Goal: Task Accomplishment & Management: Use online tool/utility

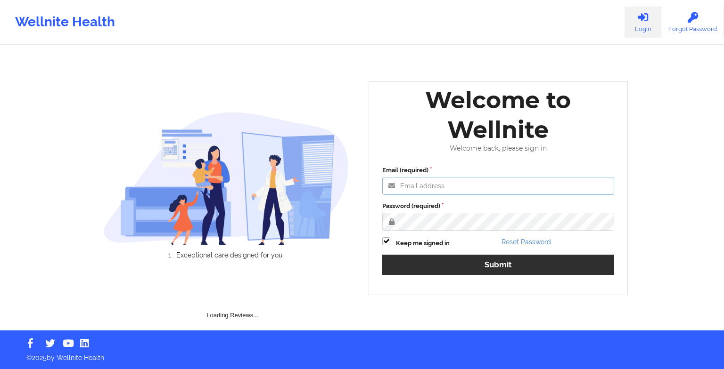
type input "[EMAIL_ADDRESS][DOMAIN_NAME]"
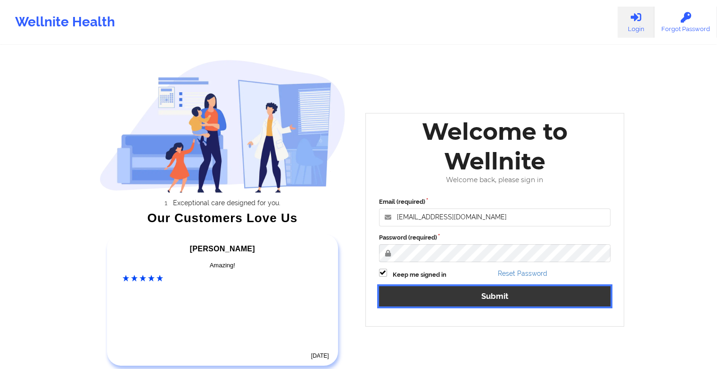
drag, startPoint x: 430, startPoint y: 270, endPoint x: 373, endPoint y: 382, distance: 125.8
click at [373, 369] on html "Wellnite Health Login Forgot Password Exceptional care designed for you. Our Cu…" at bounding box center [358, 184] width 717 height 369
click at [422, 294] on button "Submit" at bounding box center [495, 297] width 232 height 20
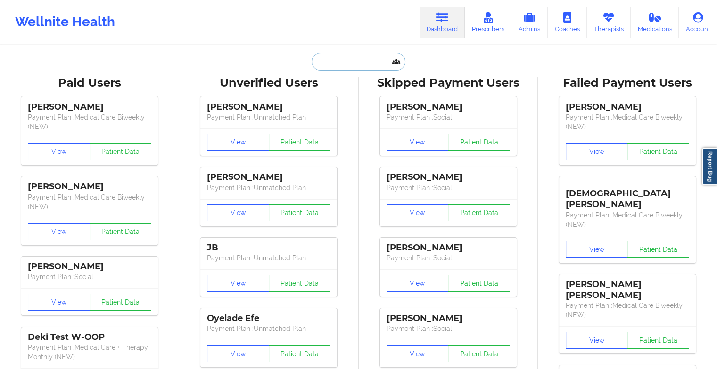
click at [337, 64] on input "text" at bounding box center [357, 62] width 93 height 18
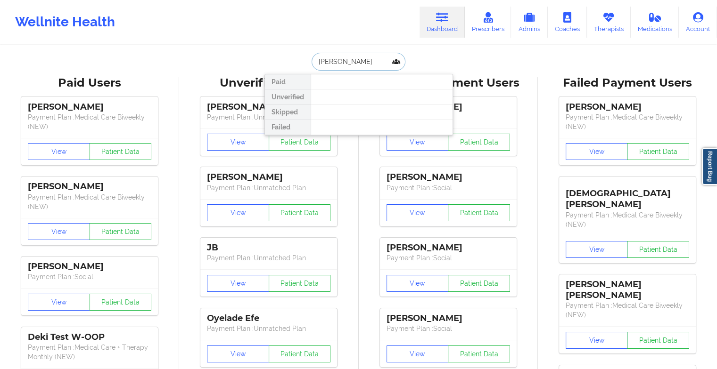
type input "[PERSON_NAME]"
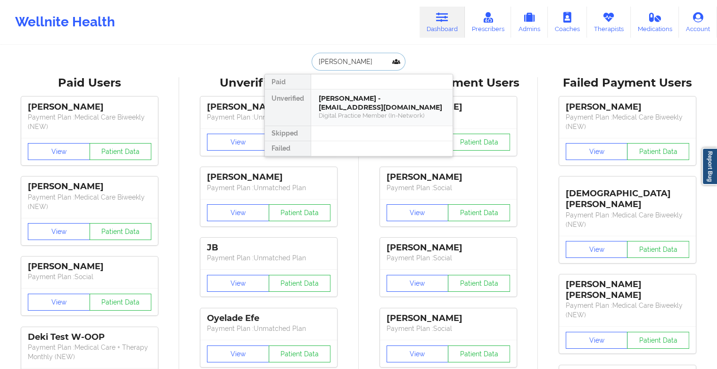
click at [357, 94] on div "[PERSON_NAME] - [EMAIL_ADDRESS][DOMAIN_NAME]" at bounding box center [382, 102] width 126 height 17
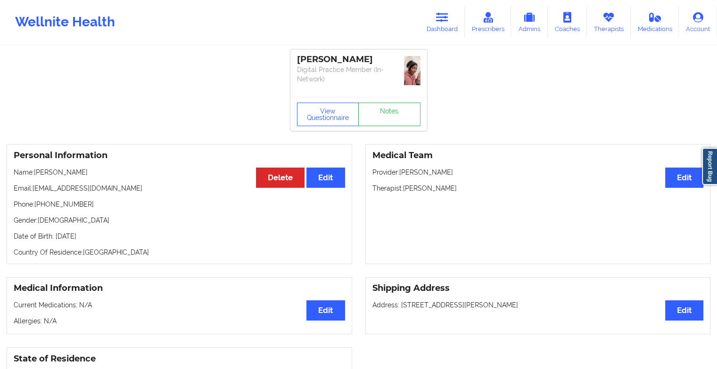
click at [393, 96] on div "[PERSON_NAME] Digital Practice Member (In-Network)" at bounding box center [358, 73] width 137 height 48
click at [390, 106] on link "Notes" at bounding box center [389, 115] width 62 height 24
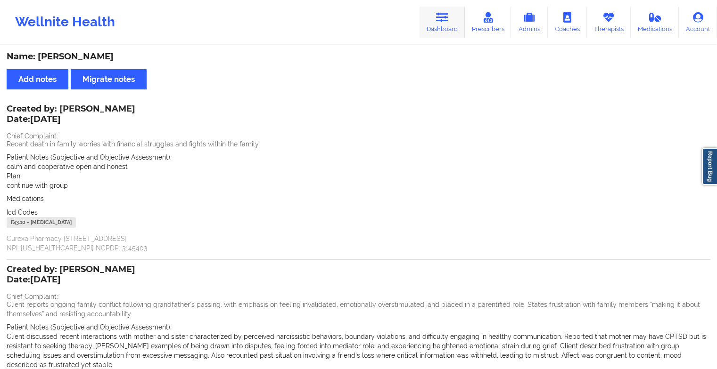
click at [442, 18] on icon at bounding box center [442, 17] width 12 height 10
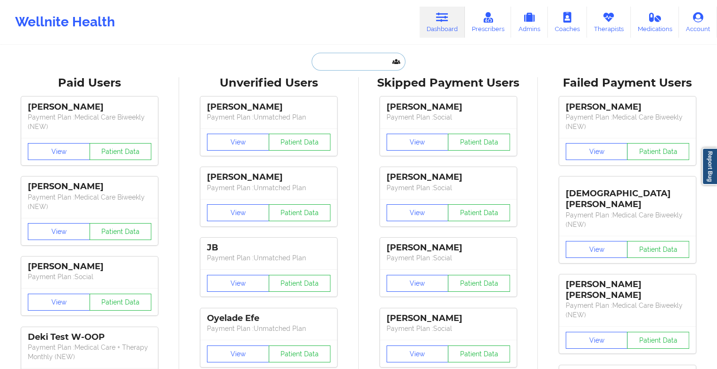
click at [364, 62] on input "text" at bounding box center [357, 62] width 93 height 18
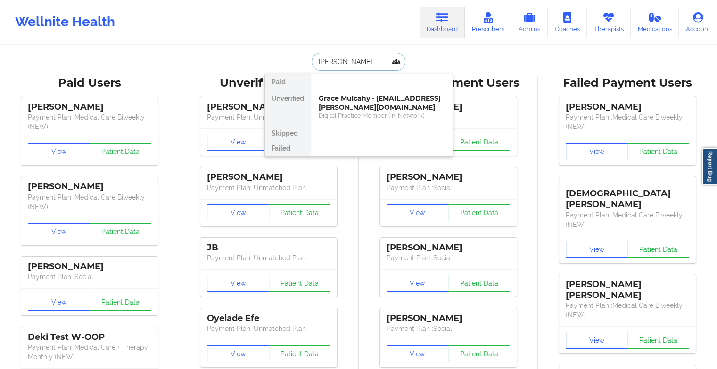
type input "[PERSON_NAME]"
click at [357, 104] on div "Grace Mulcahy - [EMAIL_ADDRESS][PERSON_NAME][DOMAIN_NAME]" at bounding box center [382, 102] width 126 height 17
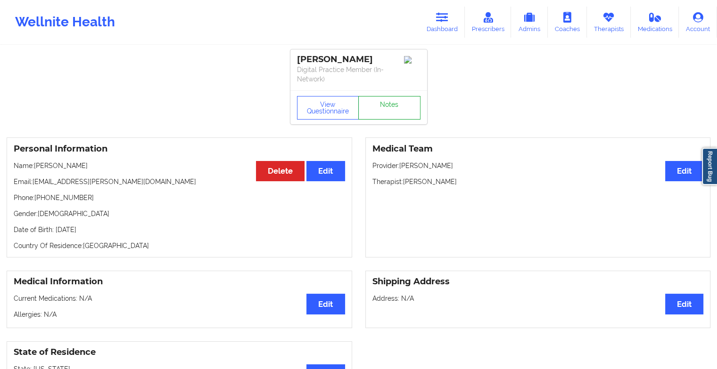
click at [381, 104] on link "Notes" at bounding box center [389, 108] width 62 height 24
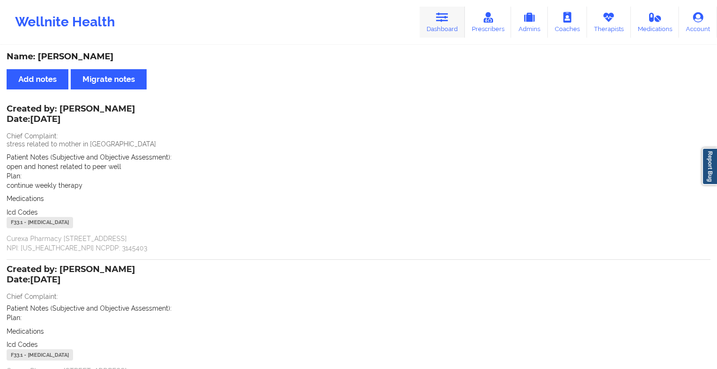
click at [455, 24] on link "Dashboard" at bounding box center [441, 22] width 45 height 31
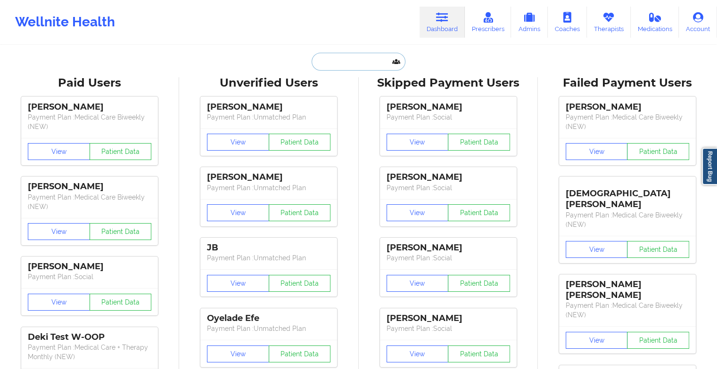
click at [346, 59] on input "text" at bounding box center [357, 62] width 93 height 18
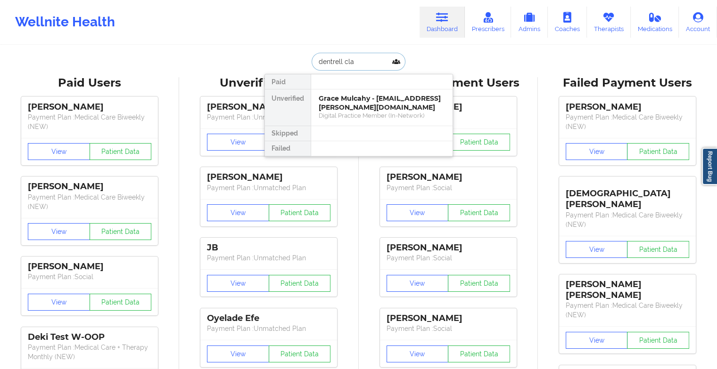
type input "dentrell clav"
click at [404, 96] on div "[PERSON_NAME] - [EMAIL_ADDRESS][DOMAIN_NAME]" at bounding box center [382, 102] width 126 height 17
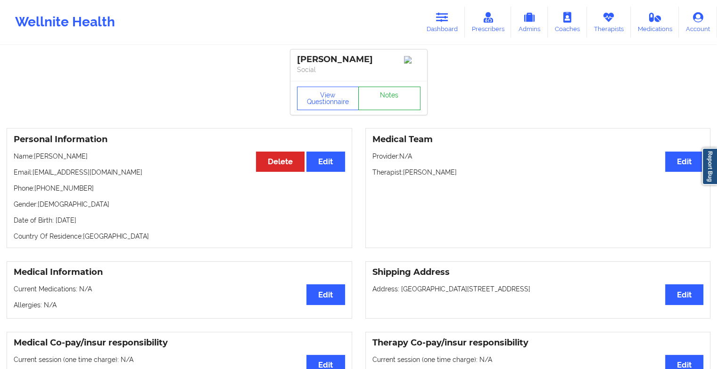
click at [400, 98] on link "Notes" at bounding box center [389, 99] width 62 height 24
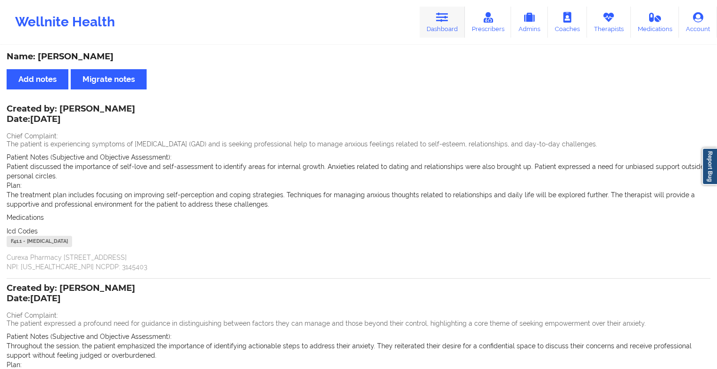
click at [448, 17] on icon at bounding box center [442, 17] width 12 height 10
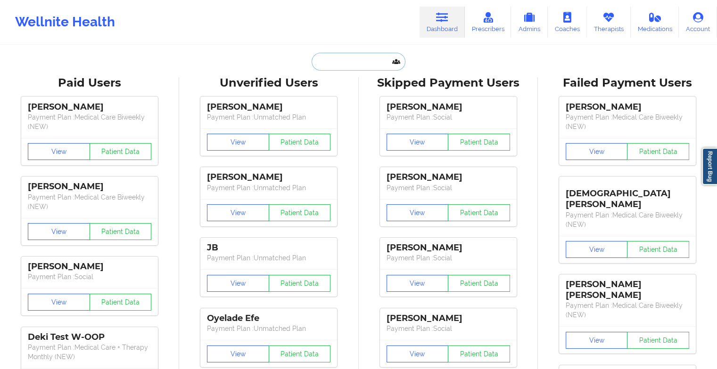
click at [325, 64] on input "text" at bounding box center [357, 62] width 93 height 18
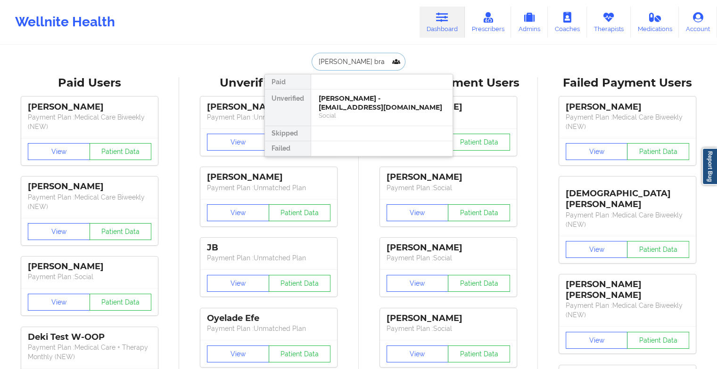
type input "[PERSON_NAME]"
click at [369, 98] on div "[PERSON_NAME] - [EMAIL_ADDRESS][DOMAIN_NAME]" at bounding box center [382, 102] width 126 height 17
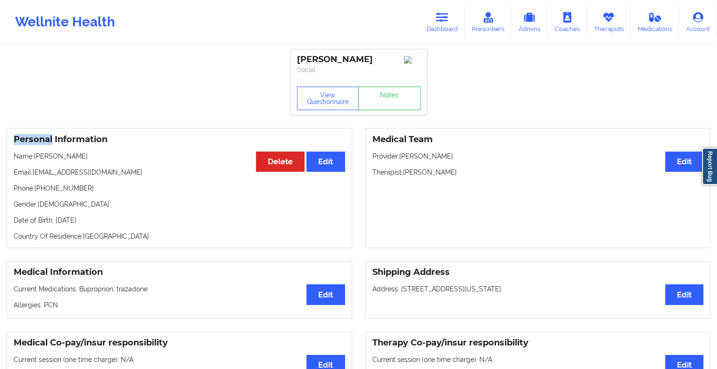
click at [383, 102] on link "Notes" at bounding box center [389, 99] width 62 height 24
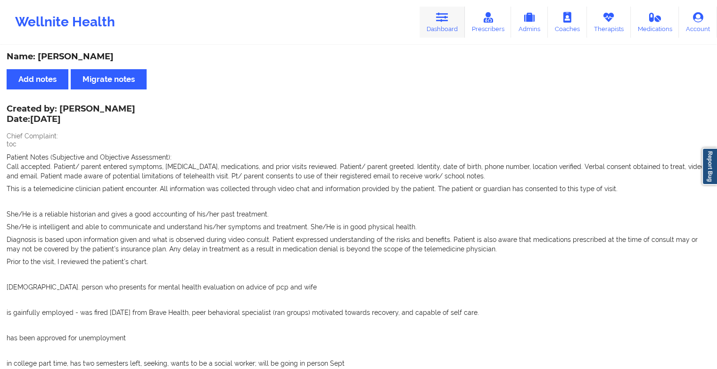
click at [449, 25] on link "Dashboard" at bounding box center [441, 22] width 45 height 31
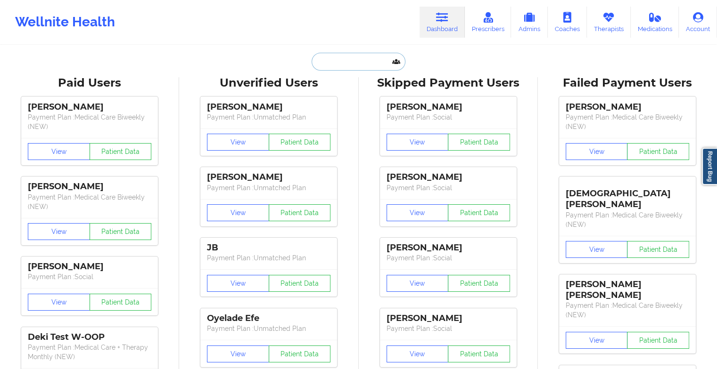
click at [341, 66] on input "text" at bounding box center [357, 62] width 93 height 18
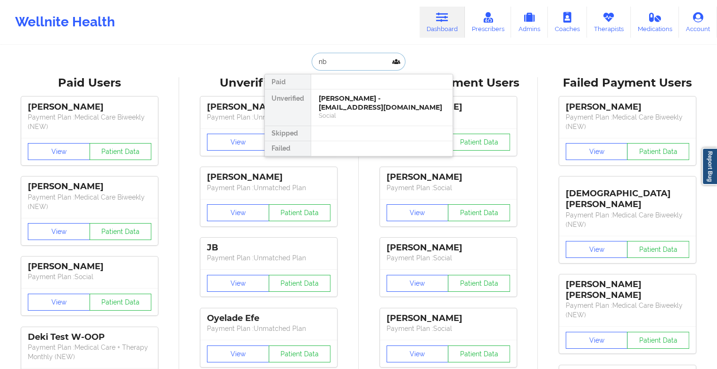
type input "n"
type input "e"
type input "[PERSON_NAME]"
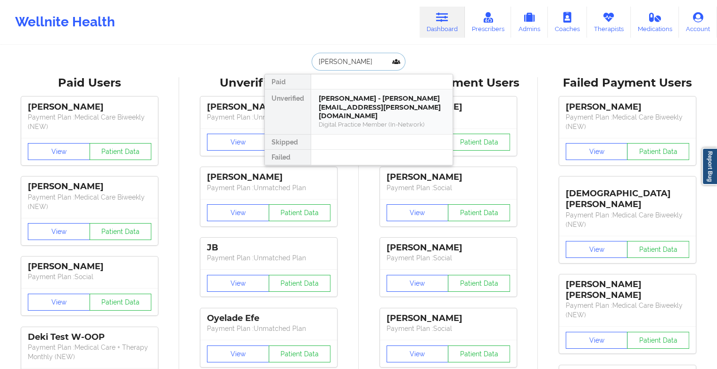
click at [379, 100] on div "[PERSON_NAME] - [PERSON_NAME][EMAIL_ADDRESS][PERSON_NAME][DOMAIN_NAME]" at bounding box center [382, 107] width 126 height 26
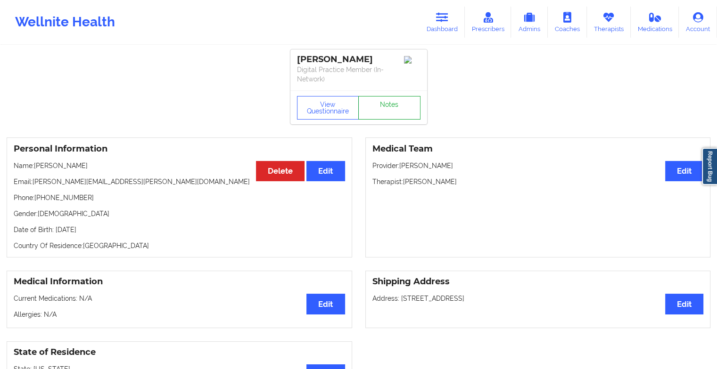
click at [387, 109] on link "Notes" at bounding box center [389, 108] width 62 height 24
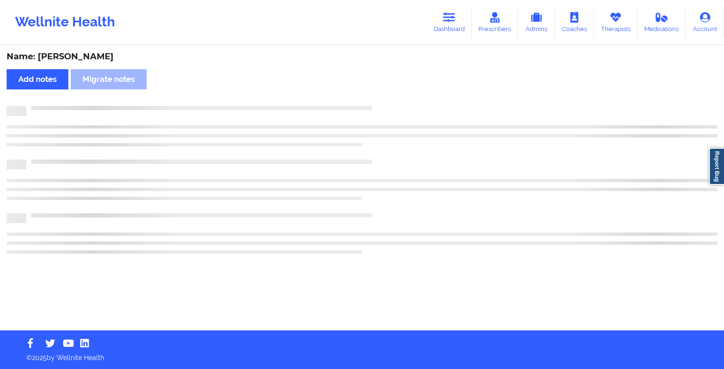
click at [387, 106] on div at bounding box center [371, 106] width 691 height 0
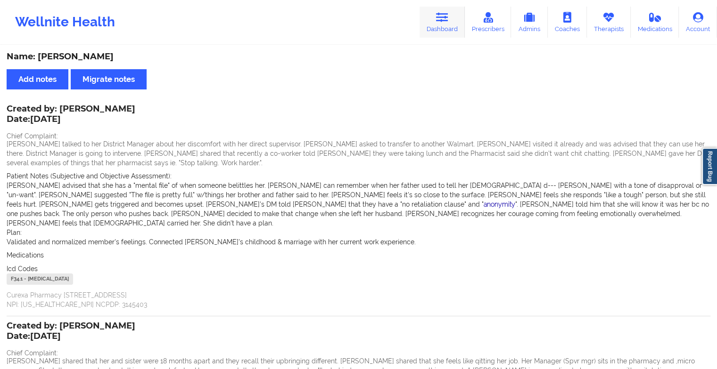
click at [439, 14] on icon at bounding box center [442, 17] width 12 height 10
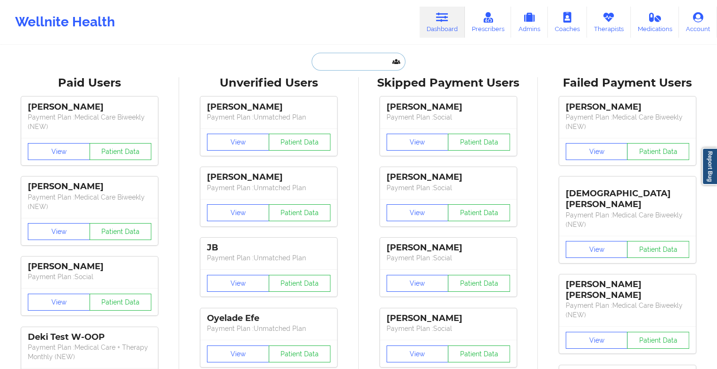
click at [370, 60] on input "text" at bounding box center [357, 62] width 93 height 18
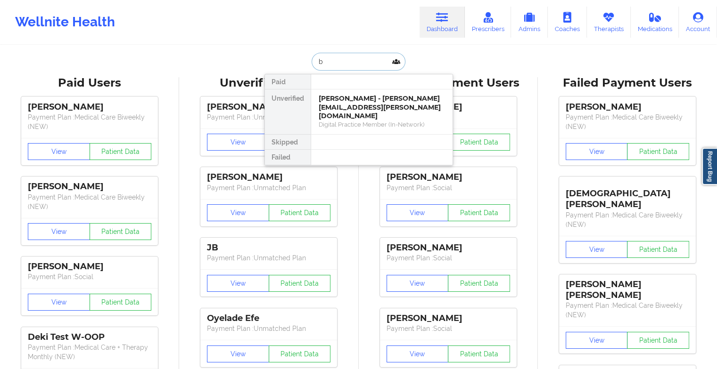
type input "b"
type input "[PERSON_NAME]"
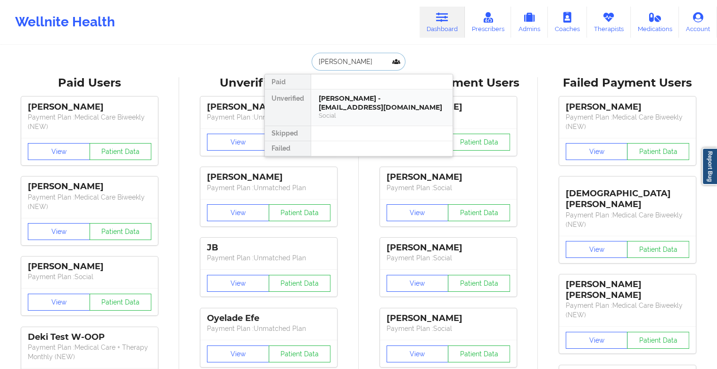
click at [360, 102] on div "[PERSON_NAME] - [EMAIL_ADDRESS][DOMAIN_NAME]" at bounding box center [382, 102] width 126 height 17
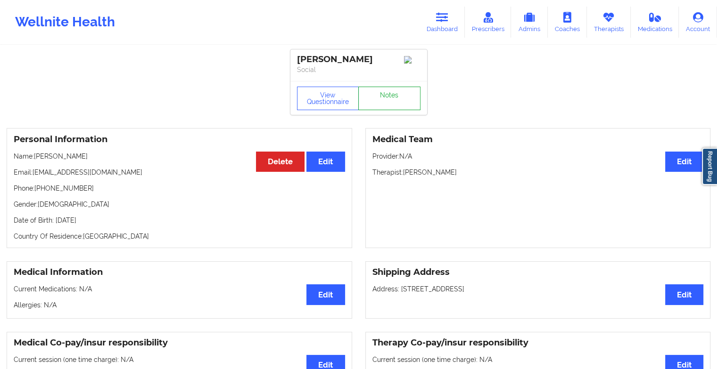
click at [392, 94] on link "Notes" at bounding box center [389, 99] width 62 height 24
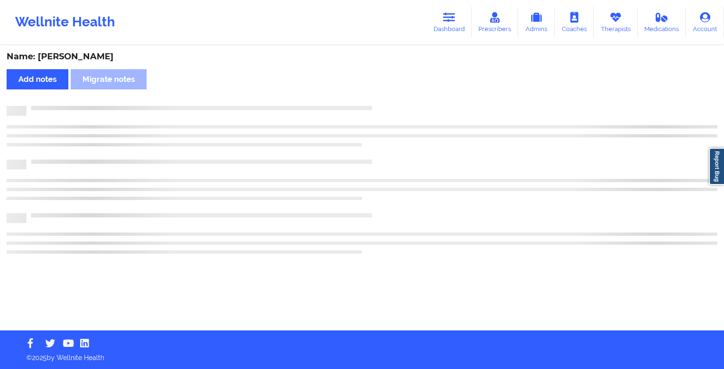
click at [392, 94] on div "Name: [PERSON_NAME] Add notes Migrate notes" at bounding box center [362, 188] width 724 height 285
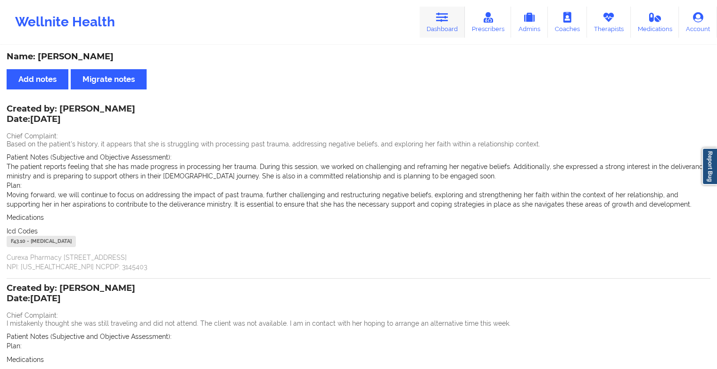
click at [449, 38] on link "Dashboard" at bounding box center [441, 22] width 45 height 31
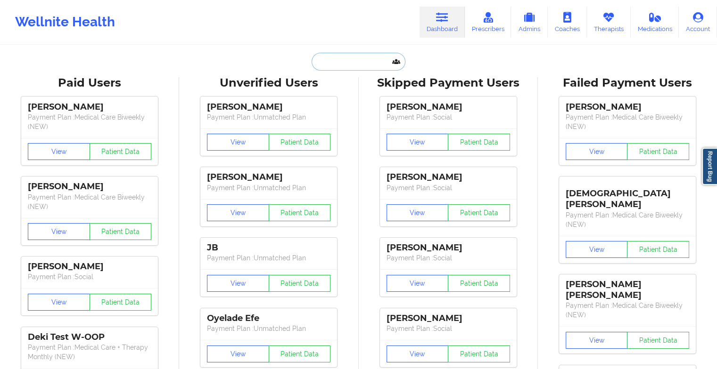
click at [331, 67] on input "text" at bounding box center [357, 62] width 93 height 18
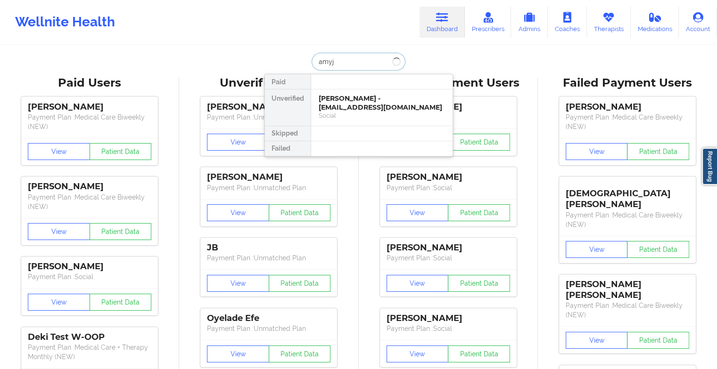
type input "amyjo"
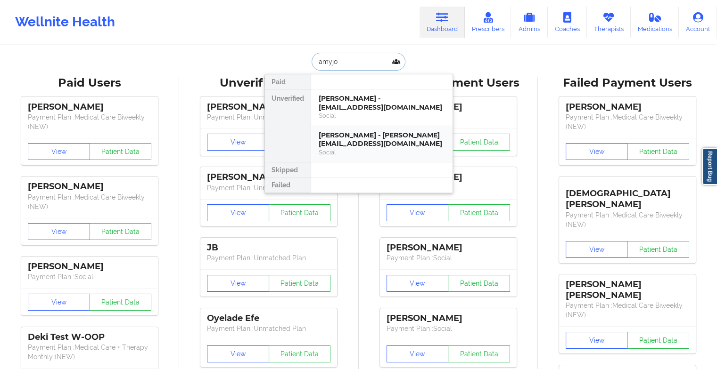
click at [353, 139] on div "[PERSON_NAME] - [PERSON_NAME][EMAIL_ADDRESS][DOMAIN_NAME]" at bounding box center [382, 139] width 126 height 17
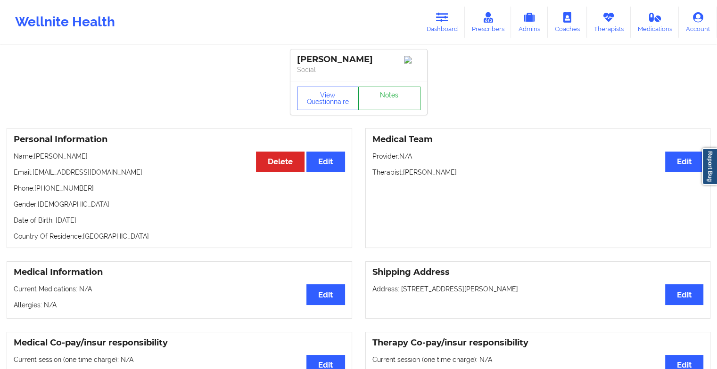
click at [391, 101] on link "Notes" at bounding box center [389, 99] width 62 height 24
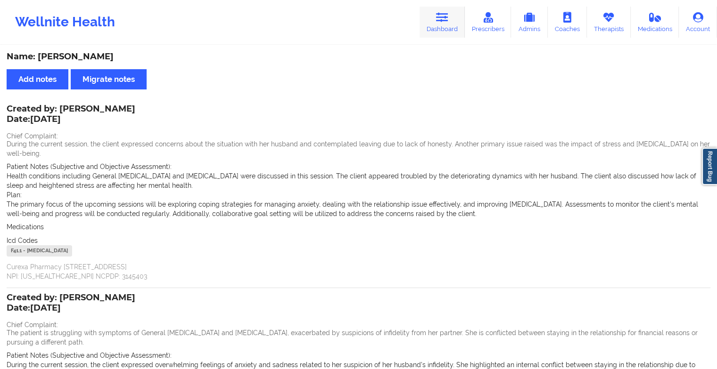
click at [438, 23] on link "Dashboard" at bounding box center [441, 22] width 45 height 31
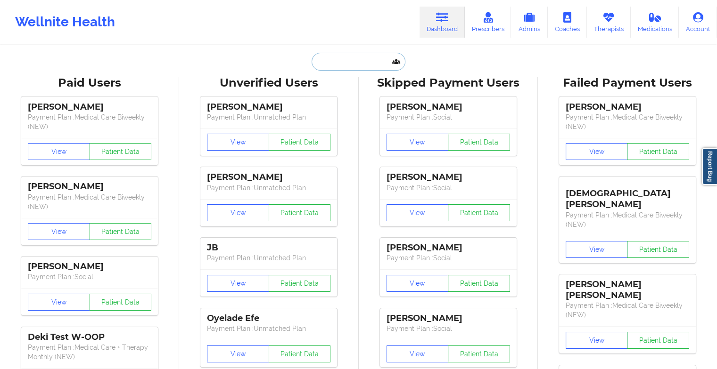
click at [357, 56] on input "text" at bounding box center [357, 62] width 93 height 18
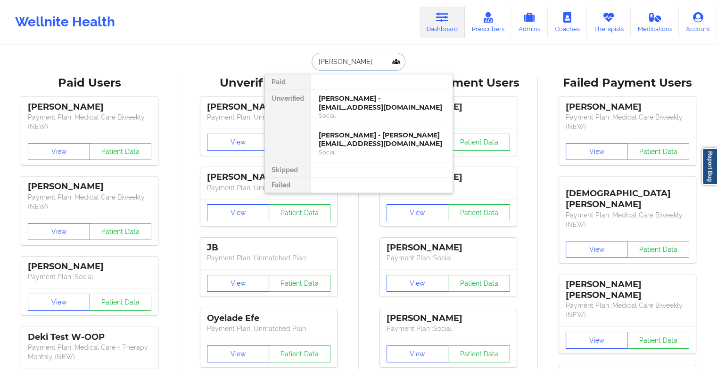
type input "[PERSON_NAME]"
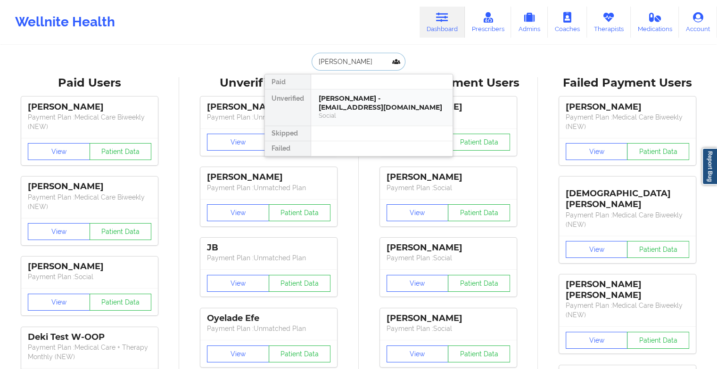
click at [354, 103] on div "[PERSON_NAME] - [EMAIL_ADDRESS][DOMAIN_NAME]" at bounding box center [382, 102] width 126 height 17
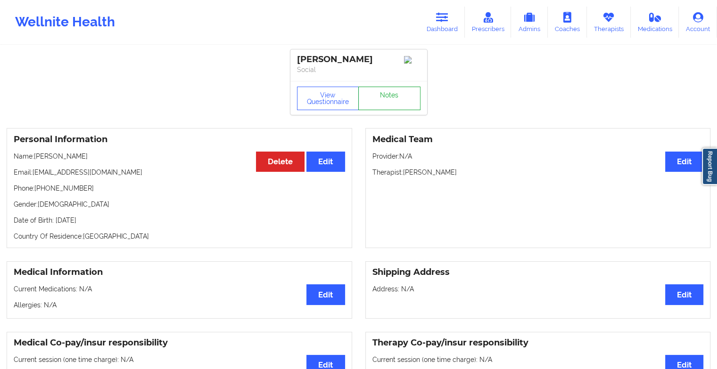
click at [385, 98] on link "Notes" at bounding box center [389, 99] width 62 height 24
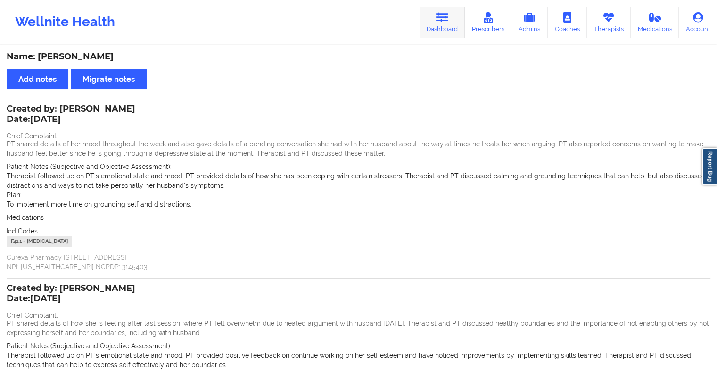
click at [436, 11] on link "Dashboard" at bounding box center [441, 22] width 45 height 31
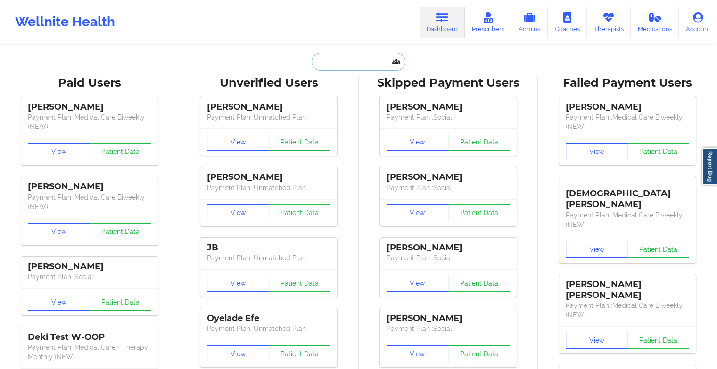
click at [349, 62] on input "text" at bounding box center [357, 62] width 93 height 18
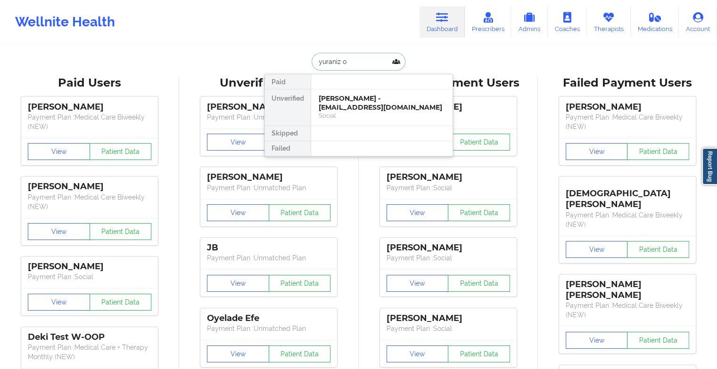
type input "yuraniz or"
click at [349, 114] on div "Social" at bounding box center [382, 116] width 126 height 8
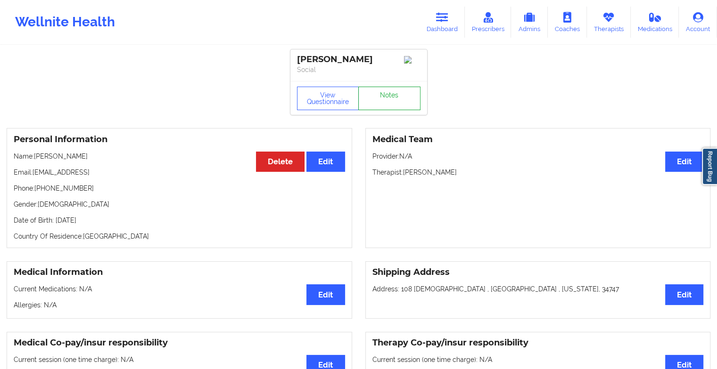
click at [394, 100] on link "Notes" at bounding box center [389, 99] width 62 height 24
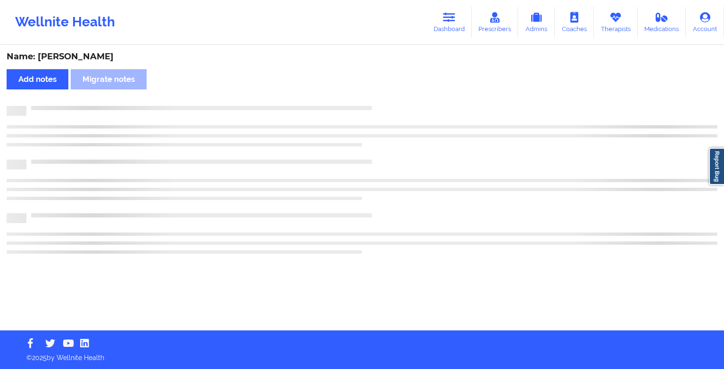
click at [394, 100] on div "Name: [PERSON_NAME] Add notes [PERSON_NAME] notes" at bounding box center [362, 188] width 724 height 285
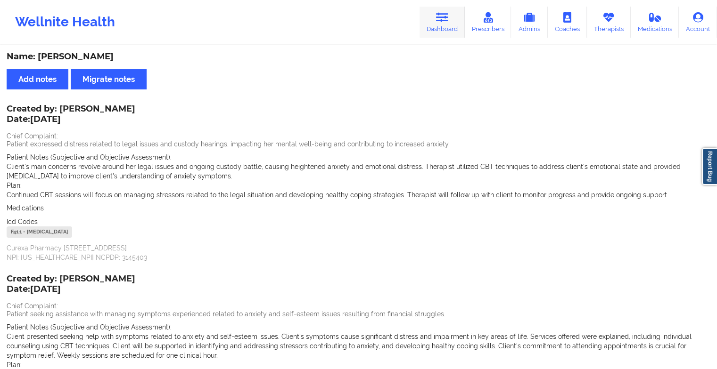
click at [430, 23] on link "Dashboard" at bounding box center [441, 22] width 45 height 31
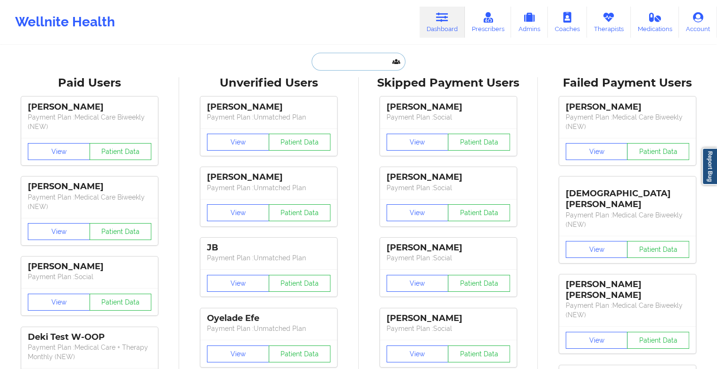
click at [358, 65] on input "text" at bounding box center [357, 62] width 93 height 18
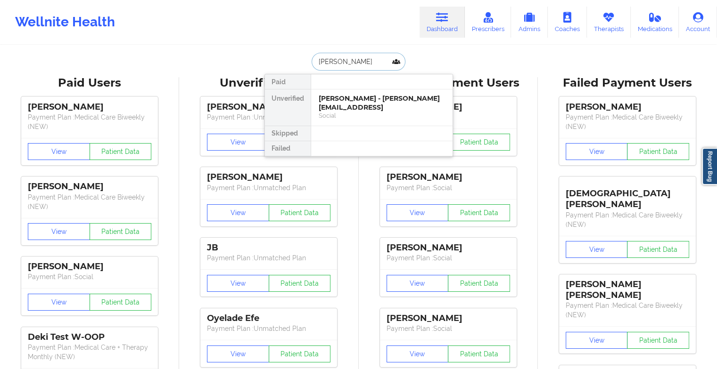
type input "[PERSON_NAME]"
click at [360, 106] on div "[PERSON_NAME] - [EMAIL_ADDRESS][DOMAIN_NAME]" at bounding box center [382, 102] width 126 height 17
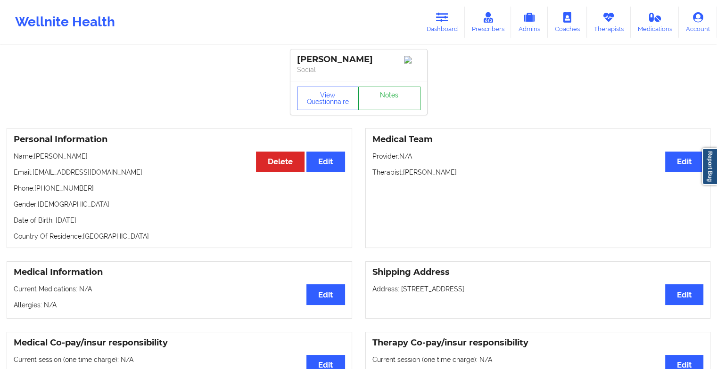
click at [391, 93] on link "Notes" at bounding box center [389, 99] width 62 height 24
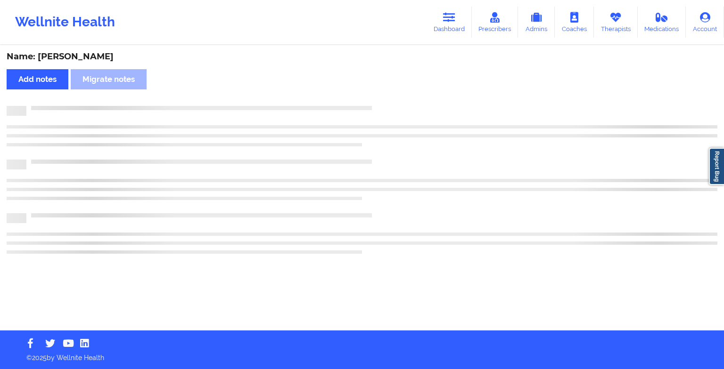
click at [391, 93] on div "Name: [PERSON_NAME] Add notes Migrate notes" at bounding box center [362, 188] width 724 height 285
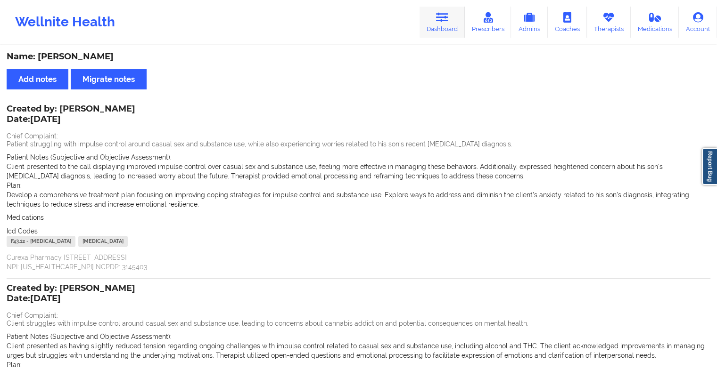
click at [441, 13] on icon at bounding box center [442, 17] width 12 height 10
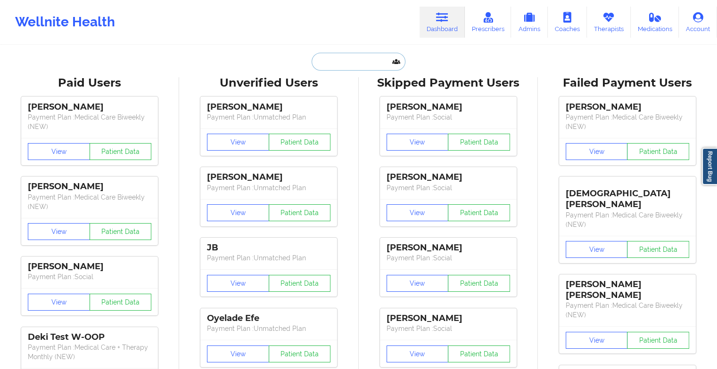
click at [355, 64] on input "text" at bounding box center [357, 62] width 93 height 18
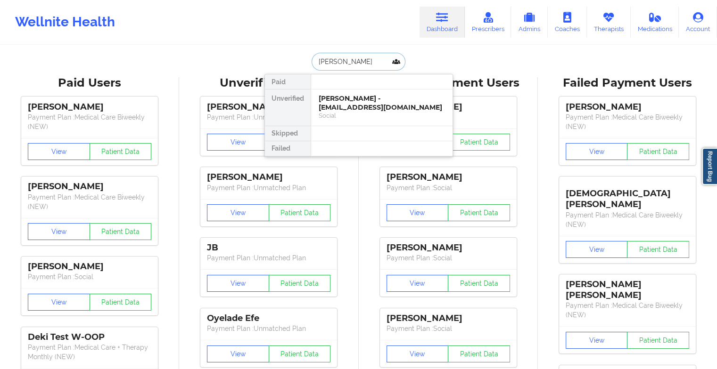
type input "[PERSON_NAME]"
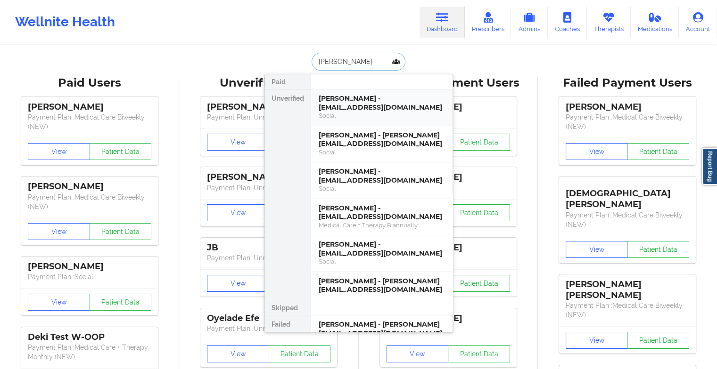
click at [365, 108] on div "[PERSON_NAME] - [EMAIL_ADDRESS][DOMAIN_NAME]" at bounding box center [382, 102] width 126 height 17
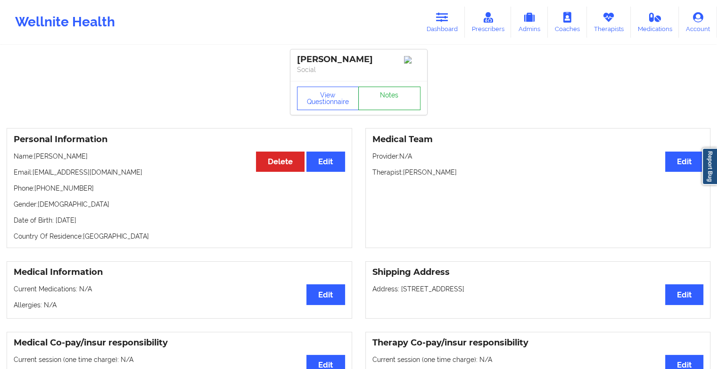
click at [385, 96] on link "Notes" at bounding box center [389, 99] width 62 height 24
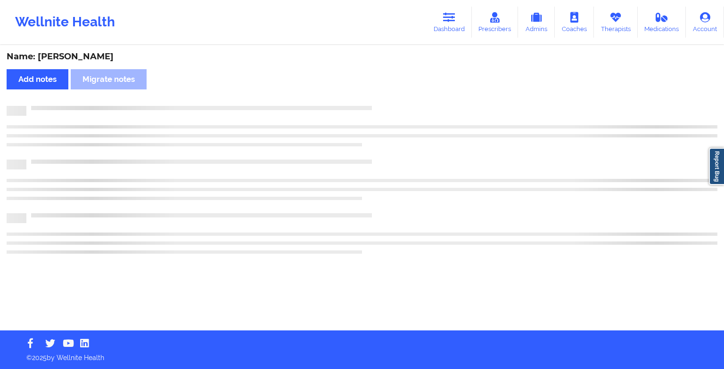
click at [385, 96] on div "Name: [PERSON_NAME] Add notes Migrate notes" at bounding box center [362, 188] width 724 height 285
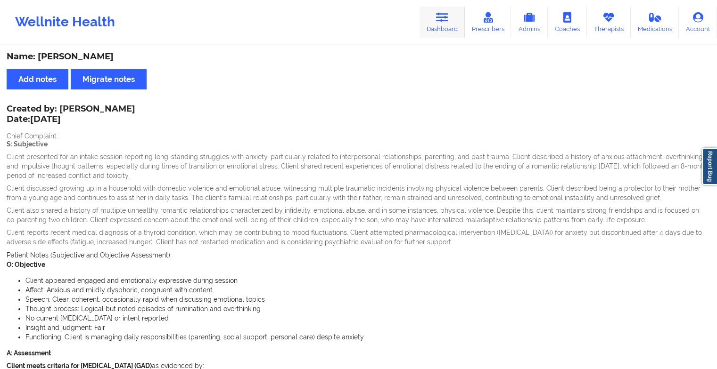
click at [448, 22] on icon at bounding box center [442, 17] width 12 height 10
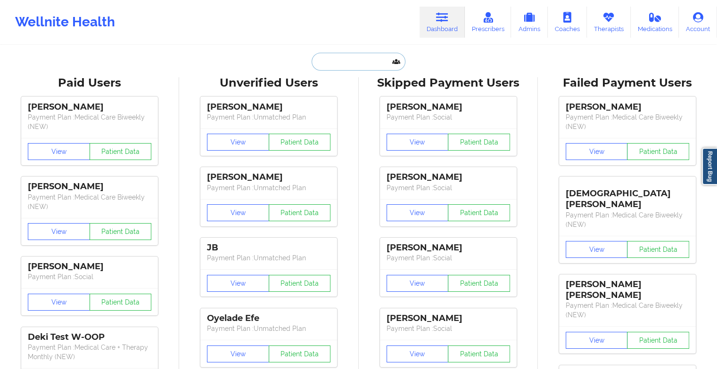
click at [366, 62] on input "text" at bounding box center [357, 62] width 93 height 18
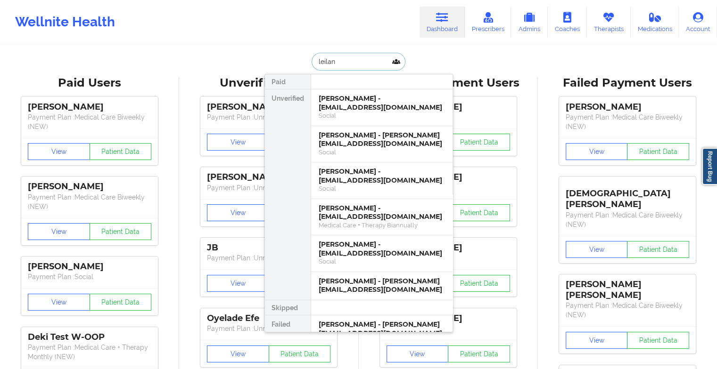
type input "[PERSON_NAME]"
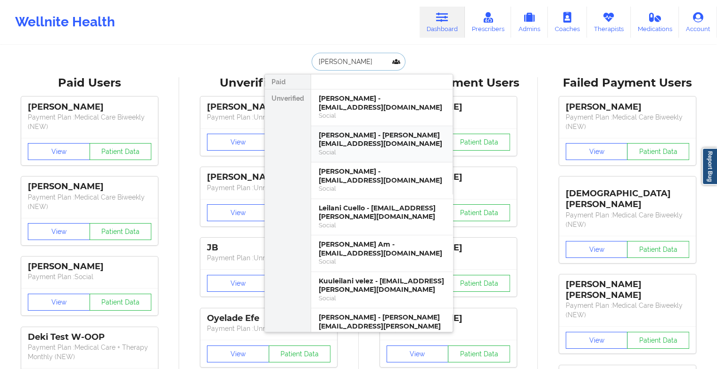
click at [360, 136] on div "[PERSON_NAME] - [PERSON_NAME][EMAIL_ADDRESS][DOMAIN_NAME]" at bounding box center [382, 139] width 126 height 17
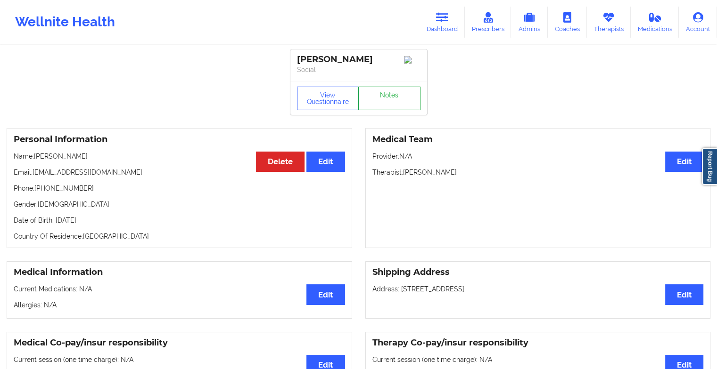
click at [383, 93] on link "Notes" at bounding box center [389, 99] width 62 height 24
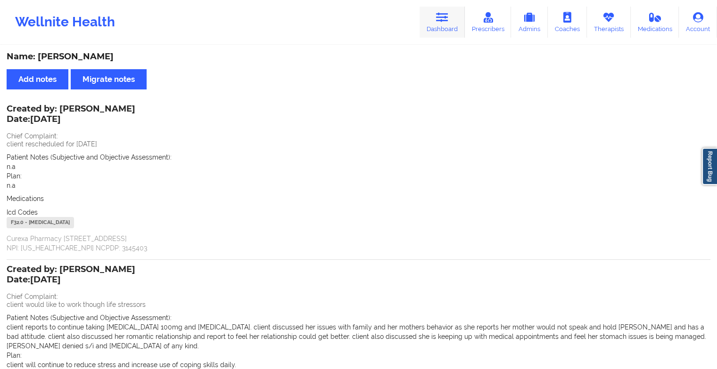
click at [433, 29] on link "Dashboard" at bounding box center [441, 22] width 45 height 31
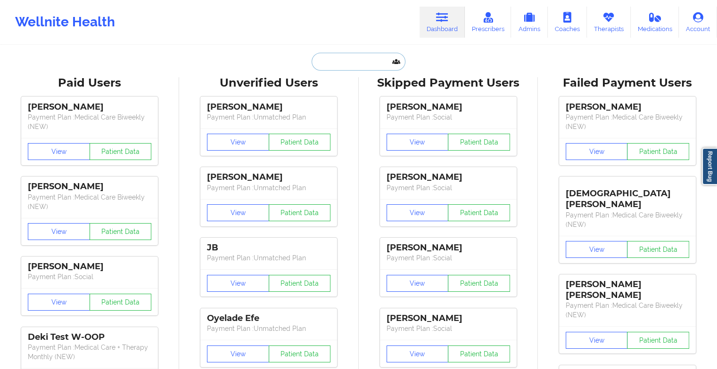
click at [363, 61] on input "text" at bounding box center [357, 62] width 93 height 18
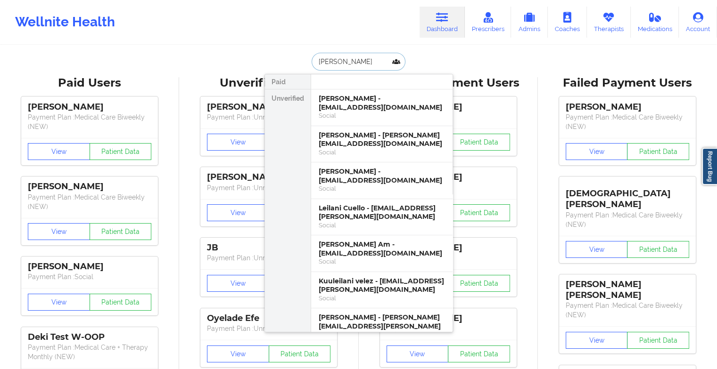
type input "[PERSON_NAME]"
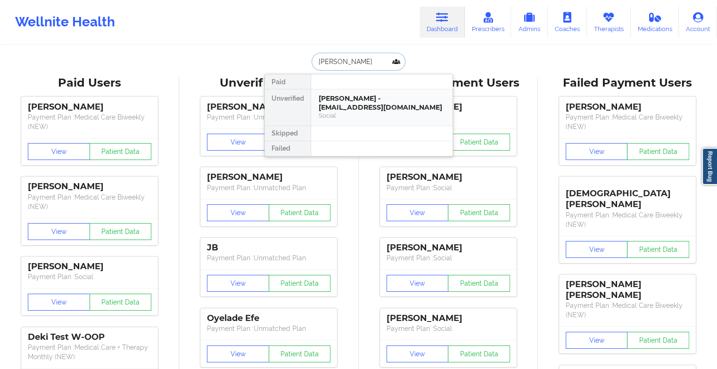
click at [347, 101] on div "[PERSON_NAME] - [EMAIL_ADDRESS][DOMAIN_NAME]" at bounding box center [382, 102] width 126 height 17
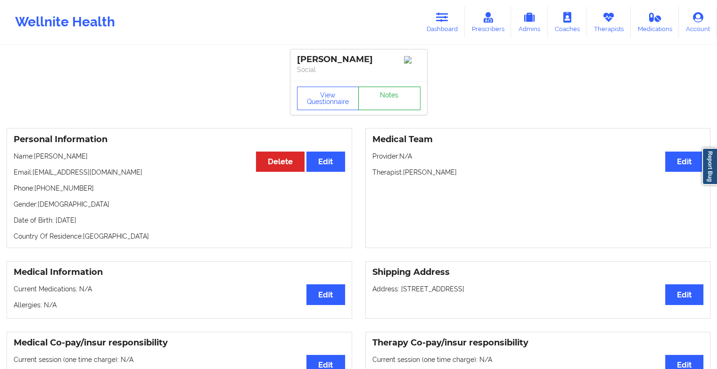
click at [389, 93] on link "Notes" at bounding box center [389, 99] width 62 height 24
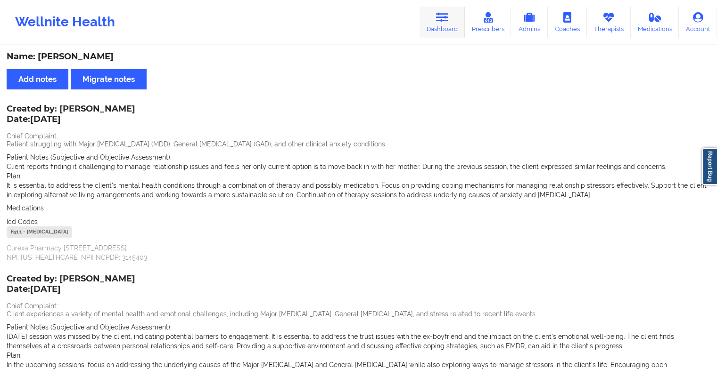
click at [434, 19] on link "Dashboard" at bounding box center [441, 22] width 45 height 31
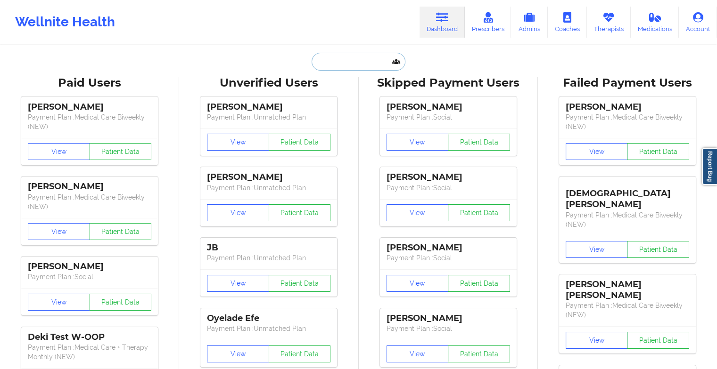
click at [358, 57] on input "text" at bounding box center [357, 62] width 93 height 18
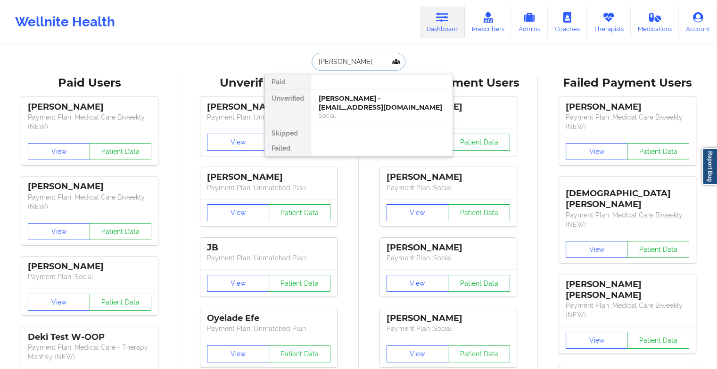
type input "juans"
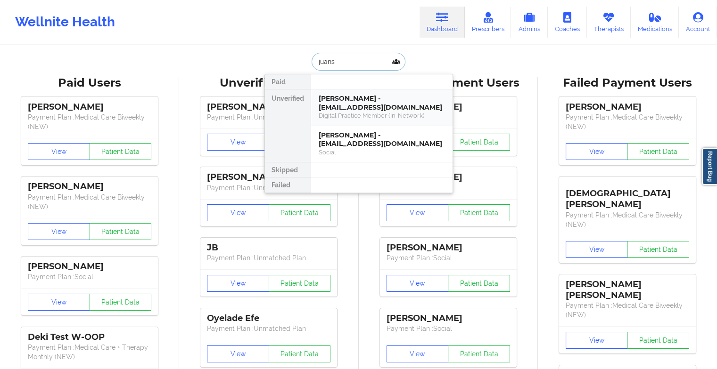
click at [355, 97] on div "[PERSON_NAME] - [EMAIL_ADDRESS][DOMAIN_NAME]" at bounding box center [382, 102] width 126 height 17
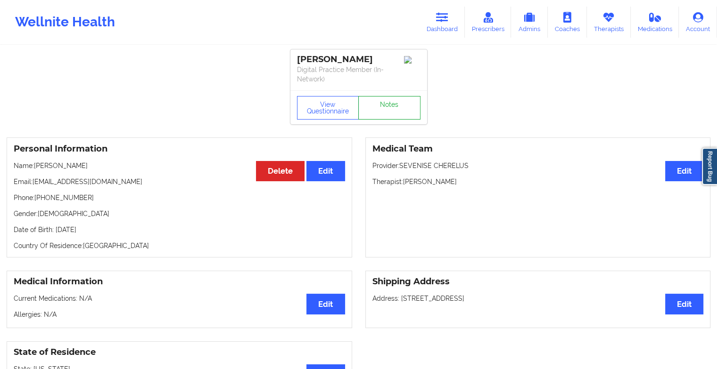
click at [393, 98] on link "Notes" at bounding box center [389, 108] width 62 height 24
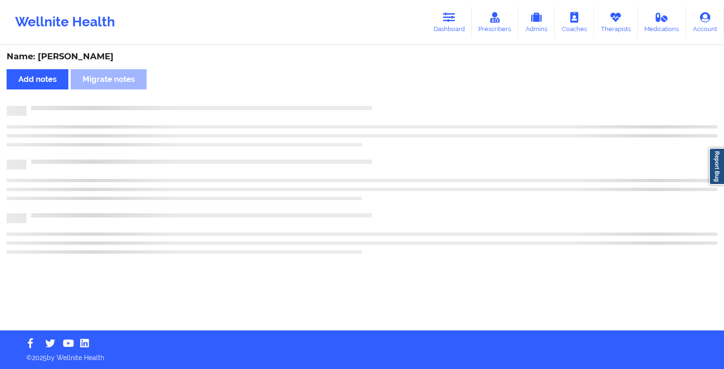
click at [393, 98] on div "Name: [PERSON_NAME] Add notes Migrate notes" at bounding box center [362, 188] width 724 height 285
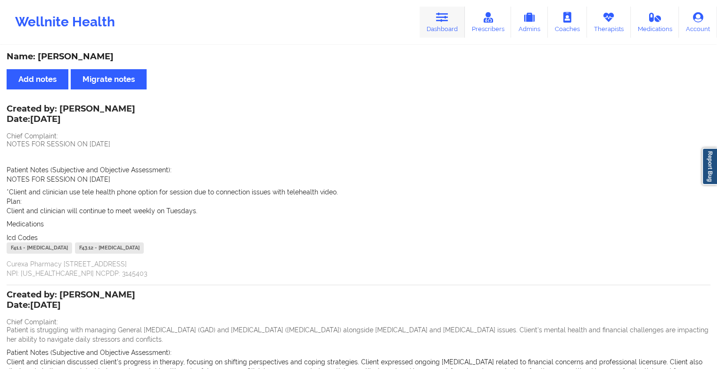
click at [434, 16] on link "Dashboard" at bounding box center [441, 22] width 45 height 31
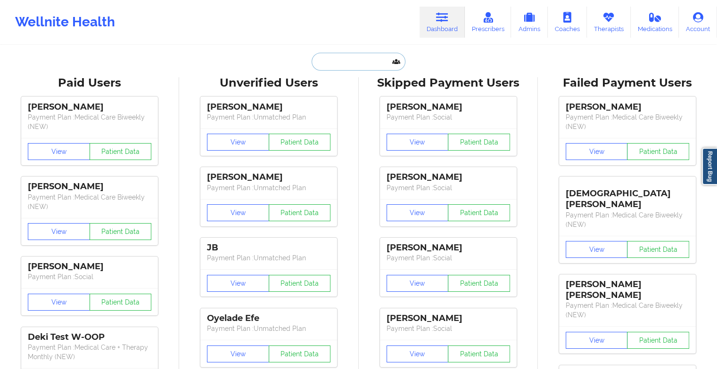
click at [371, 61] on input "text" at bounding box center [357, 62] width 93 height 18
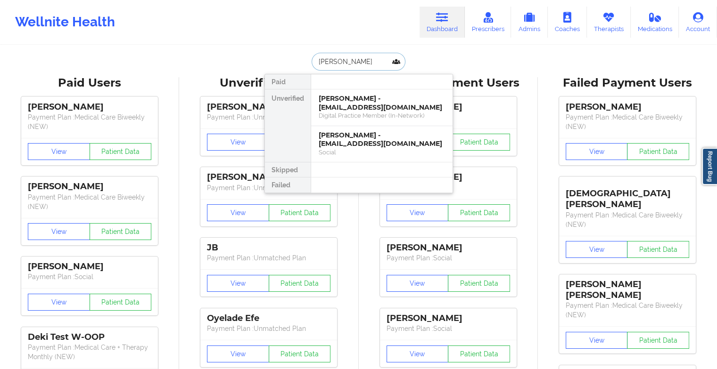
type input "[PERSON_NAME]"
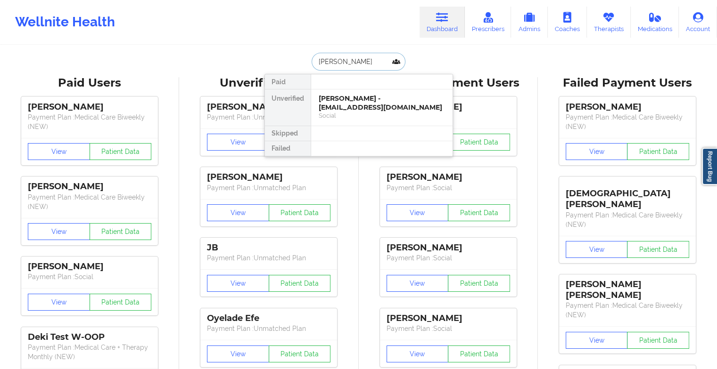
click at [352, 104] on div "[PERSON_NAME] - [EMAIL_ADDRESS][DOMAIN_NAME]" at bounding box center [382, 102] width 126 height 17
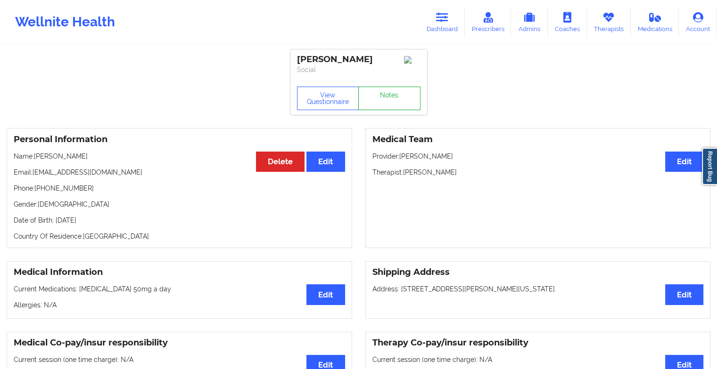
click at [377, 102] on link "Notes" at bounding box center [389, 99] width 62 height 24
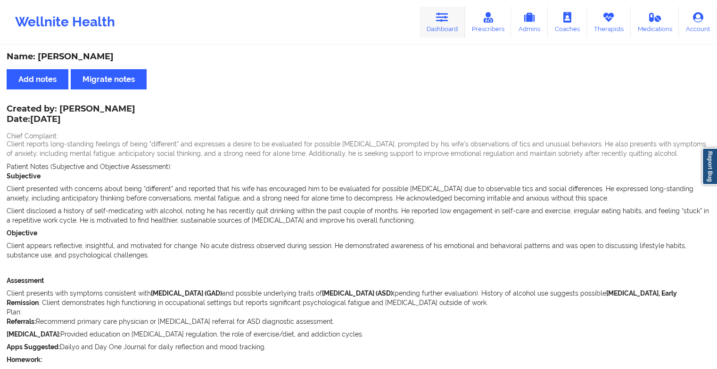
click at [446, 19] on icon at bounding box center [442, 17] width 12 height 10
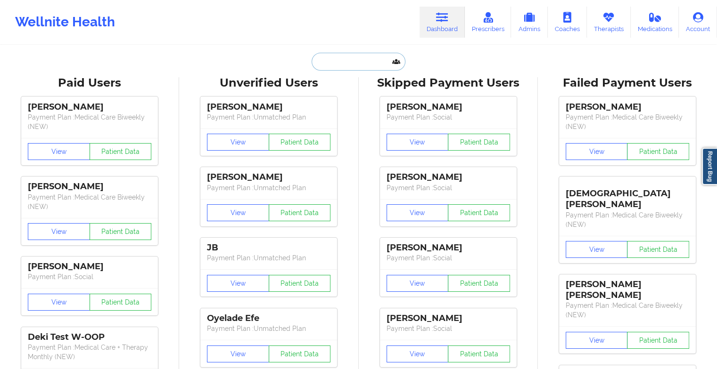
click at [336, 64] on input "text" at bounding box center [357, 62] width 93 height 18
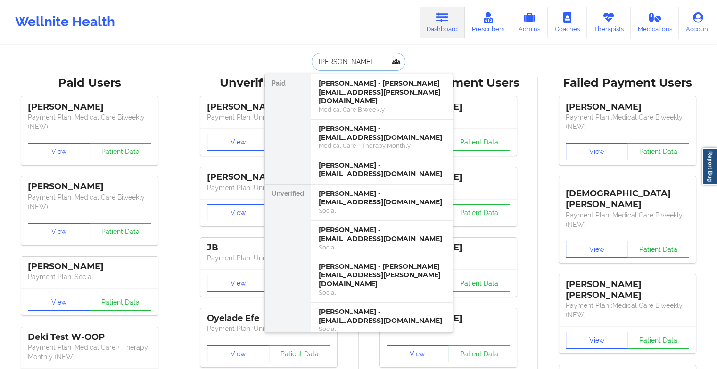
type input "[PERSON_NAME]"
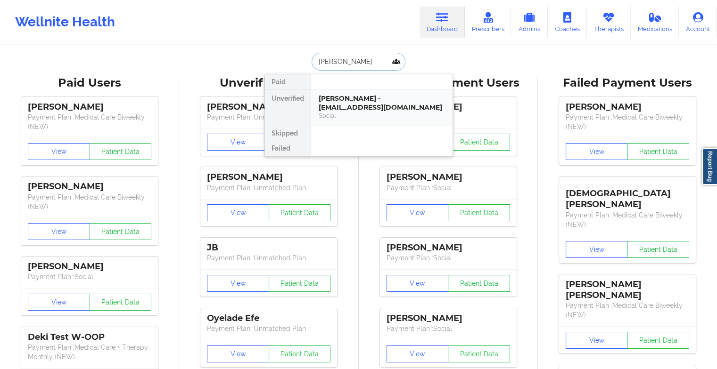
click at [356, 97] on div "[PERSON_NAME] - [EMAIL_ADDRESS][DOMAIN_NAME]" at bounding box center [382, 102] width 126 height 17
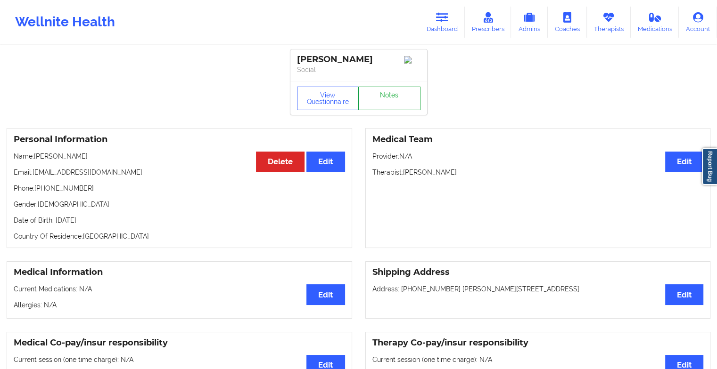
click at [374, 100] on link "Notes" at bounding box center [389, 99] width 62 height 24
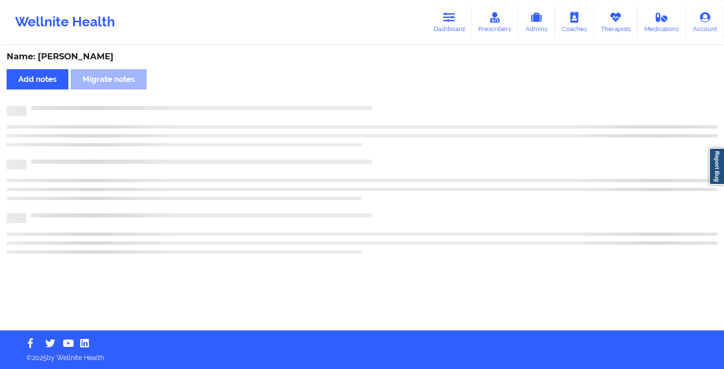
click at [374, 100] on div "Name: [PERSON_NAME] Add notes Migrate notes" at bounding box center [362, 188] width 724 height 285
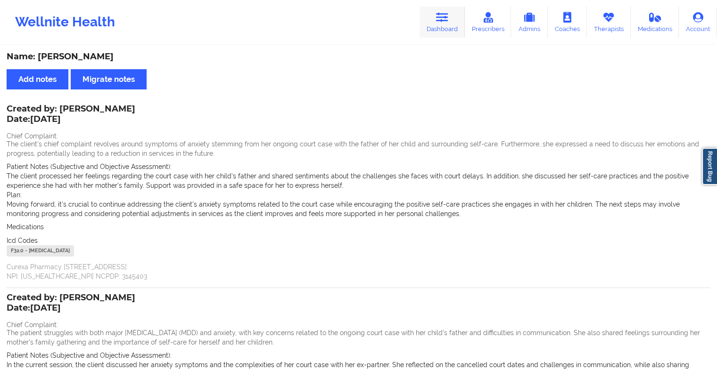
click at [443, 21] on icon at bounding box center [442, 17] width 12 height 10
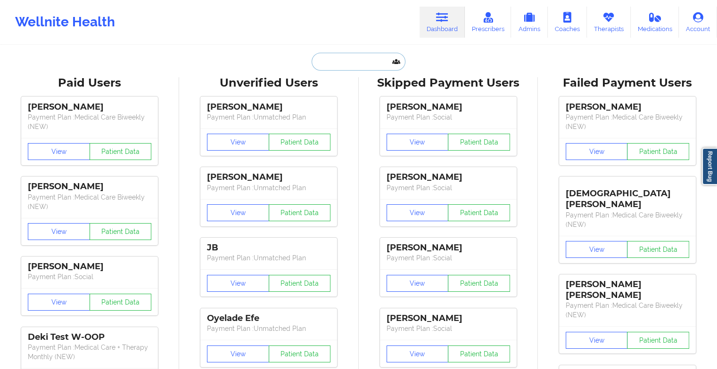
click at [338, 66] on input "text" at bounding box center [357, 62] width 93 height 18
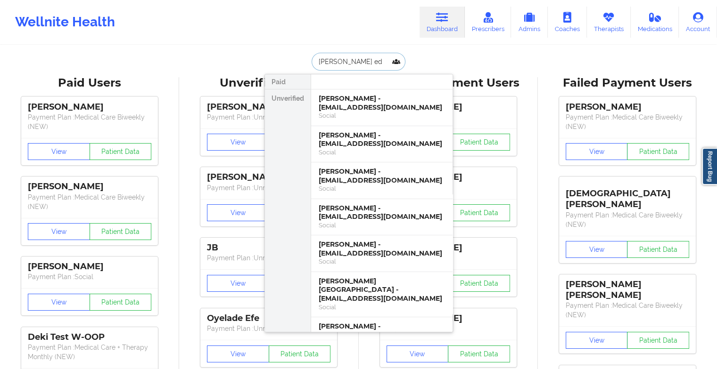
type input "[PERSON_NAME]"
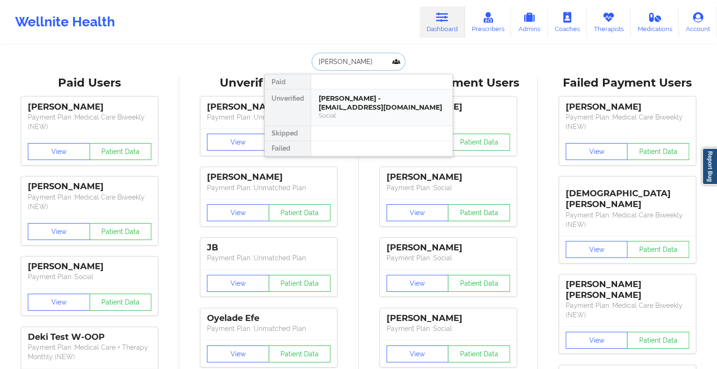
click at [362, 105] on div "[PERSON_NAME] - [EMAIL_ADDRESS][DOMAIN_NAME]" at bounding box center [382, 102] width 126 height 17
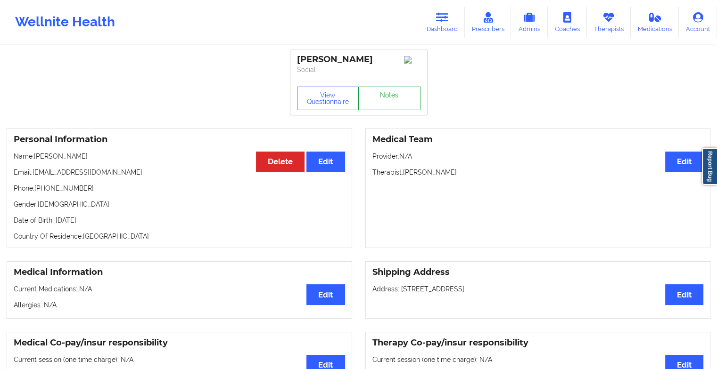
click at [377, 110] on link "Notes" at bounding box center [389, 99] width 62 height 24
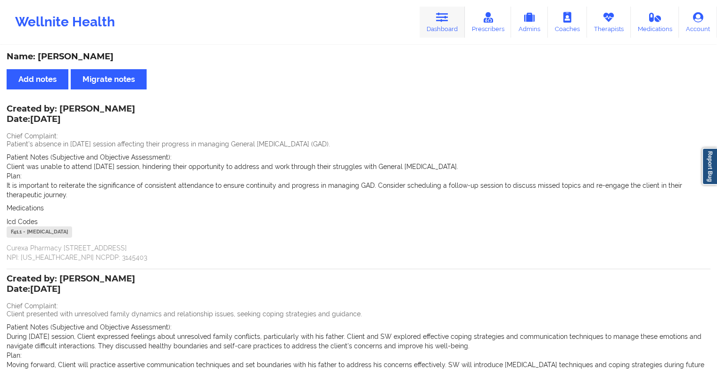
click at [453, 13] on link "Dashboard" at bounding box center [441, 22] width 45 height 31
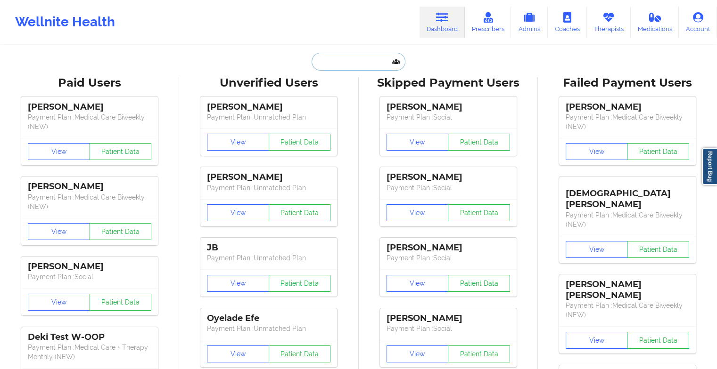
click at [362, 61] on input "text" at bounding box center [357, 62] width 93 height 18
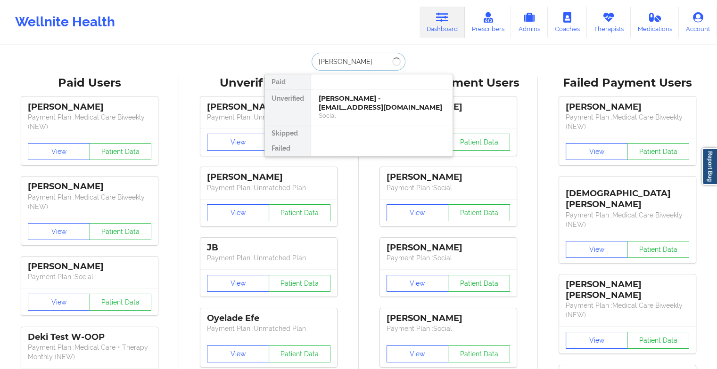
type input "[PERSON_NAME]"
click at [358, 99] on div "[PERSON_NAME] - [EMAIL_ADDRESS][DOMAIN_NAME]" at bounding box center [382, 102] width 126 height 17
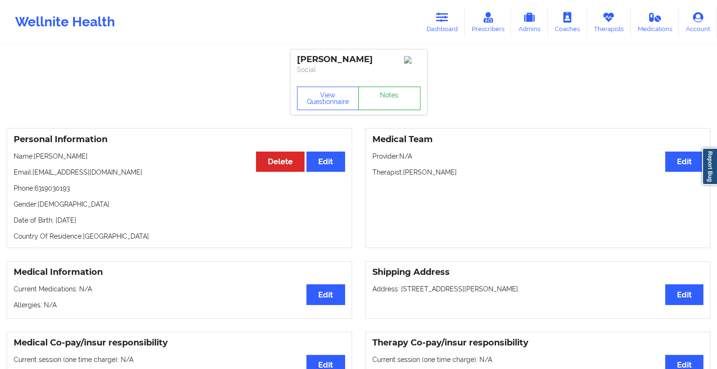
click at [382, 93] on link "Notes" at bounding box center [389, 99] width 62 height 24
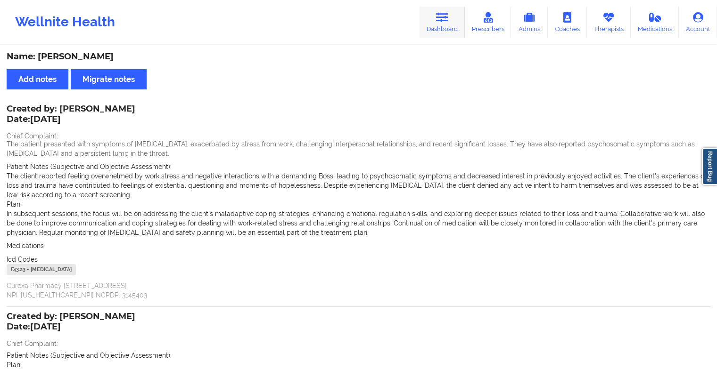
click at [442, 19] on icon at bounding box center [442, 17] width 12 height 10
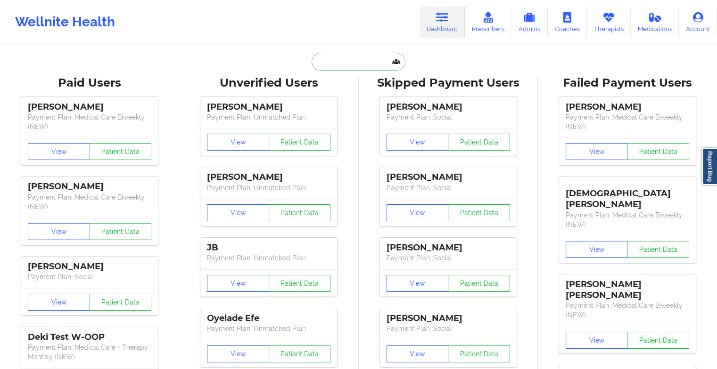
click at [350, 65] on input "text" at bounding box center [357, 62] width 93 height 18
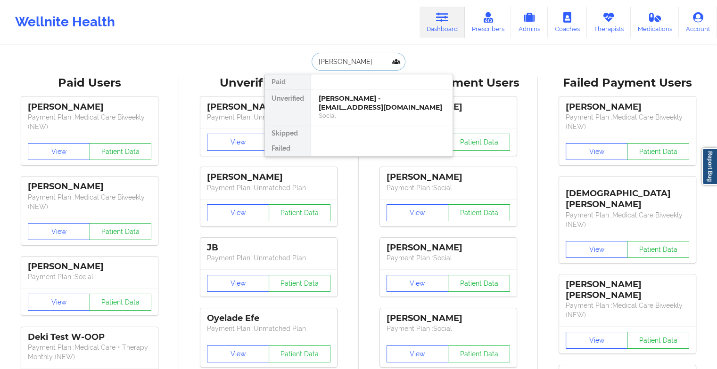
type input "[PERSON_NAME]"
click at [351, 100] on div "[PERSON_NAME] - [EMAIL_ADDRESS][DOMAIN_NAME]" at bounding box center [382, 102] width 126 height 17
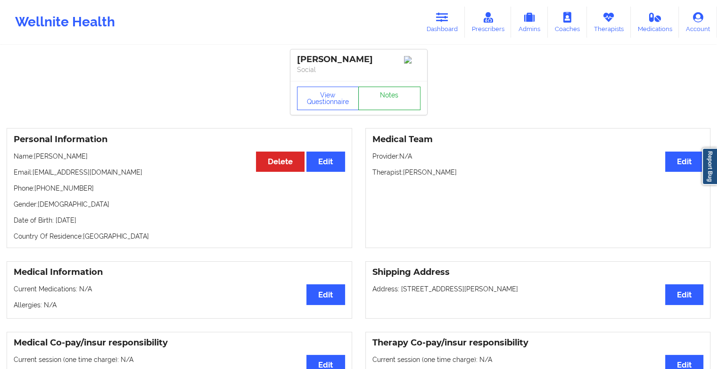
click at [388, 99] on link "Notes" at bounding box center [389, 99] width 62 height 24
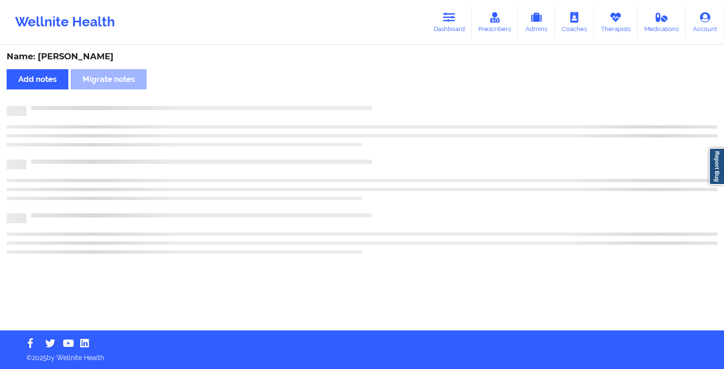
click at [388, 99] on div "Name: [PERSON_NAME] Add notes Migrate notes" at bounding box center [362, 188] width 724 height 285
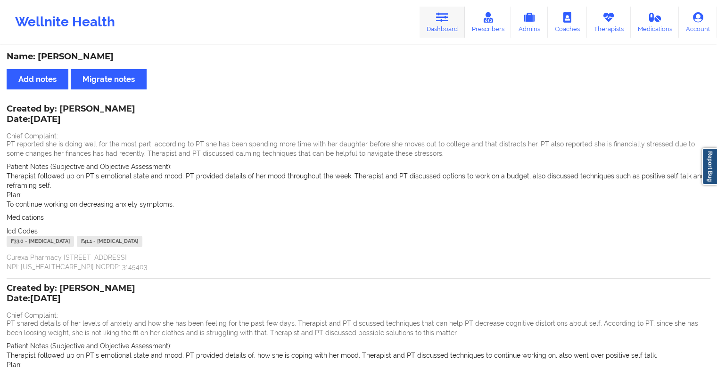
click at [439, 20] on icon at bounding box center [442, 17] width 12 height 10
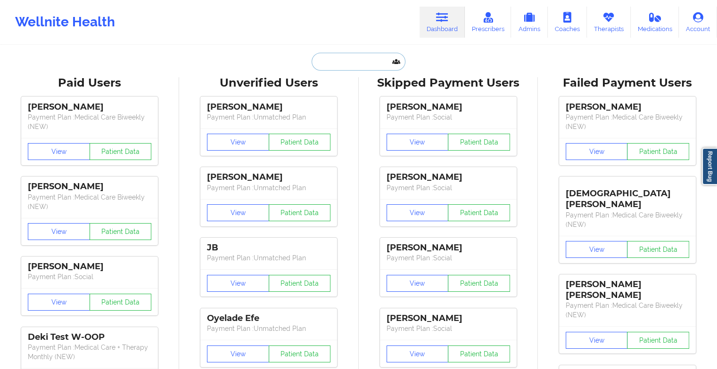
click at [351, 61] on input "text" at bounding box center [357, 62] width 93 height 18
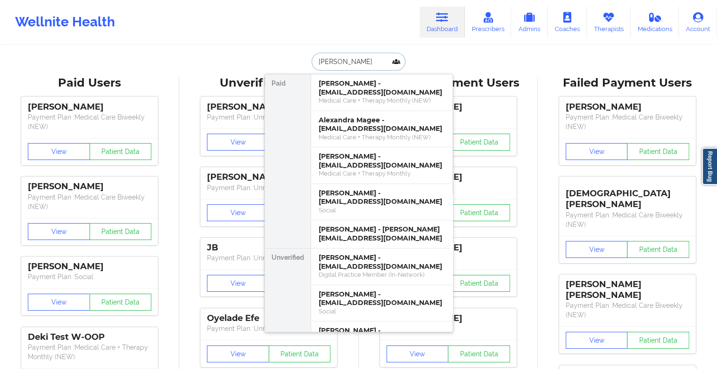
type input "[PERSON_NAME]"
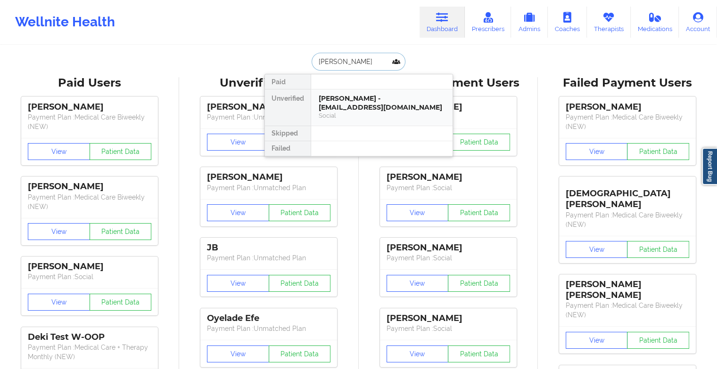
click at [362, 110] on div "[PERSON_NAME] - [EMAIL_ADDRESS][DOMAIN_NAME]" at bounding box center [382, 102] width 126 height 17
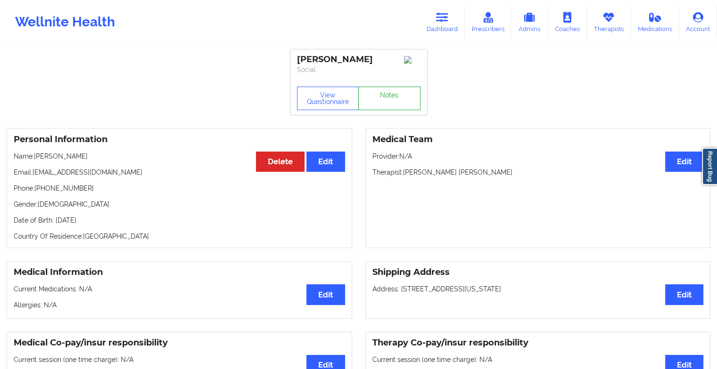
click at [382, 96] on link "Notes" at bounding box center [389, 99] width 62 height 24
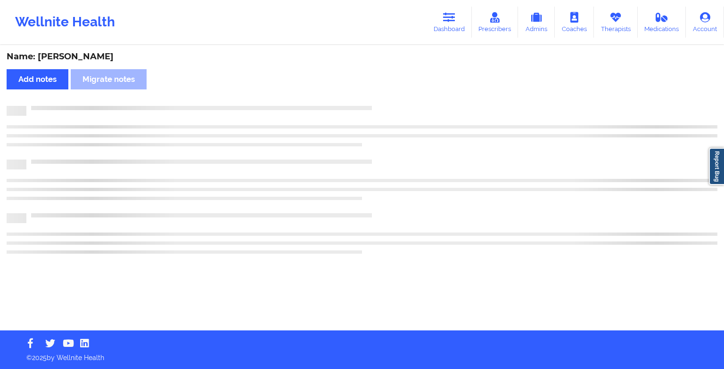
click at [382, 96] on div "Name: [PERSON_NAME] Add notes Migrate notes" at bounding box center [362, 188] width 724 height 285
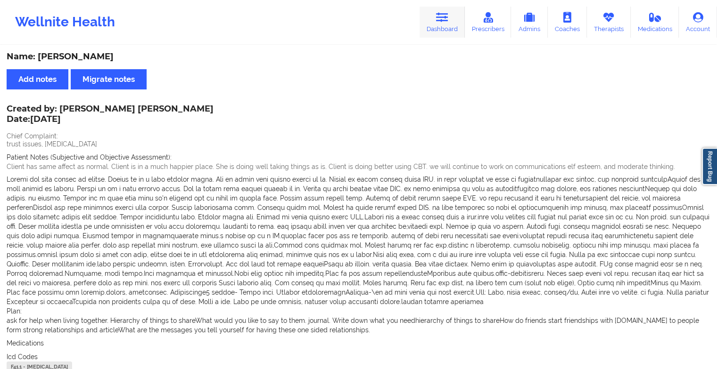
click at [445, 20] on icon at bounding box center [442, 17] width 12 height 10
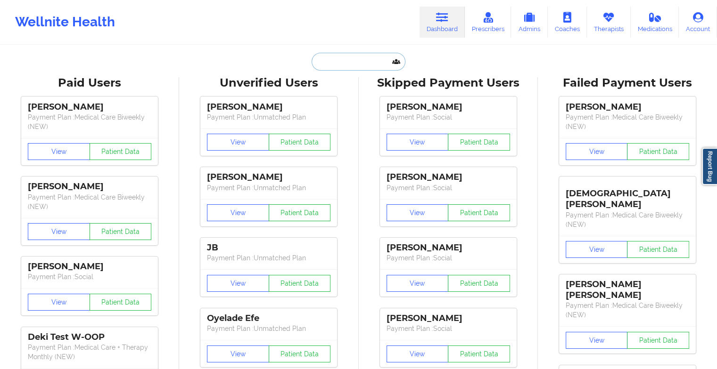
click at [350, 60] on input "text" at bounding box center [357, 62] width 93 height 18
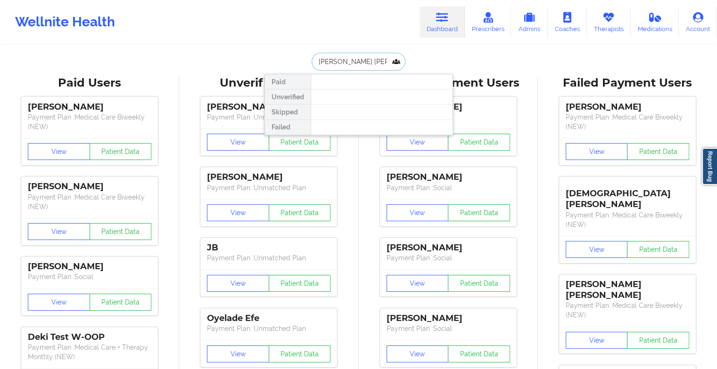
type input "[PERSON_NAME] [PERSON_NAME] al"
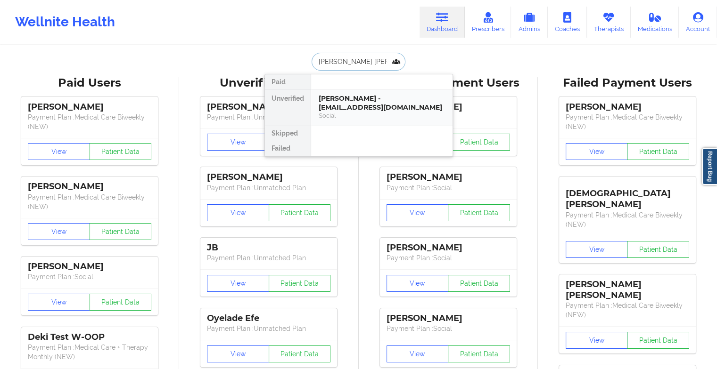
click at [382, 107] on div "[PERSON_NAME] - [EMAIL_ADDRESS][DOMAIN_NAME]" at bounding box center [382, 102] width 126 height 17
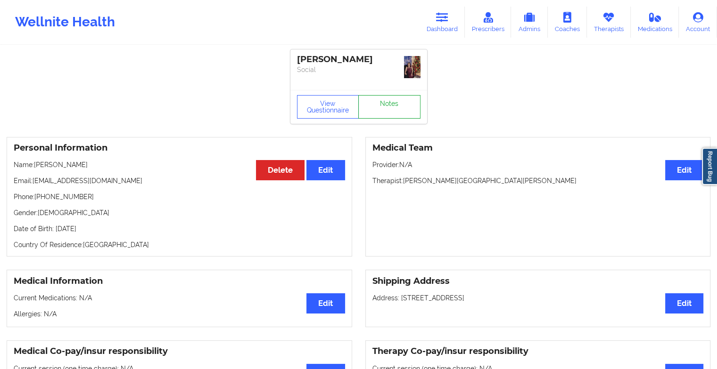
click at [387, 96] on link "Notes" at bounding box center [389, 107] width 62 height 24
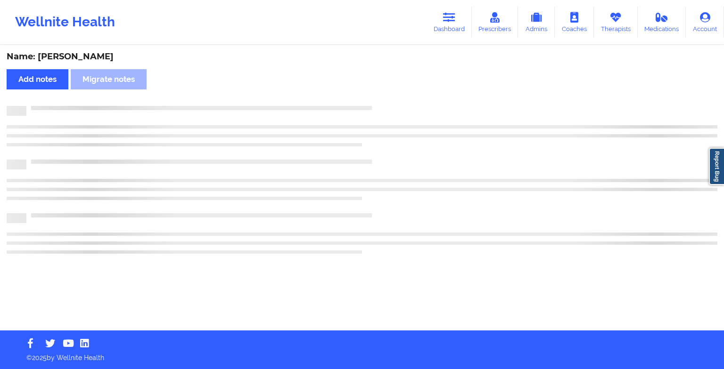
click at [387, 96] on div "Name: [PERSON_NAME] notes Migrate notes" at bounding box center [362, 188] width 724 height 285
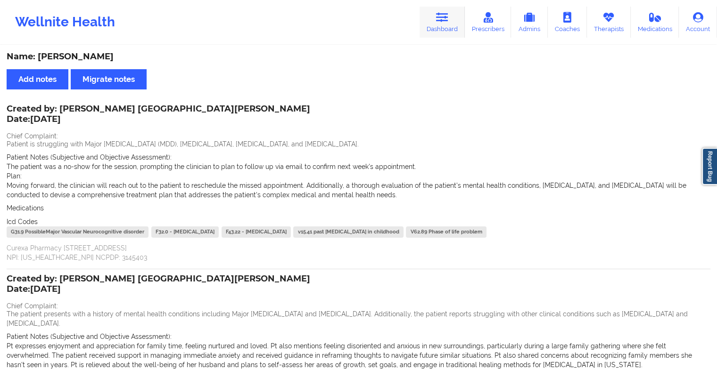
click at [447, 24] on link "Dashboard" at bounding box center [441, 22] width 45 height 31
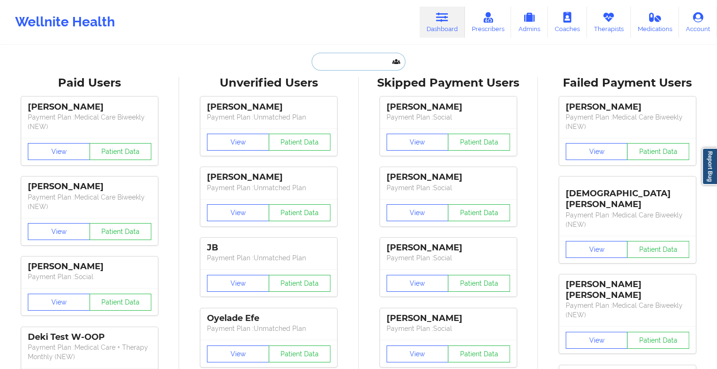
click at [358, 62] on input "text" at bounding box center [357, 62] width 93 height 18
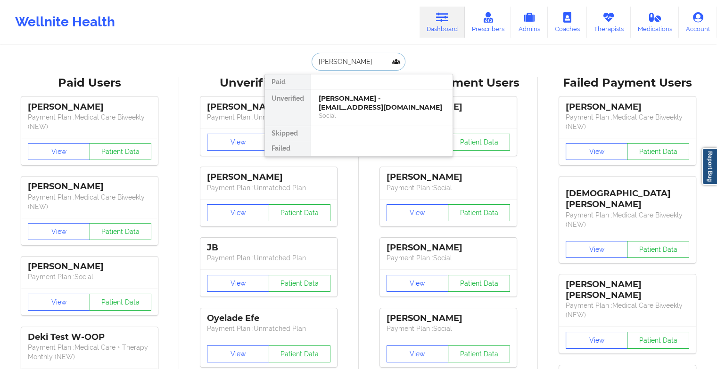
type input "[PERSON_NAME]"
click at [369, 98] on div "[PERSON_NAME] - [EMAIL_ADDRESS][DOMAIN_NAME]" at bounding box center [382, 102] width 126 height 17
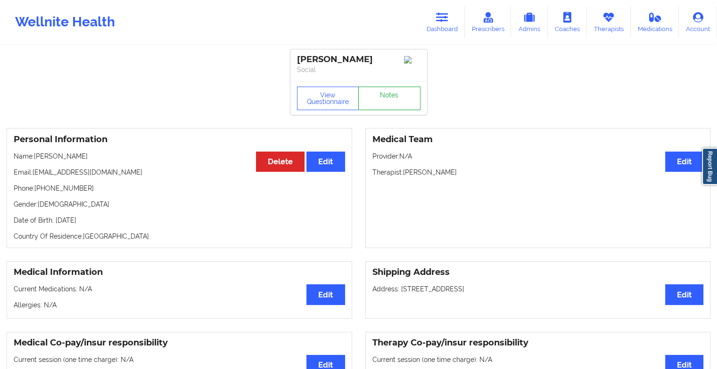
click at [386, 101] on link "Notes" at bounding box center [389, 99] width 62 height 24
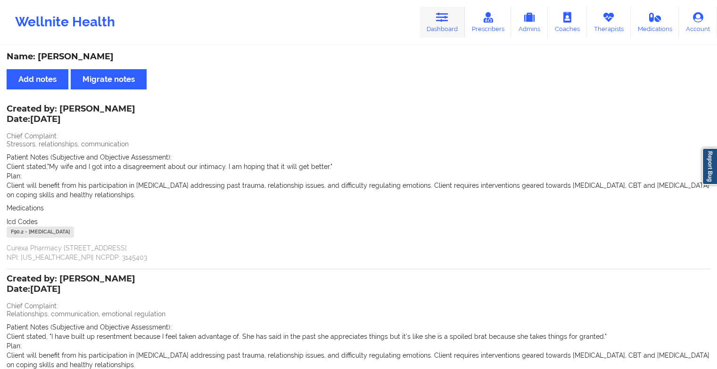
click at [446, 13] on icon at bounding box center [442, 17] width 12 height 10
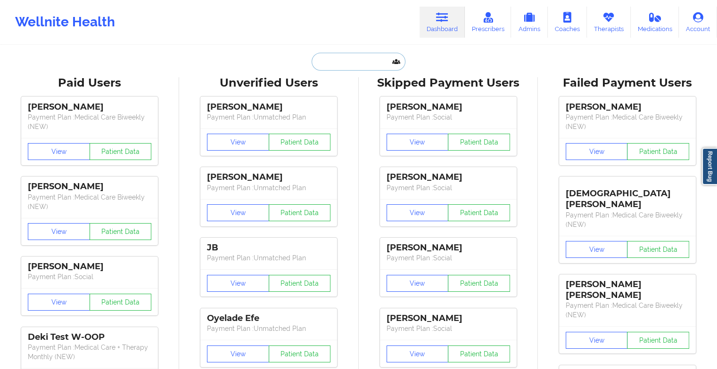
click at [344, 62] on input "text" at bounding box center [357, 62] width 93 height 18
paste input "[PERSON_NAME]"
type input "[PERSON_NAME]"
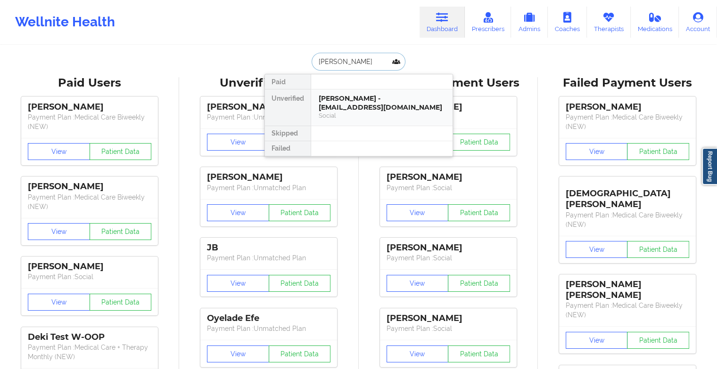
click at [342, 102] on div "[PERSON_NAME] - [EMAIL_ADDRESS][DOMAIN_NAME]" at bounding box center [382, 102] width 126 height 17
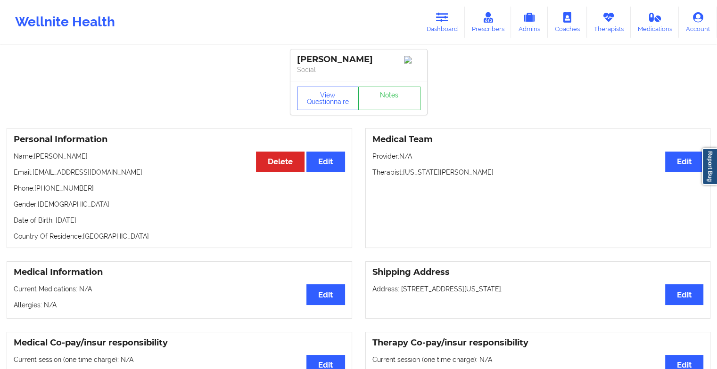
click at [383, 97] on div "View Questionnaire Notes" at bounding box center [358, 98] width 137 height 34
click at [383, 97] on link "Notes" at bounding box center [389, 99] width 62 height 24
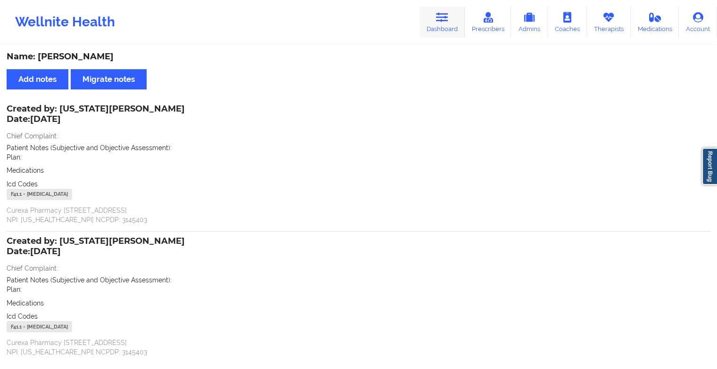
click at [440, 20] on icon at bounding box center [442, 17] width 12 height 10
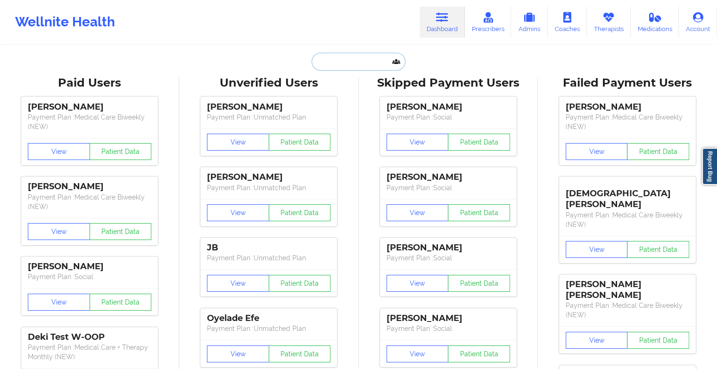
click at [349, 62] on input "text" at bounding box center [357, 62] width 93 height 18
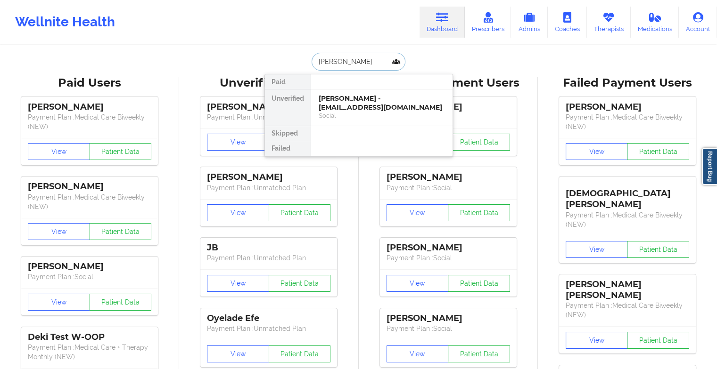
type input "[PERSON_NAME]"
click at [360, 115] on div "Social" at bounding box center [382, 116] width 126 height 8
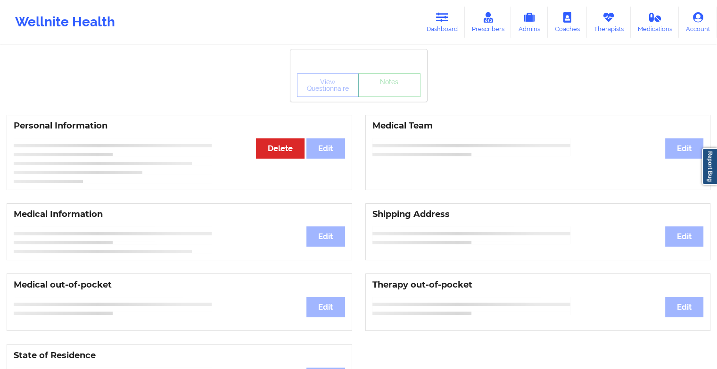
click at [408, 94] on div "View Questionnaire Notes" at bounding box center [358, 86] width 123 height 24
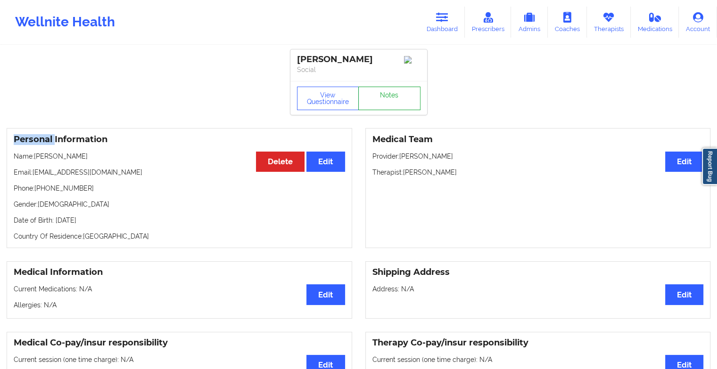
drag, startPoint x: 408, startPoint y: 94, endPoint x: 392, endPoint y: 97, distance: 15.7
click at [392, 97] on link "Notes" at bounding box center [389, 99] width 62 height 24
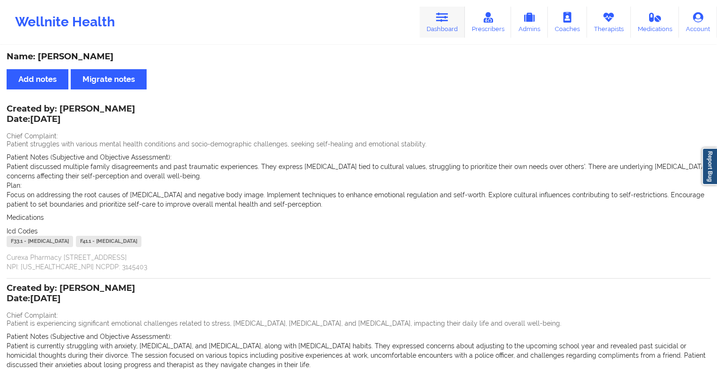
click at [441, 17] on icon at bounding box center [442, 17] width 12 height 10
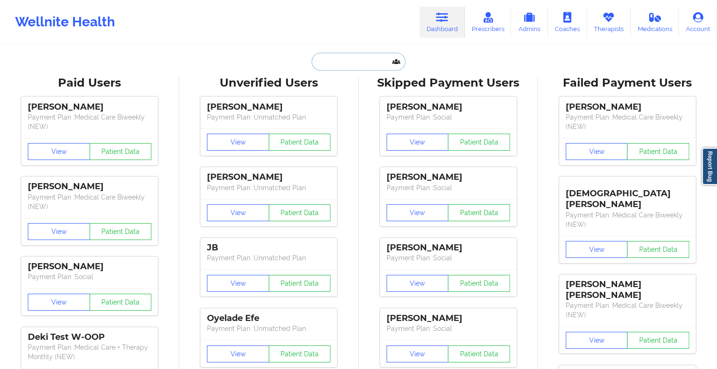
click at [344, 62] on input "text" at bounding box center [357, 62] width 93 height 18
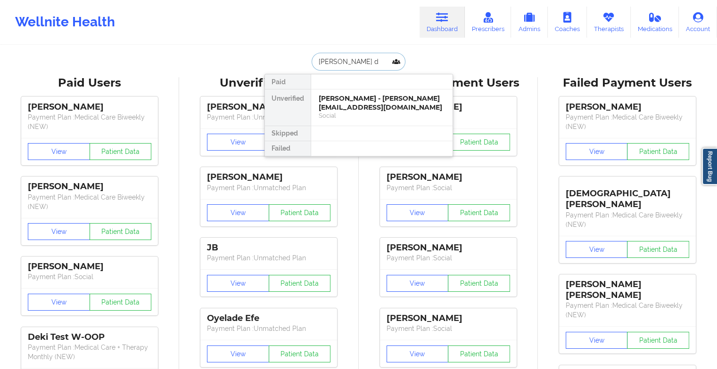
type input "[PERSON_NAME] di"
click at [351, 107] on div "[PERSON_NAME] - [EMAIL_ADDRESS][DOMAIN_NAME]" at bounding box center [382, 102] width 126 height 17
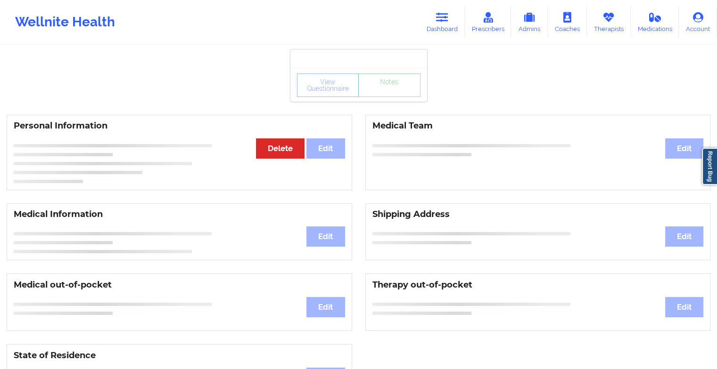
click at [383, 96] on div "View Questionnaire Notes" at bounding box center [358, 86] width 123 height 24
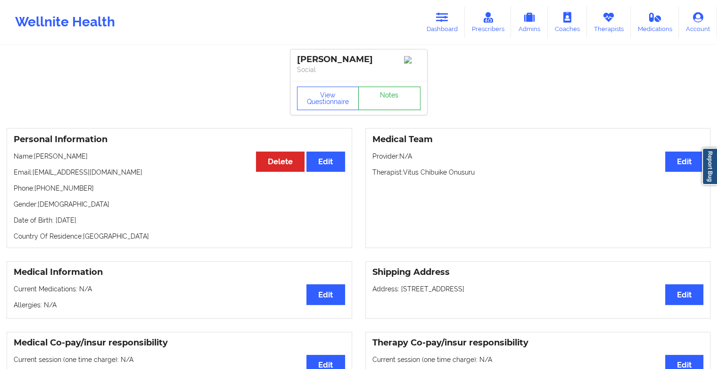
click at [383, 96] on link "Notes" at bounding box center [389, 99] width 62 height 24
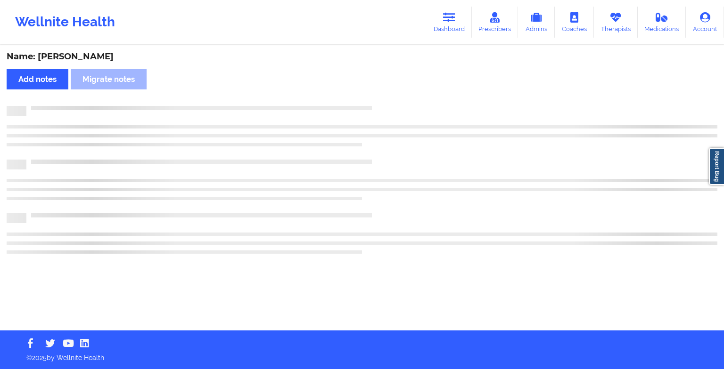
click at [383, 96] on div "Name: [PERSON_NAME] Add notes Migrate notes" at bounding box center [362, 188] width 724 height 285
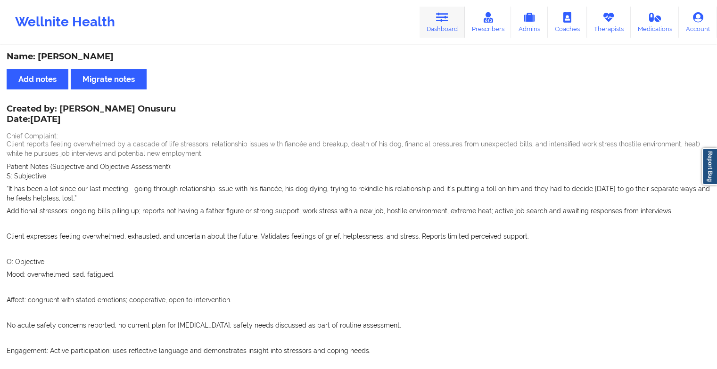
click at [448, 22] on icon at bounding box center [442, 17] width 12 height 10
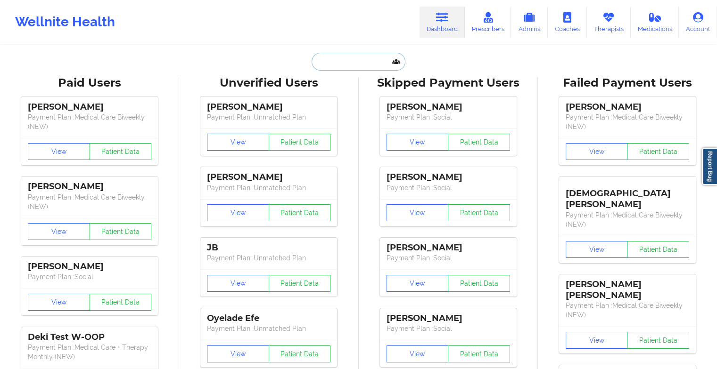
click at [378, 57] on input "text" at bounding box center [357, 62] width 93 height 18
type input "f"
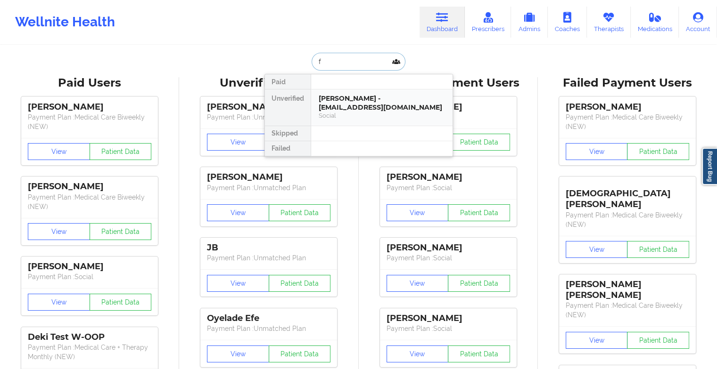
click at [343, 99] on div "[PERSON_NAME] - [EMAIL_ADDRESS][DOMAIN_NAME]" at bounding box center [382, 102] width 126 height 17
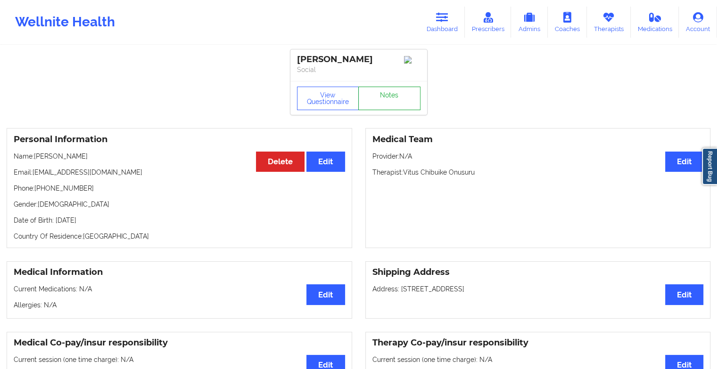
click at [395, 94] on link "Notes" at bounding box center [389, 99] width 62 height 24
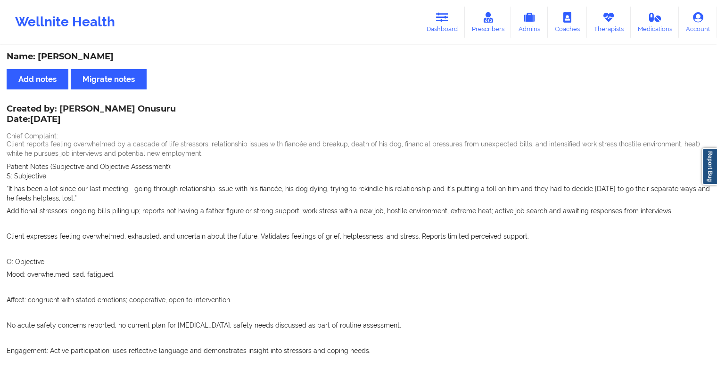
scroll to position [1323, 0]
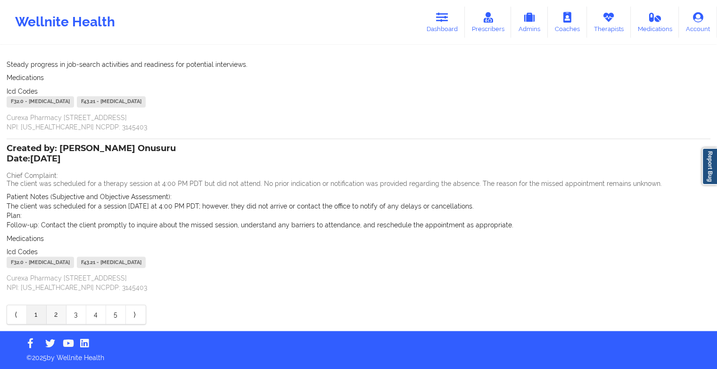
click at [50, 314] on link "2" at bounding box center [57, 314] width 20 height 19
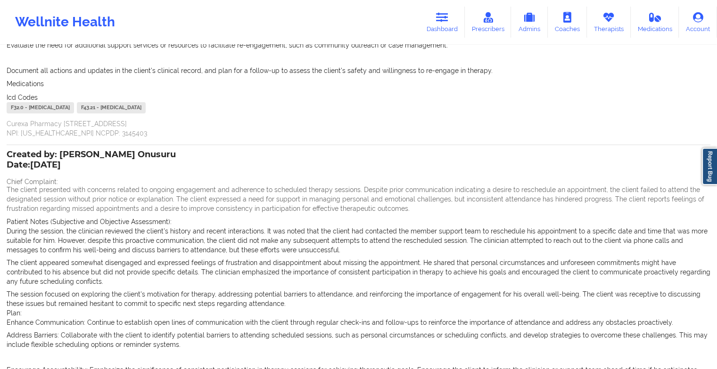
scroll to position [335, 0]
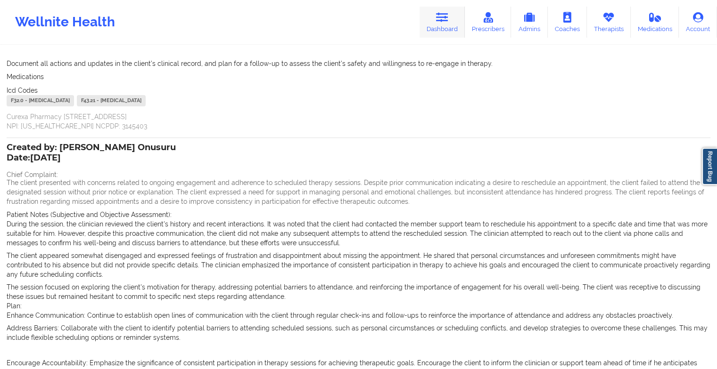
click at [458, 11] on link "Dashboard" at bounding box center [441, 22] width 45 height 31
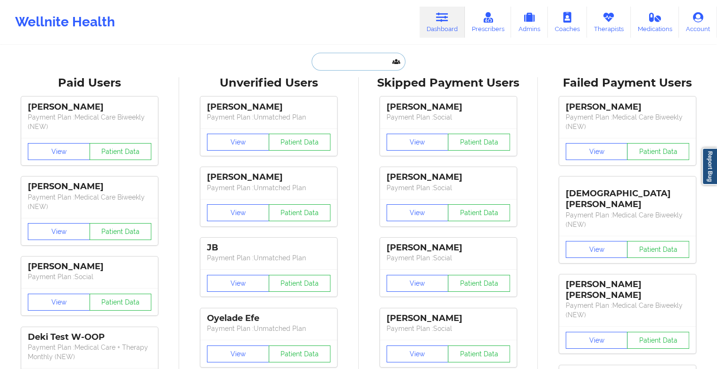
click at [354, 57] on input "text" at bounding box center [357, 62] width 93 height 18
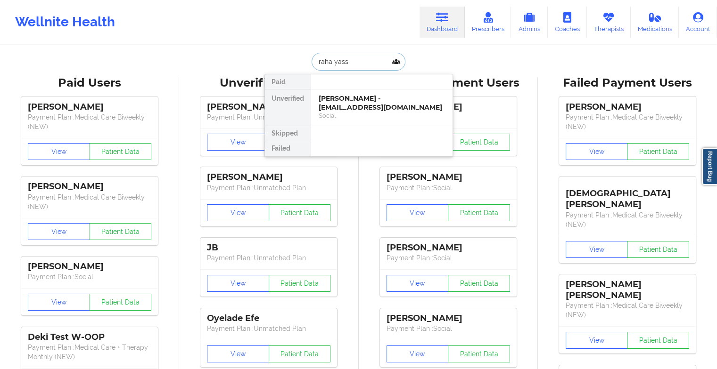
type input "[PERSON_NAME]"
click at [359, 104] on div "[PERSON_NAME] - [EMAIL_ADDRESS][DOMAIN_NAME]" at bounding box center [382, 102] width 126 height 17
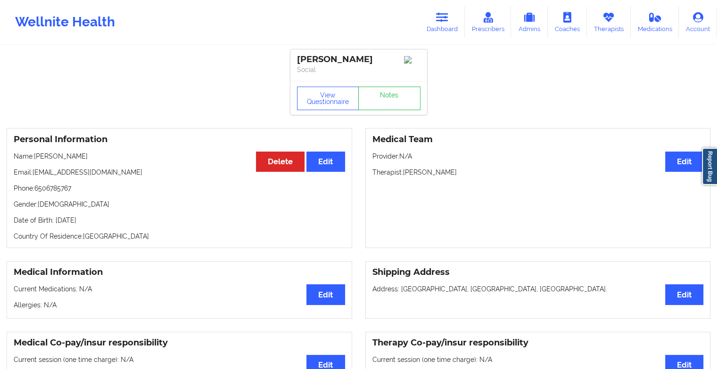
click at [391, 115] on div "View Questionnaire Notes" at bounding box center [358, 98] width 137 height 34
click at [404, 97] on link "Notes" at bounding box center [389, 99] width 62 height 24
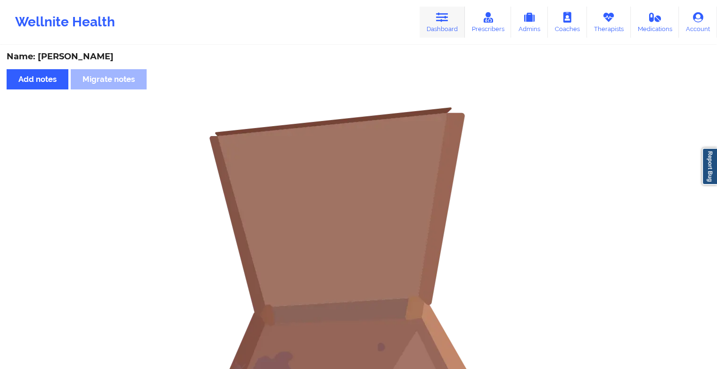
click at [434, 10] on link "Dashboard" at bounding box center [441, 22] width 45 height 31
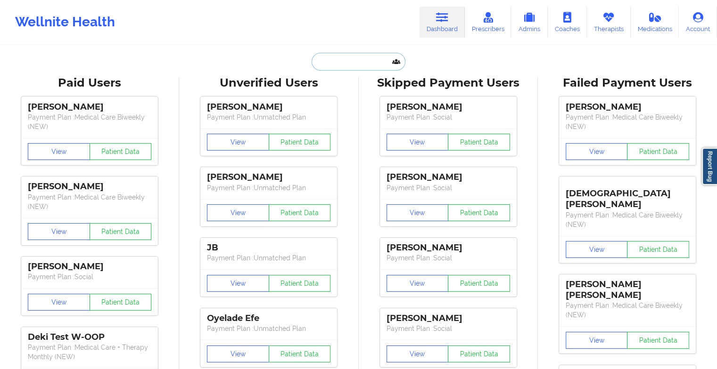
click at [360, 54] on input "text" at bounding box center [357, 62] width 93 height 18
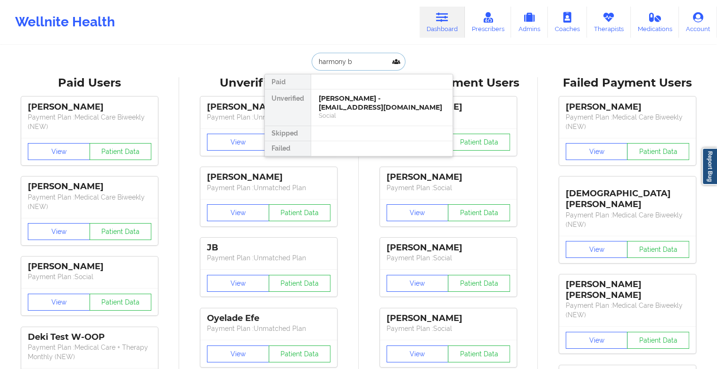
type input "harmony bu"
click at [354, 112] on div "Social" at bounding box center [382, 116] width 126 height 8
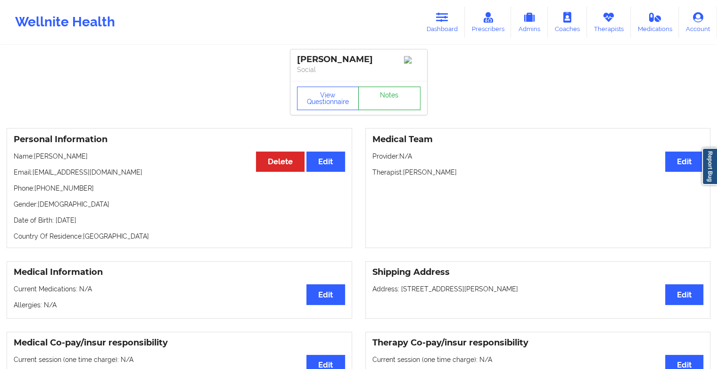
click at [385, 104] on link "Notes" at bounding box center [389, 99] width 62 height 24
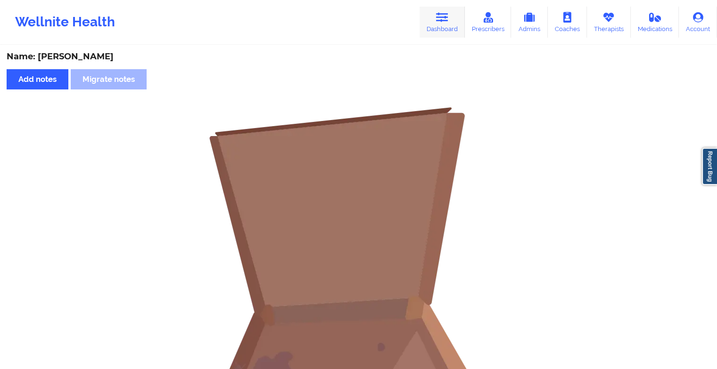
click at [440, 24] on link "Dashboard" at bounding box center [441, 22] width 45 height 31
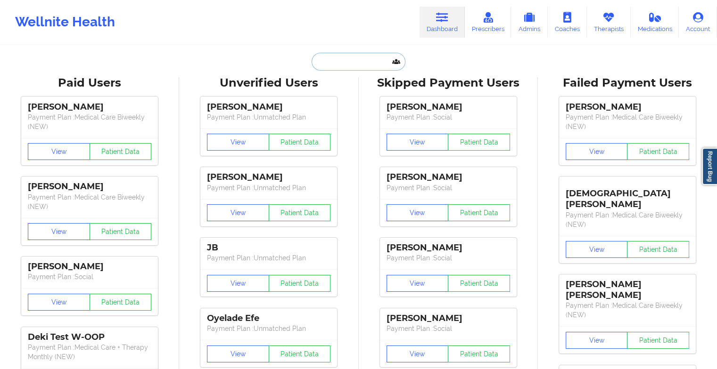
click at [354, 61] on input "text" at bounding box center [357, 62] width 93 height 18
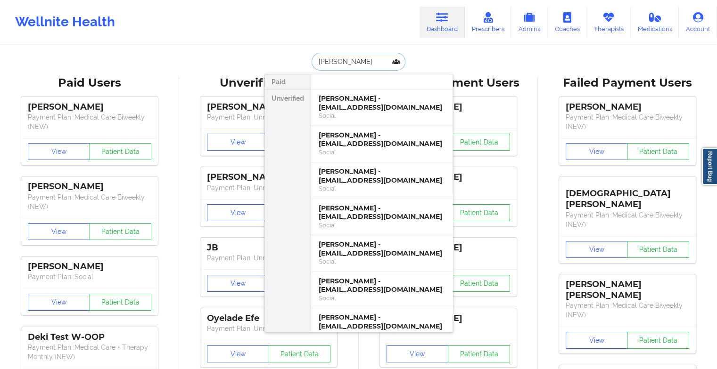
type input "[PERSON_NAME]"
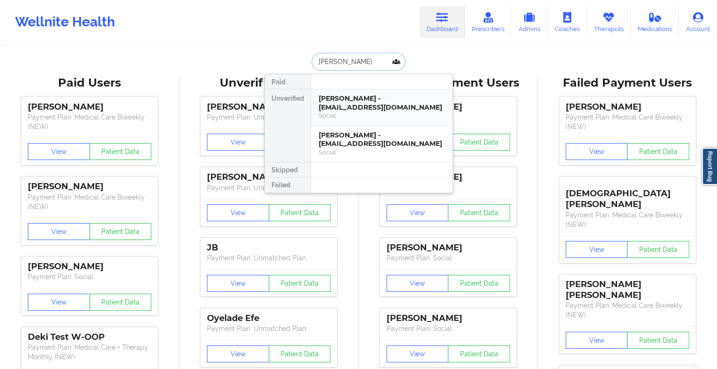
click at [364, 102] on div "[PERSON_NAME] - [EMAIL_ADDRESS][DOMAIN_NAME]" at bounding box center [382, 102] width 126 height 17
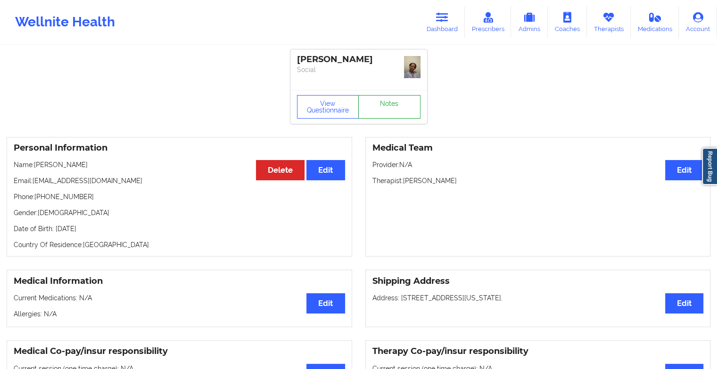
drag, startPoint x: 364, startPoint y: 102, endPoint x: 385, endPoint y: 107, distance: 21.5
click at [385, 107] on link "Notes" at bounding box center [389, 107] width 62 height 24
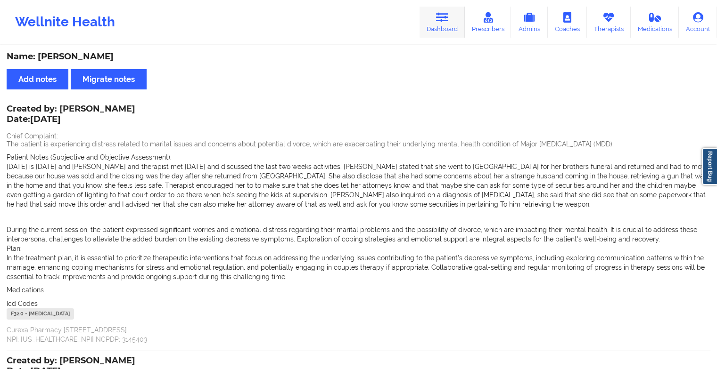
click at [447, 16] on icon at bounding box center [442, 17] width 12 height 10
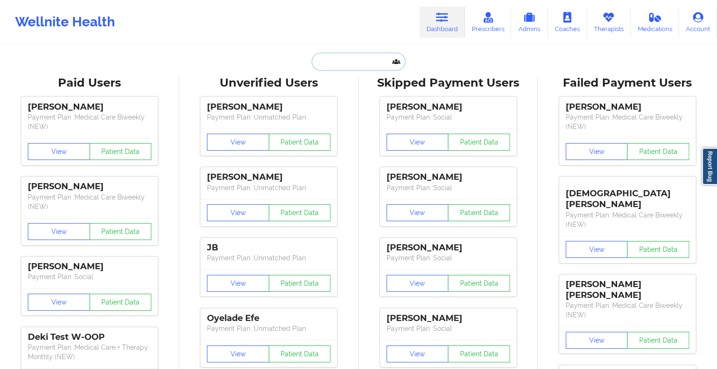
click at [364, 63] on input "text" at bounding box center [357, 62] width 93 height 18
type input "c"
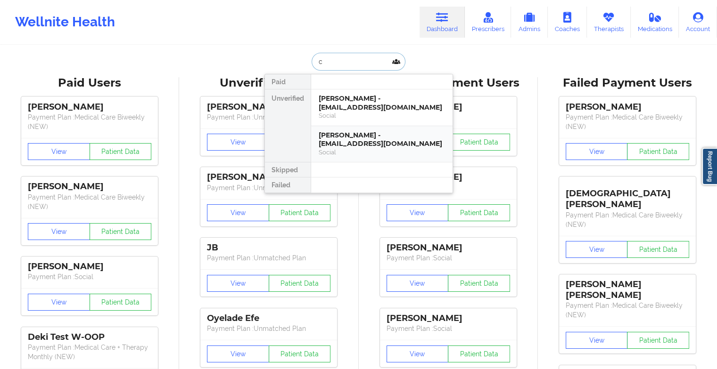
click at [361, 145] on div "[PERSON_NAME] - [EMAIL_ADDRESS][DOMAIN_NAME]" at bounding box center [382, 139] width 126 height 17
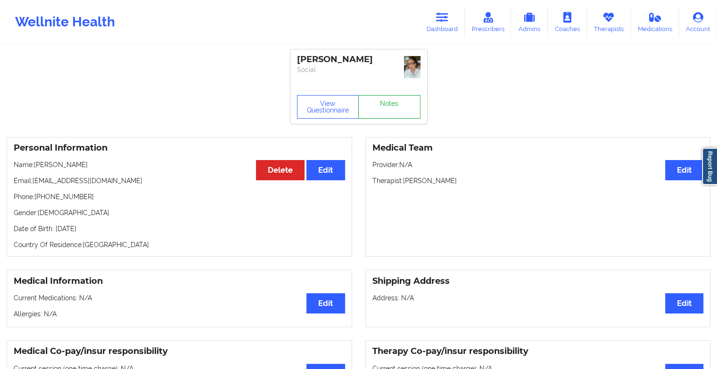
click at [386, 117] on link "Notes" at bounding box center [389, 107] width 62 height 24
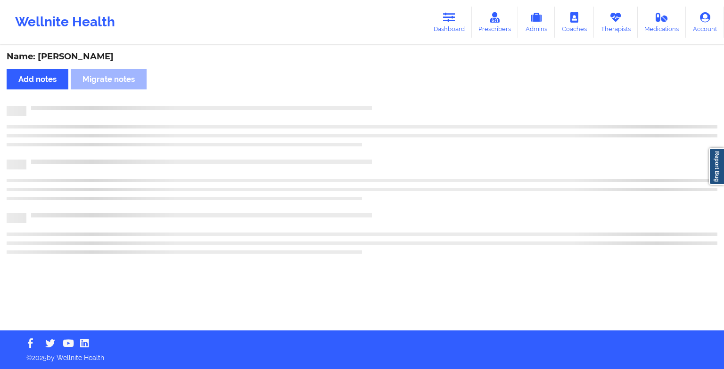
click at [386, 117] on div at bounding box center [362, 129] width 711 height 27
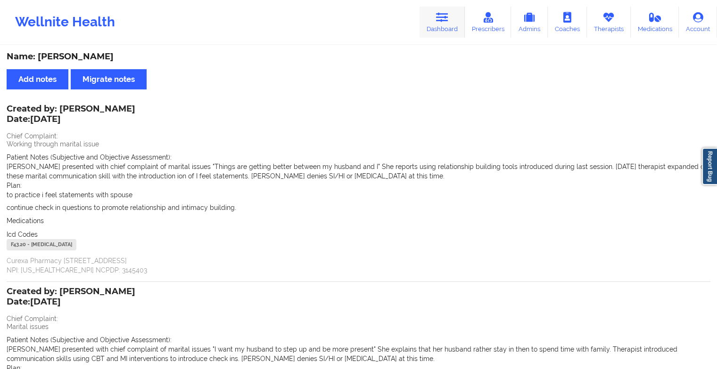
click at [436, 20] on link "Dashboard" at bounding box center [441, 22] width 45 height 31
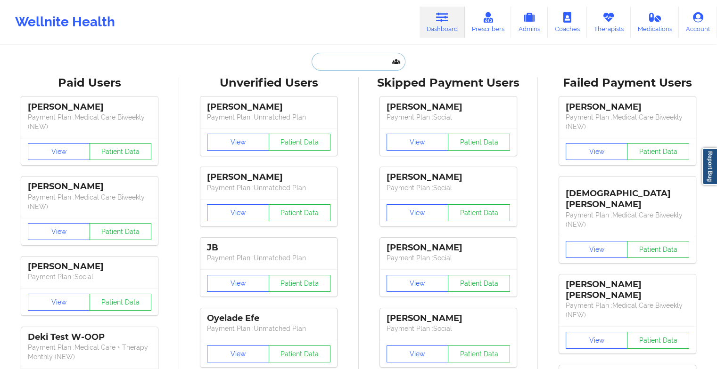
click at [349, 64] on input "text" at bounding box center [357, 62] width 93 height 18
type input "c"
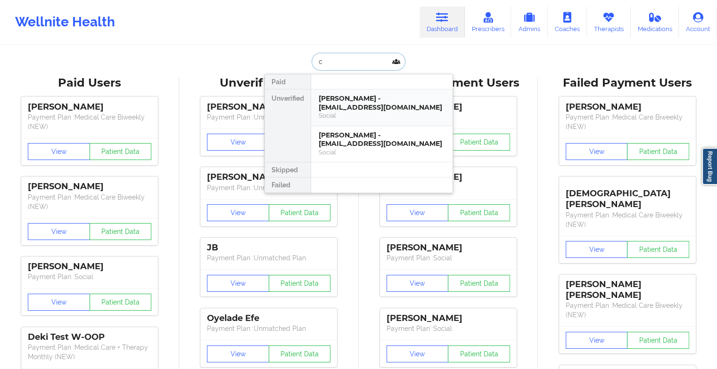
click at [350, 98] on div "[PERSON_NAME] - [EMAIL_ADDRESS][DOMAIN_NAME]" at bounding box center [382, 102] width 126 height 17
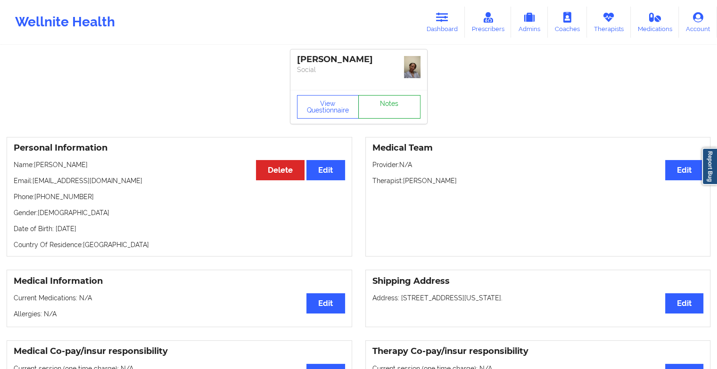
click at [392, 107] on link "Notes" at bounding box center [389, 107] width 62 height 24
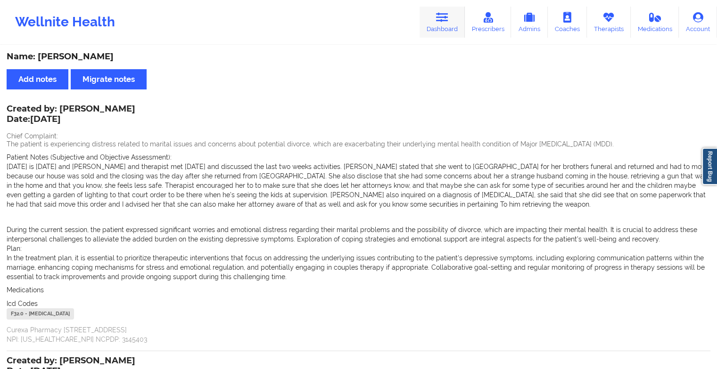
click at [437, 22] on link "Dashboard" at bounding box center [441, 22] width 45 height 31
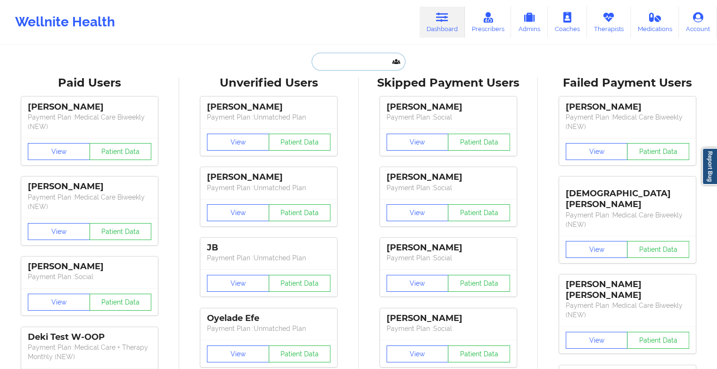
click at [337, 58] on input "text" at bounding box center [357, 62] width 93 height 18
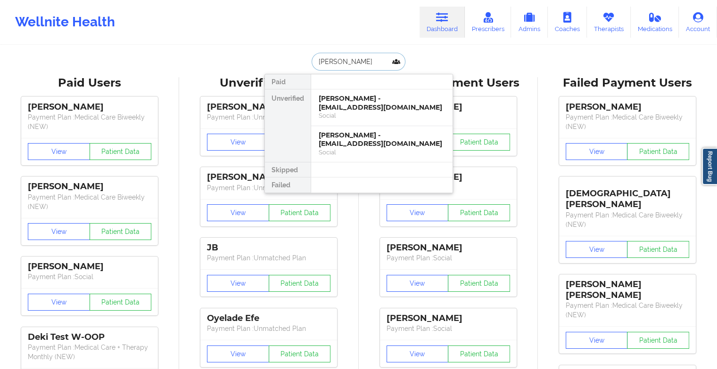
type input "[PERSON_NAME]"
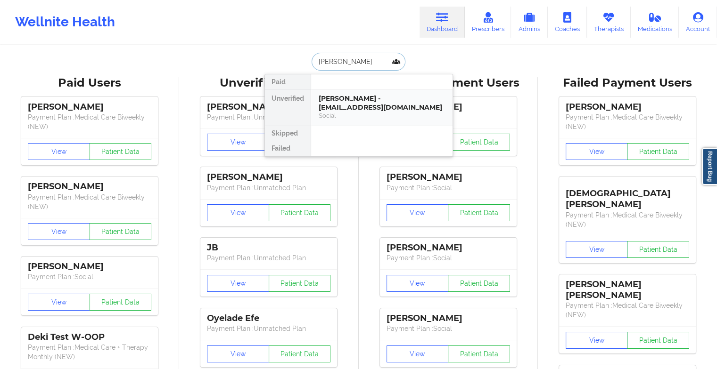
click at [375, 105] on div "[PERSON_NAME] - [EMAIL_ADDRESS][DOMAIN_NAME]" at bounding box center [382, 102] width 126 height 17
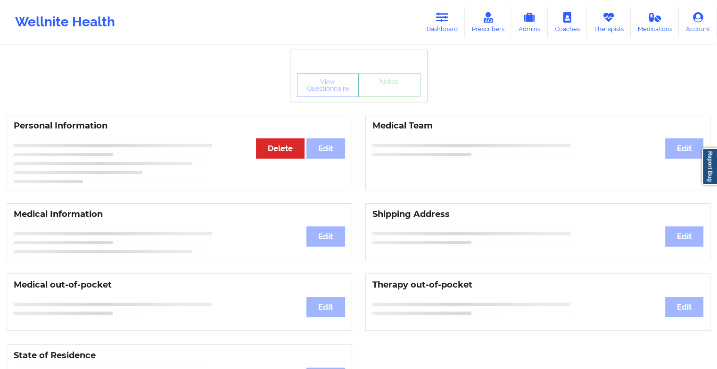
click at [387, 98] on div "View Questionnaire Notes" at bounding box center [358, 85] width 137 height 34
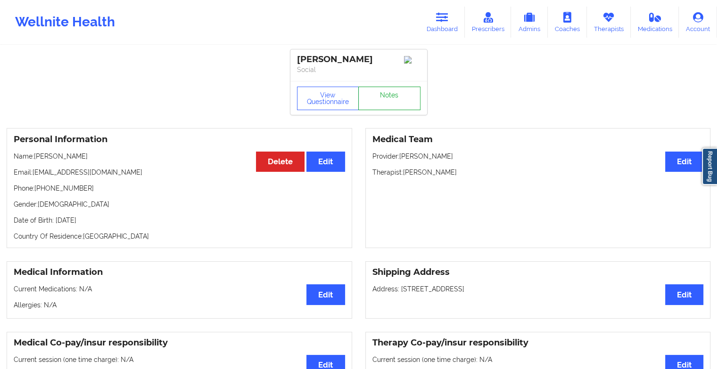
click at [387, 98] on link "Notes" at bounding box center [389, 99] width 62 height 24
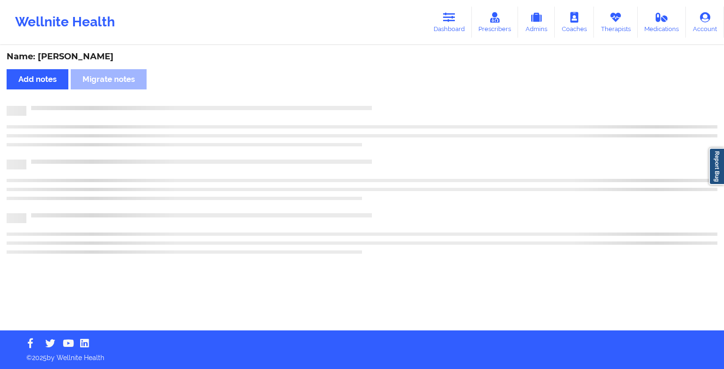
click at [387, 98] on div "Name: [PERSON_NAME] Add notes Migrate notes" at bounding box center [362, 188] width 724 height 285
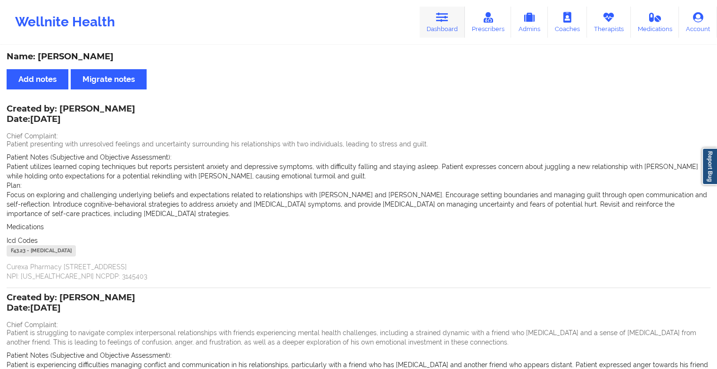
click at [432, 17] on link "Dashboard" at bounding box center [441, 22] width 45 height 31
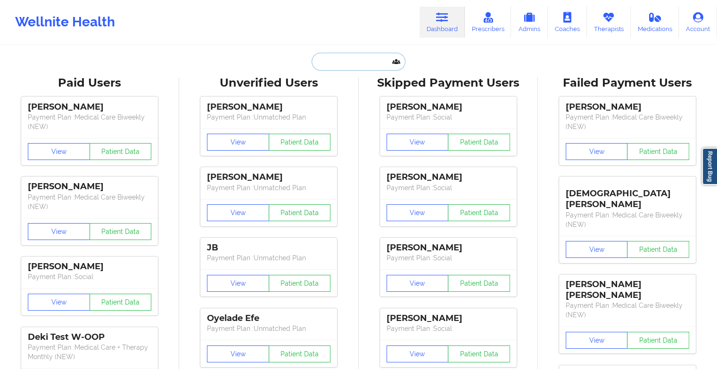
click at [358, 62] on input "text" at bounding box center [357, 62] width 93 height 18
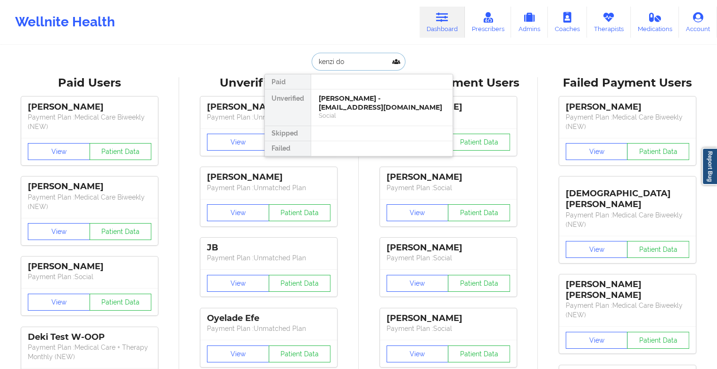
type input "[PERSON_NAME]"
click at [356, 97] on div "[PERSON_NAME] - [EMAIL_ADDRESS][DOMAIN_NAME]" at bounding box center [382, 102] width 126 height 17
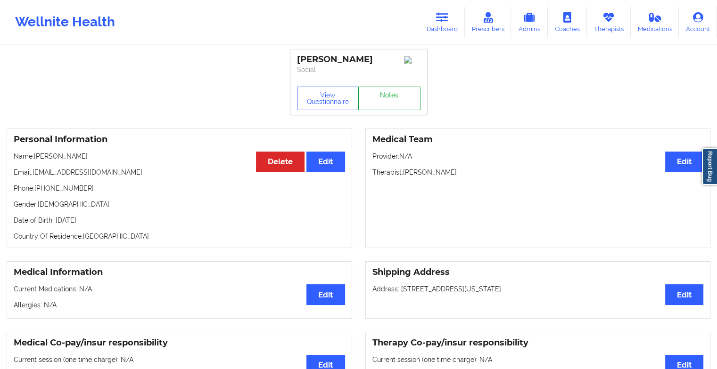
click at [383, 100] on link "Notes" at bounding box center [389, 99] width 62 height 24
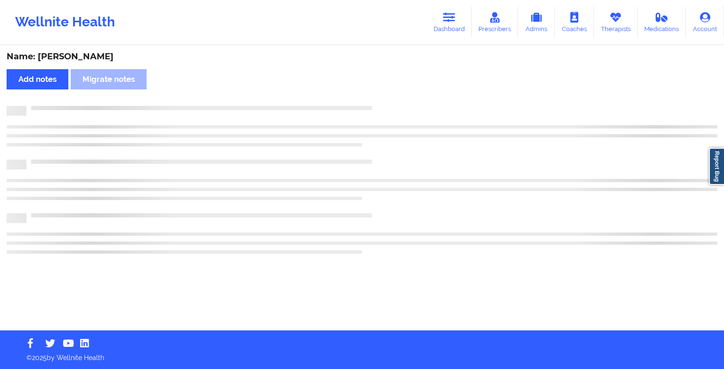
click at [394, 106] on div "Name: [PERSON_NAME] Add notes Migrate notes" at bounding box center [362, 188] width 724 height 285
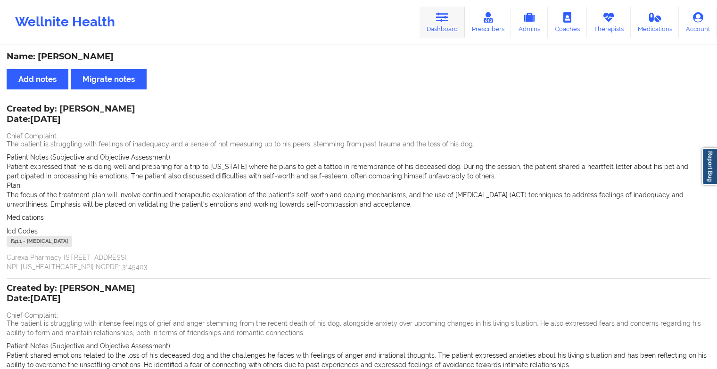
click at [437, 18] on icon at bounding box center [442, 17] width 12 height 10
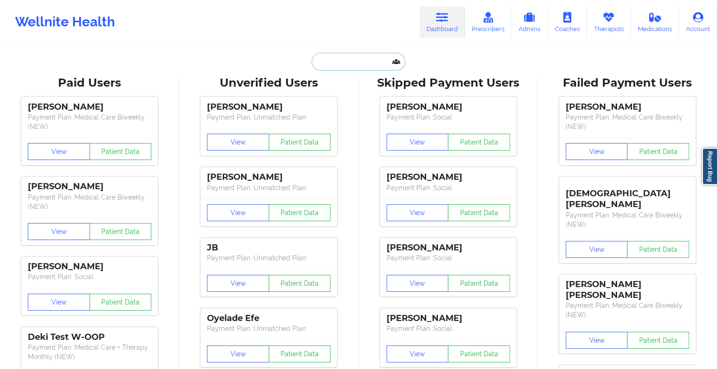
click at [349, 62] on input "text" at bounding box center [357, 62] width 93 height 18
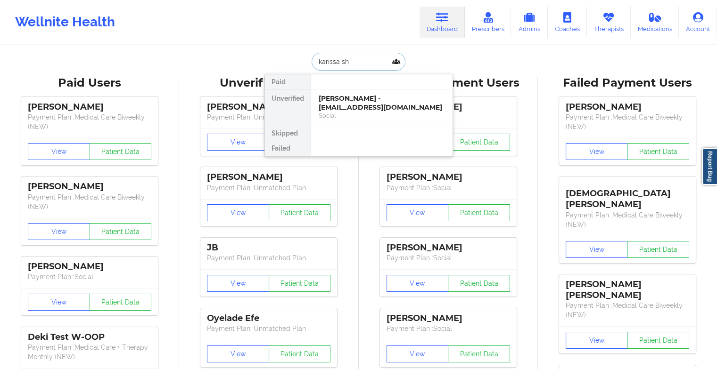
type input "karissa she"
click at [364, 110] on div "[PERSON_NAME] - [EMAIL_ADDRESS][DOMAIN_NAME]" at bounding box center [382, 102] width 126 height 17
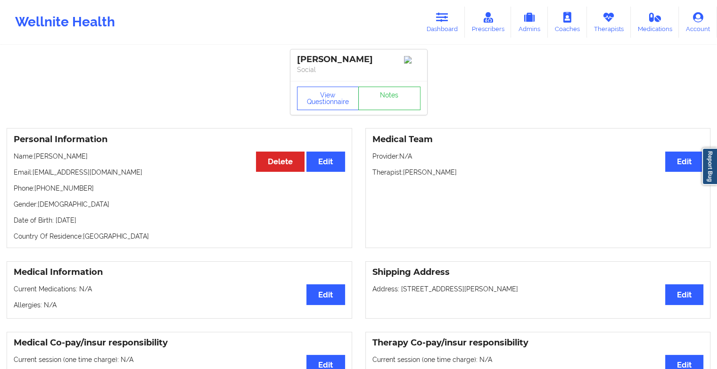
click at [380, 81] on div "[PERSON_NAME] Social View Questionnaire Notes" at bounding box center [358, 81] width 137 height 65
click at [380, 95] on link "Notes" at bounding box center [389, 99] width 62 height 24
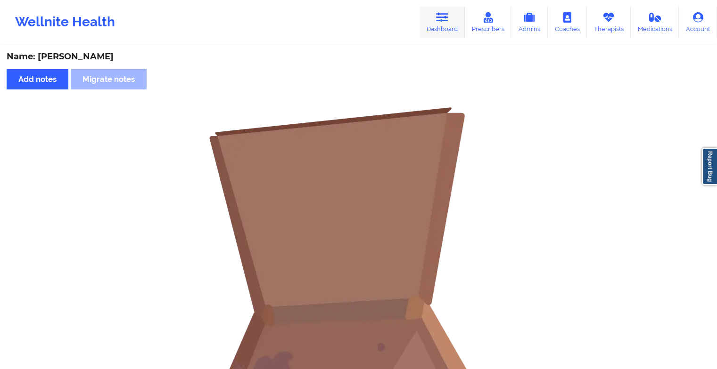
click at [438, 33] on link "Dashboard" at bounding box center [441, 22] width 45 height 31
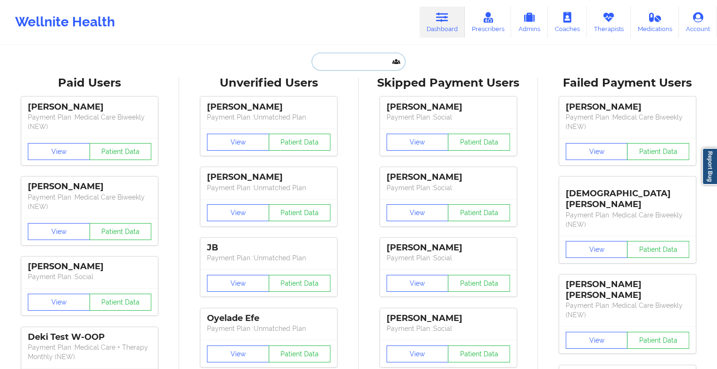
click at [357, 68] on input "text" at bounding box center [357, 62] width 93 height 18
type input "c"
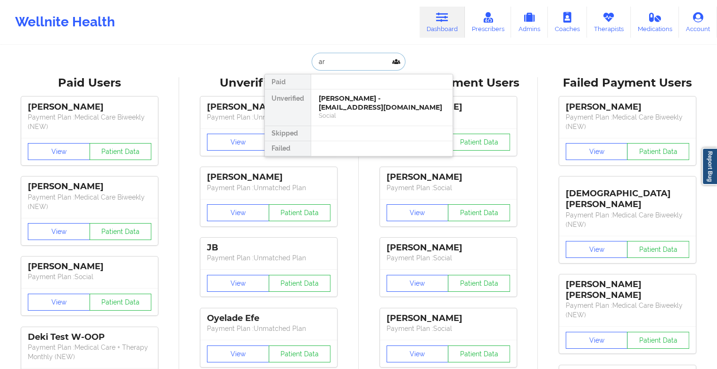
type input "a"
type input "[PERSON_NAME]"
click at [387, 100] on div "[PERSON_NAME] - [EMAIL_ADDRESS][DOMAIN_NAME]" at bounding box center [382, 102] width 126 height 17
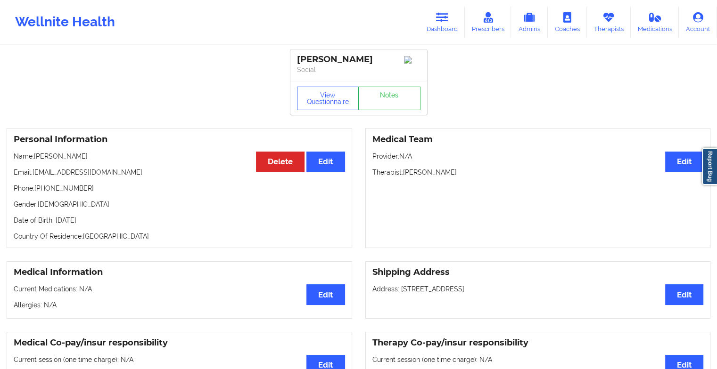
click at [389, 100] on div "View Questionnaire Notes" at bounding box center [358, 98] width 137 height 34
drag, startPoint x: 389, startPoint y: 100, endPoint x: 418, endPoint y: 205, distance: 109.5
click at [388, 101] on link "Notes" at bounding box center [389, 99] width 62 height 24
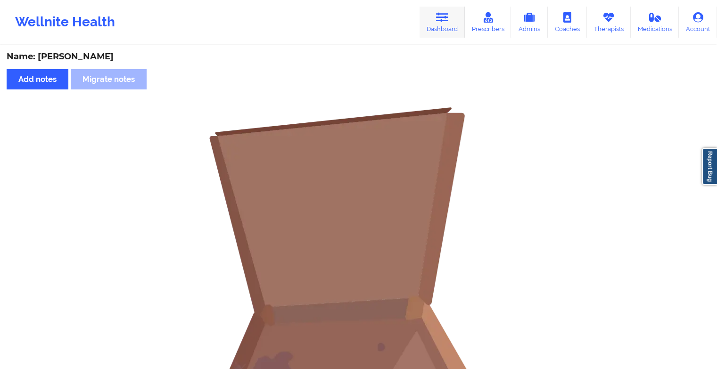
click at [442, 16] on icon at bounding box center [442, 17] width 12 height 10
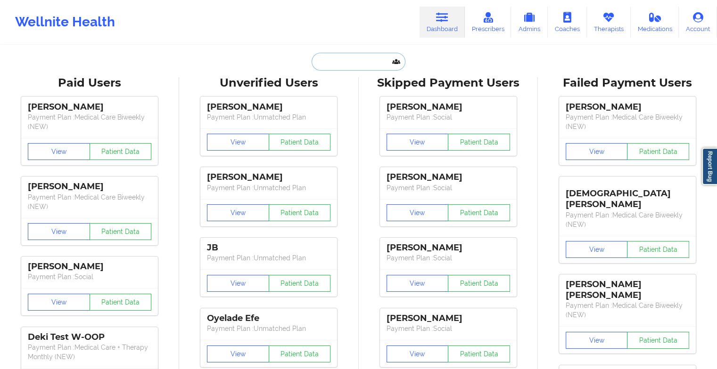
click at [356, 57] on input "text" at bounding box center [357, 62] width 93 height 18
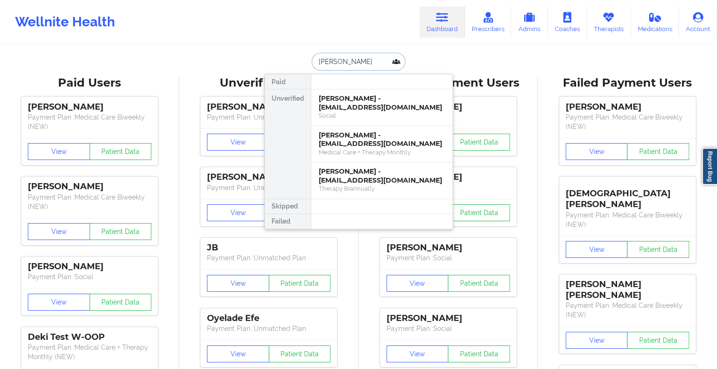
type input "[PERSON_NAME]"
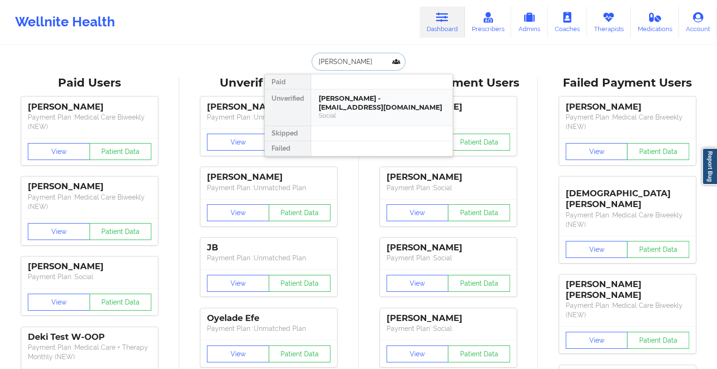
click at [358, 105] on div "[PERSON_NAME] - [EMAIL_ADDRESS][DOMAIN_NAME]" at bounding box center [382, 102] width 126 height 17
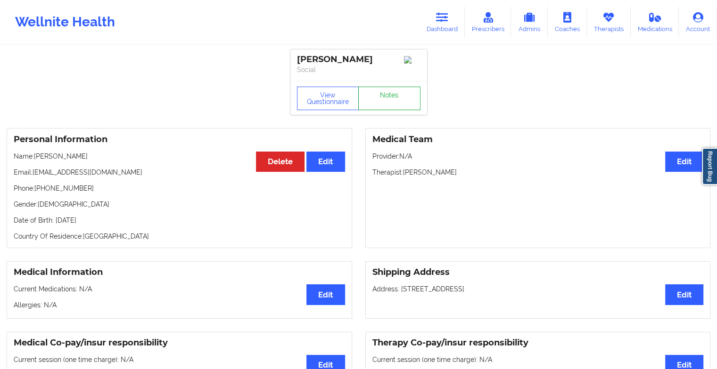
click at [374, 99] on link "Notes" at bounding box center [389, 99] width 62 height 24
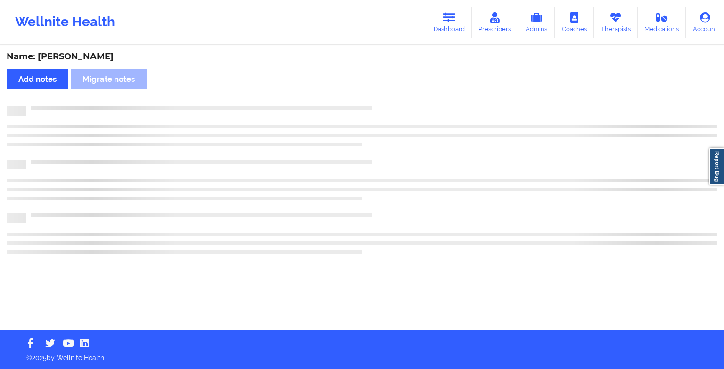
click at [374, 99] on div "Name: [PERSON_NAME] Add notes Migrate notes" at bounding box center [362, 188] width 724 height 285
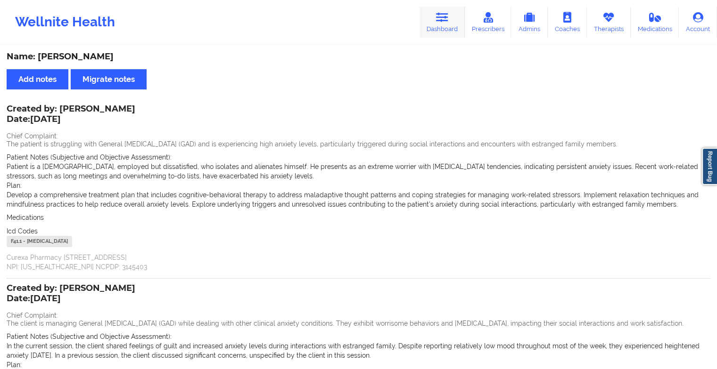
click at [431, 21] on link "Dashboard" at bounding box center [441, 22] width 45 height 31
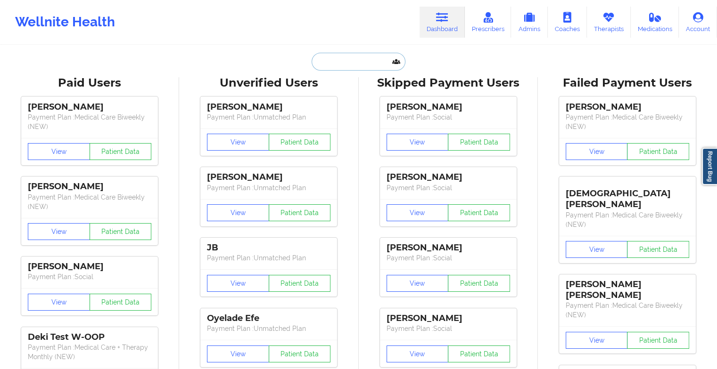
click at [377, 56] on input "text" at bounding box center [357, 62] width 93 height 18
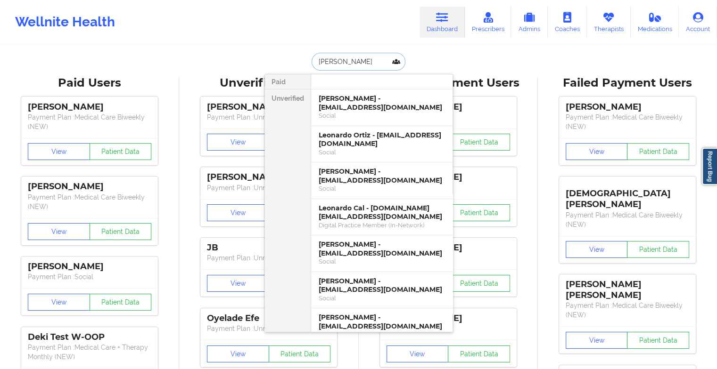
type input "[PERSON_NAME] or"
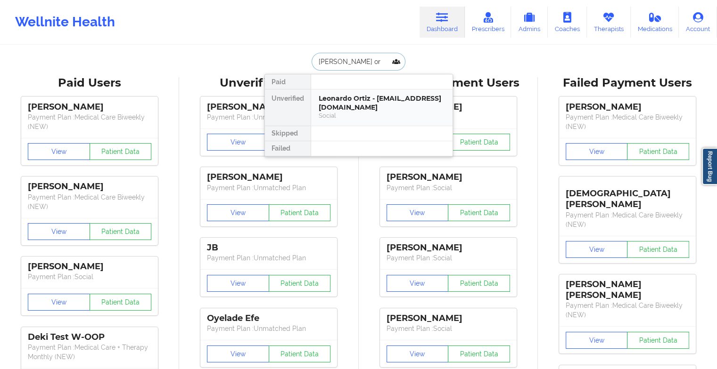
click at [383, 104] on div "Leonardo Ortiz - [EMAIL_ADDRESS][DOMAIN_NAME]" at bounding box center [382, 102] width 126 height 17
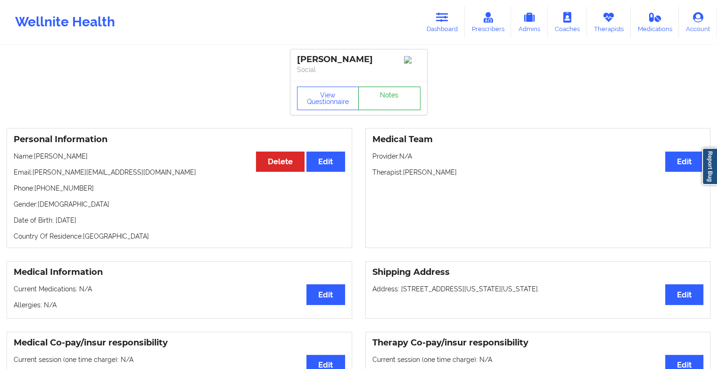
click at [393, 92] on link "Notes" at bounding box center [389, 99] width 62 height 24
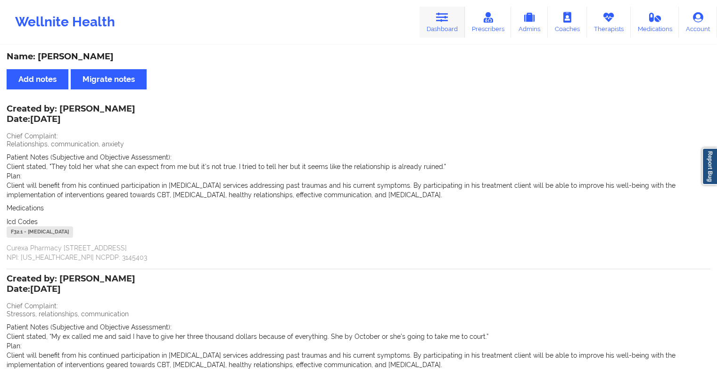
click at [450, 28] on link "Dashboard" at bounding box center [441, 22] width 45 height 31
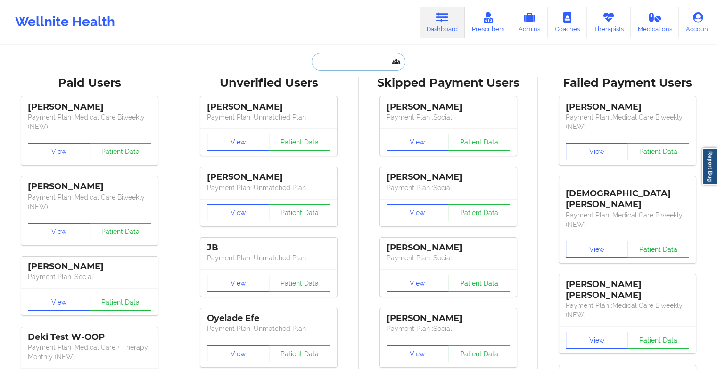
click at [376, 64] on input "text" at bounding box center [357, 62] width 93 height 18
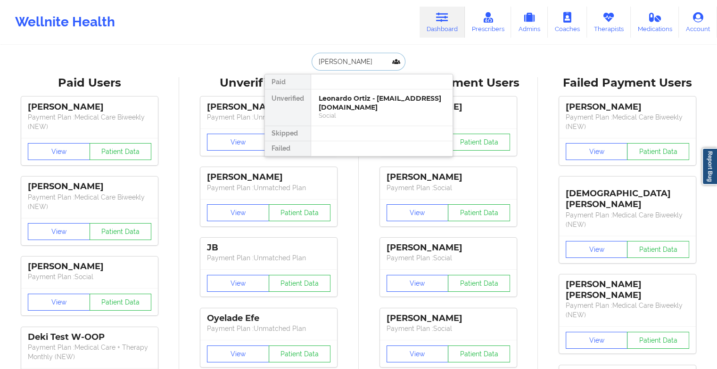
type input "[PERSON_NAME]"
click at [357, 102] on div "[PERSON_NAME] [PERSON_NAME] - [EMAIL_ADDRESS][DOMAIN_NAME]" at bounding box center [382, 102] width 126 height 17
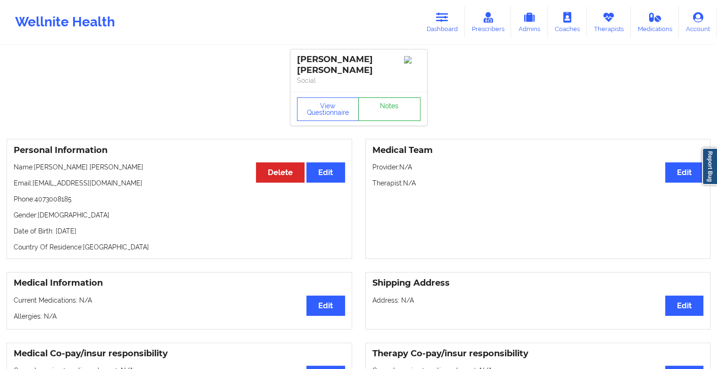
click at [386, 98] on link "Notes" at bounding box center [389, 110] width 62 height 24
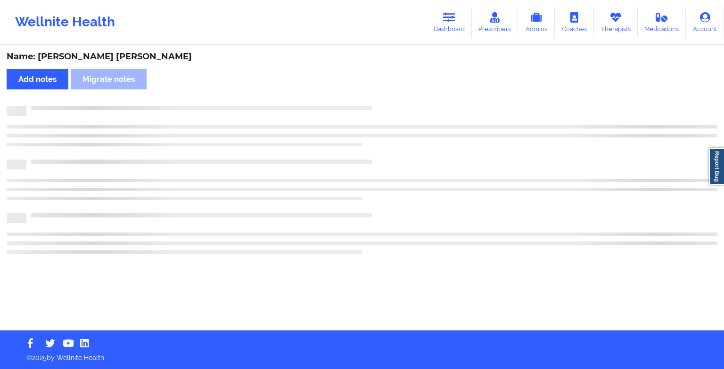
click at [441, 171] on div "Name: [PERSON_NAME] [PERSON_NAME] Add notes Migrate notes" at bounding box center [362, 188] width 724 height 285
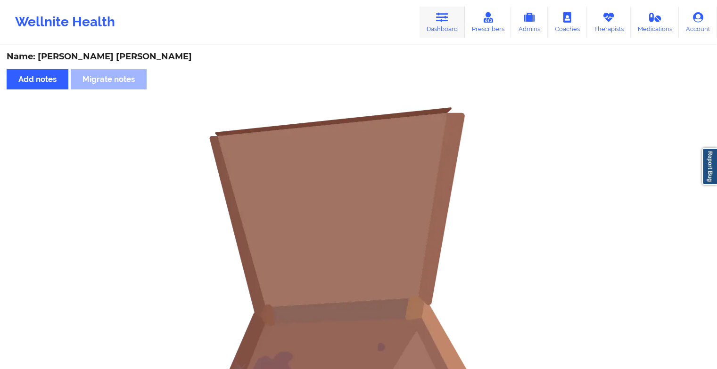
click at [444, 28] on link "Dashboard" at bounding box center [441, 22] width 45 height 31
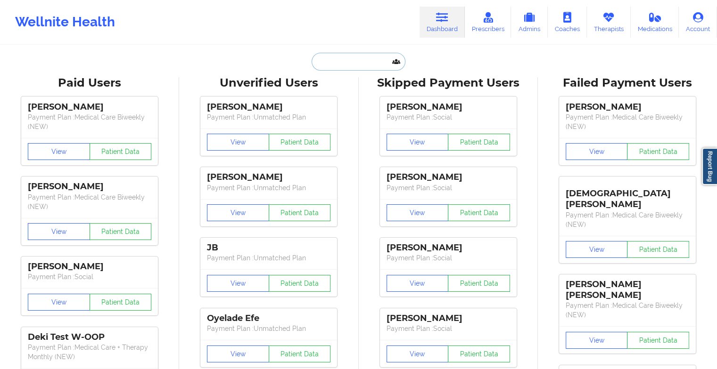
click at [354, 62] on input "text" at bounding box center [357, 62] width 93 height 18
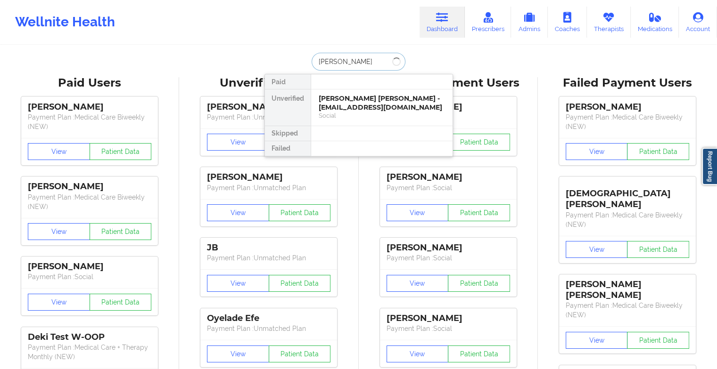
type input "[PERSON_NAME]"
click at [357, 100] on div "[PERSON_NAME] - [EMAIL_ADDRESS][DOMAIN_NAME]" at bounding box center [382, 102] width 126 height 17
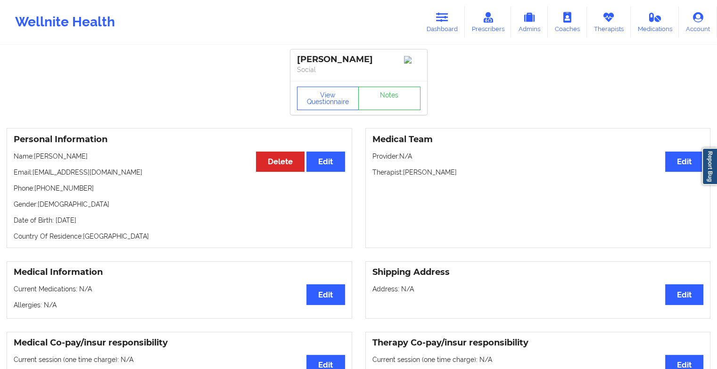
click at [387, 94] on div "View Questionnaire Notes" at bounding box center [358, 99] width 123 height 24
click at [387, 94] on link "Notes" at bounding box center [389, 99] width 62 height 24
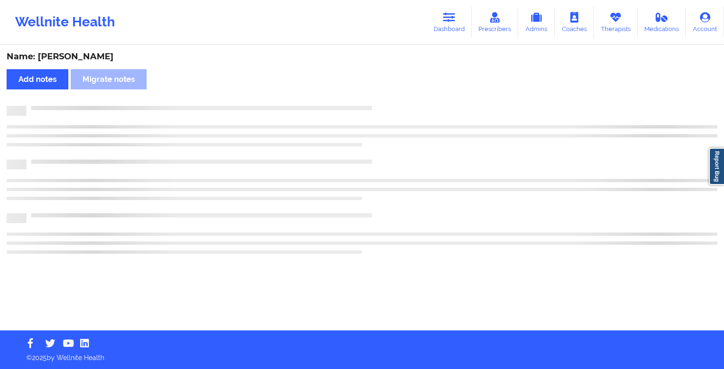
click at [387, 94] on div "Name: [PERSON_NAME] Add notes Migrate notes" at bounding box center [362, 188] width 724 height 285
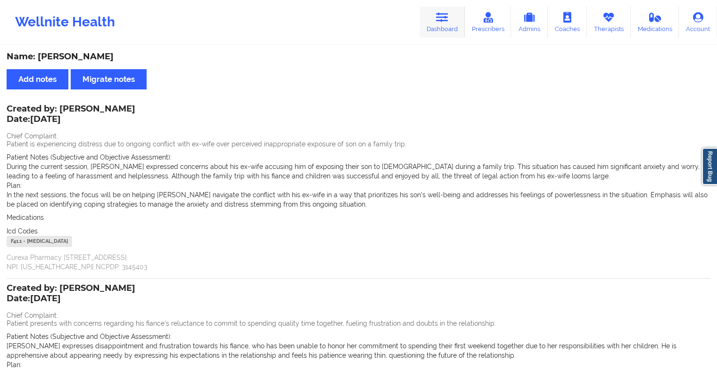
click at [456, 24] on link "Dashboard" at bounding box center [441, 22] width 45 height 31
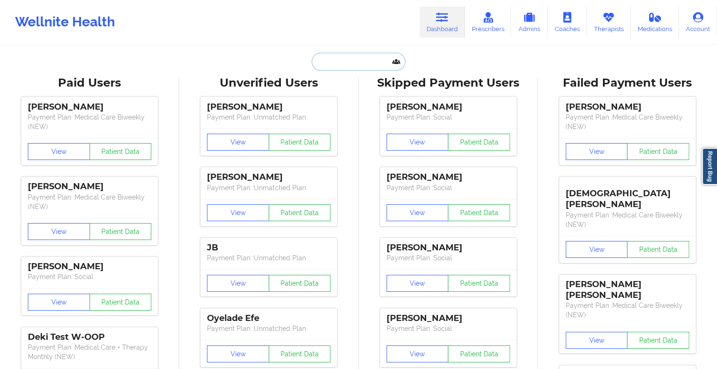
click at [348, 65] on input "text" at bounding box center [357, 62] width 93 height 18
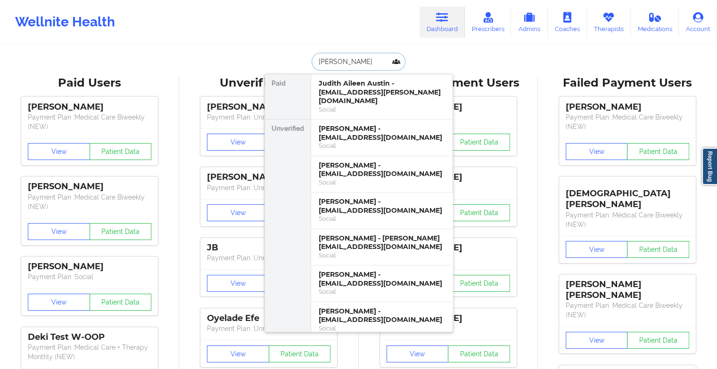
type input "[PERSON_NAME]"
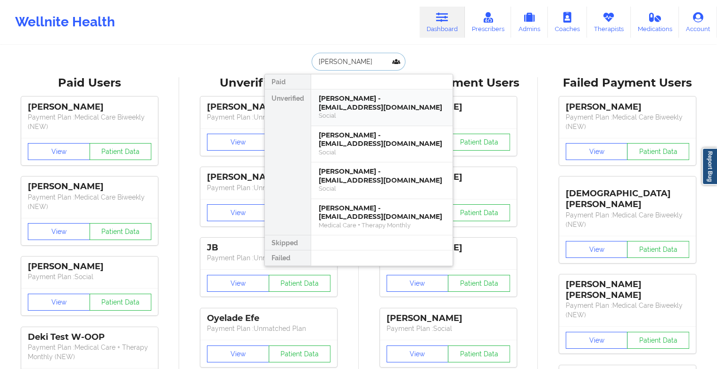
click at [339, 100] on div "[PERSON_NAME] - [EMAIL_ADDRESS][DOMAIN_NAME]" at bounding box center [382, 102] width 126 height 17
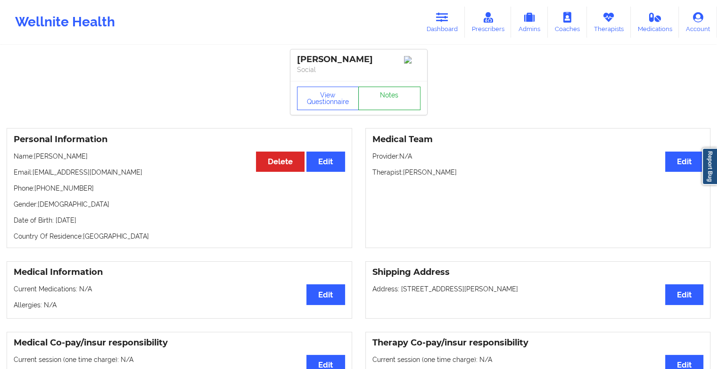
click at [384, 101] on link "Notes" at bounding box center [389, 99] width 62 height 24
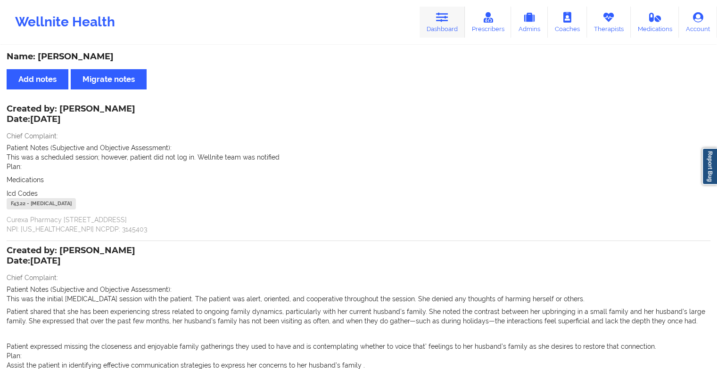
click at [435, 34] on link "Dashboard" at bounding box center [441, 22] width 45 height 31
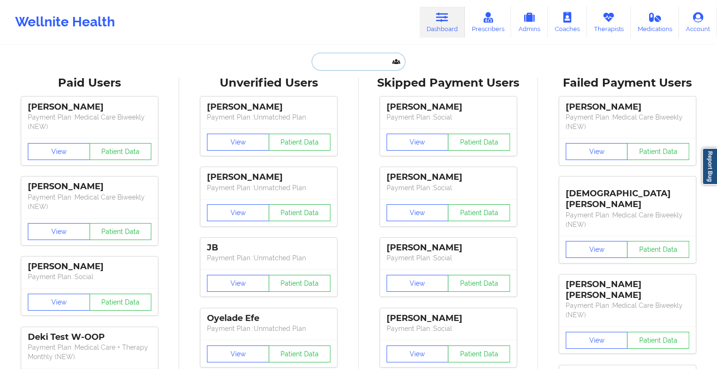
click at [358, 56] on input "text" at bounding box center [357, 62] width 93 height 18
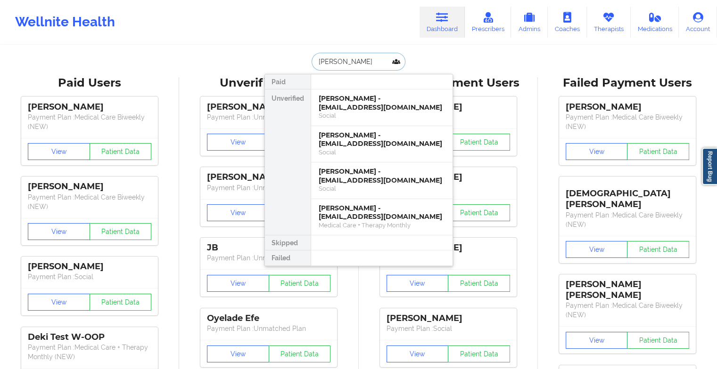
type input "[PERSON_NAME]"
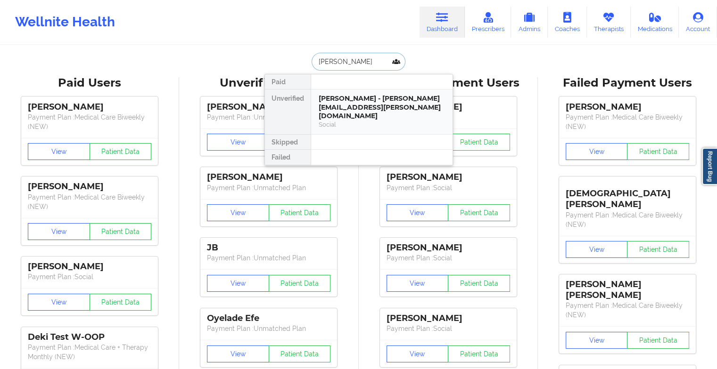
click at [349, 100] on div "[PERSON_NAME] - [PERSON_NAME][EMAIL_ADDRESS][PERSON_NAME][DOMAIN_NAME]" at bounding box center [382, 107] width 126 height 26
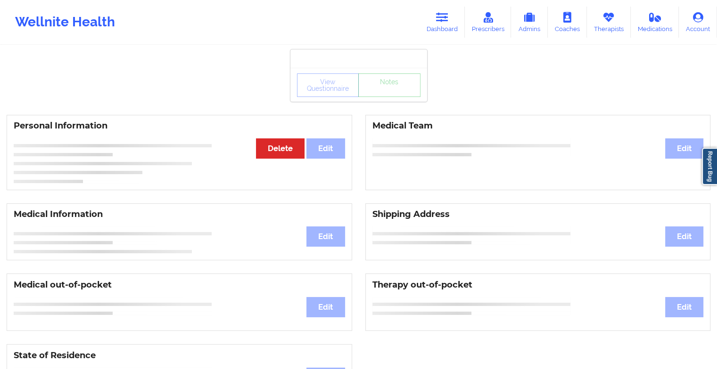
click at [407, 89] on div "View Questionnaire Notes" at bounding box center [358, 85] width 137 height 34
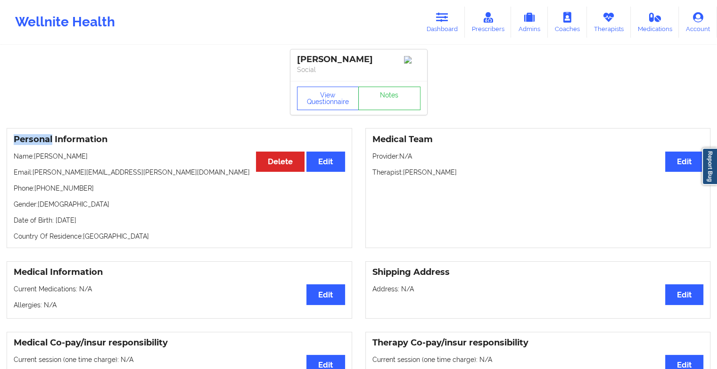
click at [407, 89] on div "View Questionnaire Notes" at bounding box center [358, 98] width 137 height 34
drag, startPoint x: 407, startPoint y: 89, endPoint x: 389, endPoint y: 101, distance: 22.0
click at [389, 101] on link "Notes" at bounding box center [389, 99] width 62 height 24
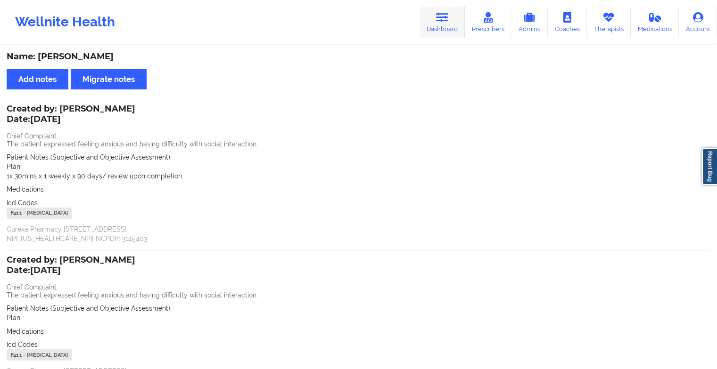
click at [442, 21] on icon at bounding box center [442, 17] width 12 height 10
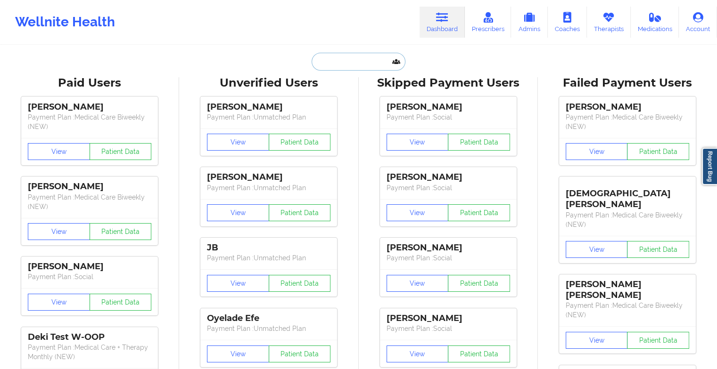
click at [368, 63] on input "text" at bounding box center [357, 62] width 93 height 18
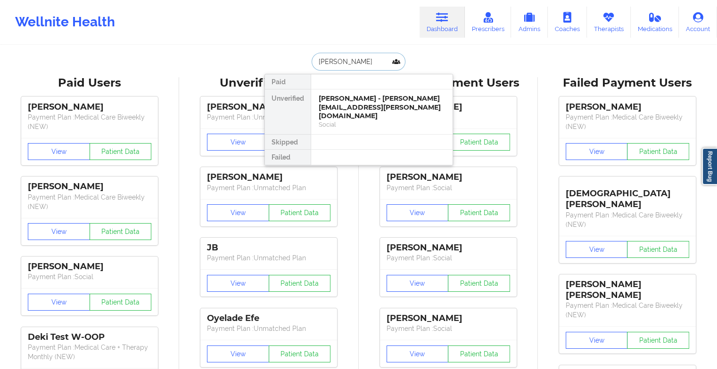
type input "[PERSON_NAME]"
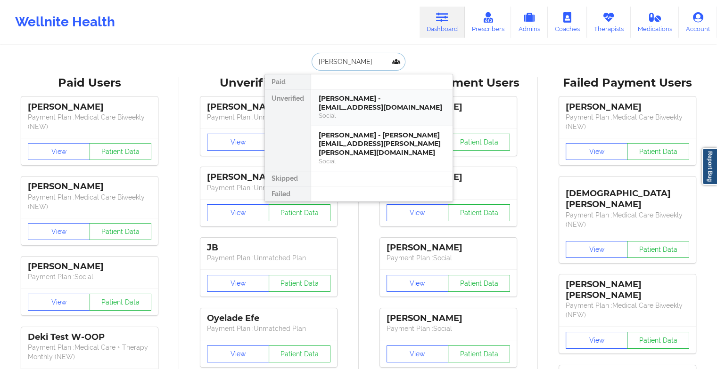
click at [363, 110] on div "[PERSON_NAME] - [EMAIL_ADDRESS][DOMAIN_NAME]" at bounding box center [382, 102] width 126 height 17
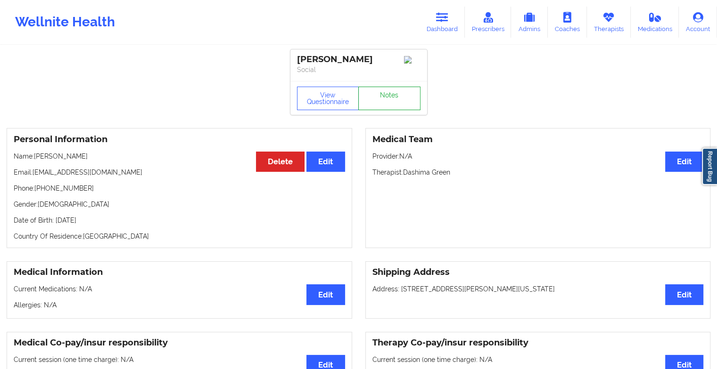
click at [399, 96] on link "Notes" at bounding box center [389, 99] width 62 height 24
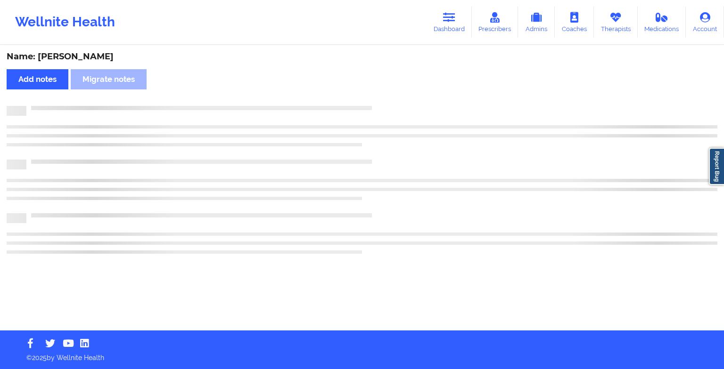
click at [399, 96] on div "Name: [PERSON_NAME] Add notes Migrate notes" at bounding box center [362, 188] width 724 height 285
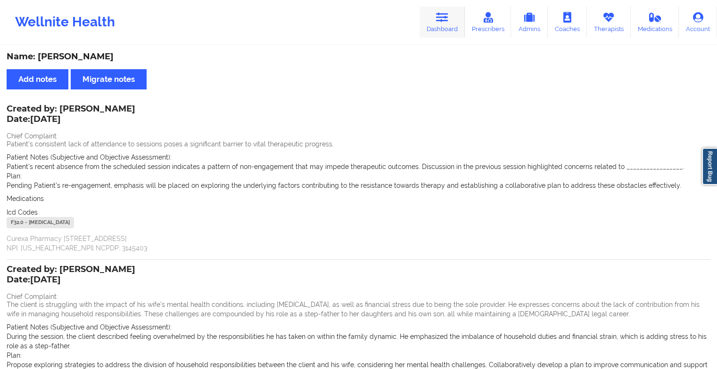
click at [446, 12] on icon at bounding box center [442, 17] width 12 height 10
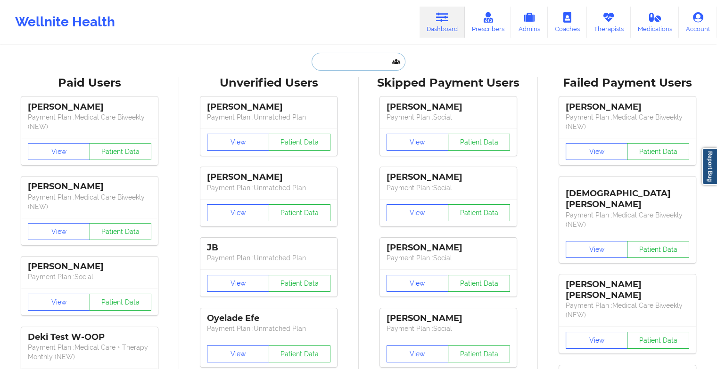
click at [349, 62] on input "text" at bounding box center [357, 62] width 93 height 18
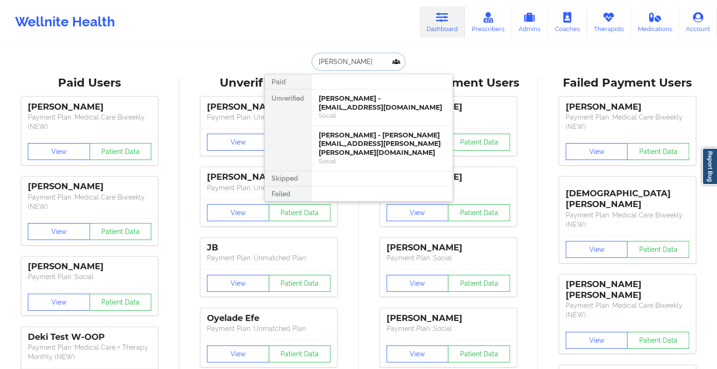
type input "[PERSON_NAME]"
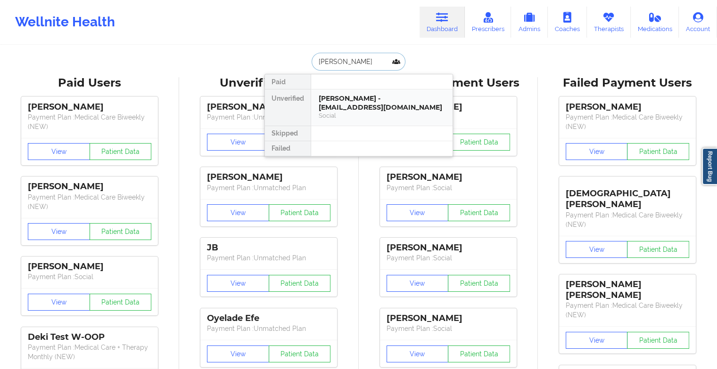
click at [351, 100] on div "[PERSON_NAME] - [EMAIL_ADDRESS][DOMAIN_NAME]" at bounding box center [382, 102] width 126 height 17
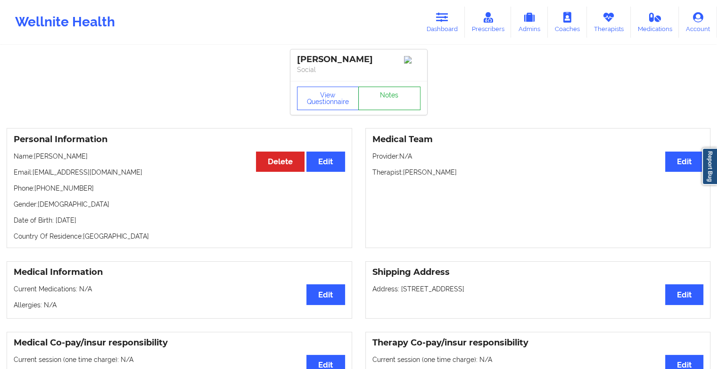
click at [377, 99] on link "Notes" at bounding box center [389, 99] width 62 height 24
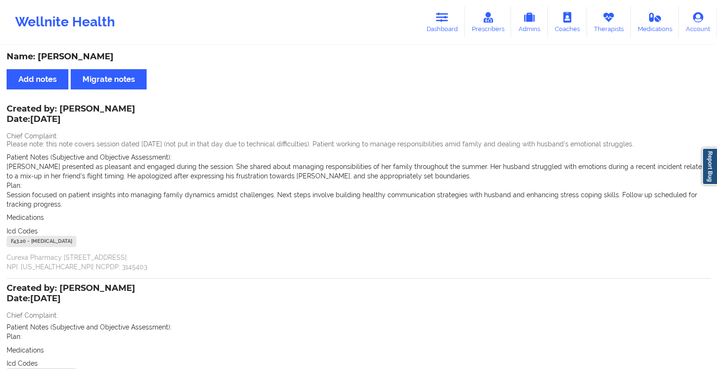
click at [445, 39] on div "Wellnite Health Dashboard Prescribers Admins Coaches Therapists Medications Acc…" at bounding box center [358, 22] width 717 height 38
click at [448, 30] on link "Dashboard" at bounding box center [441, 22] width 45 height 31
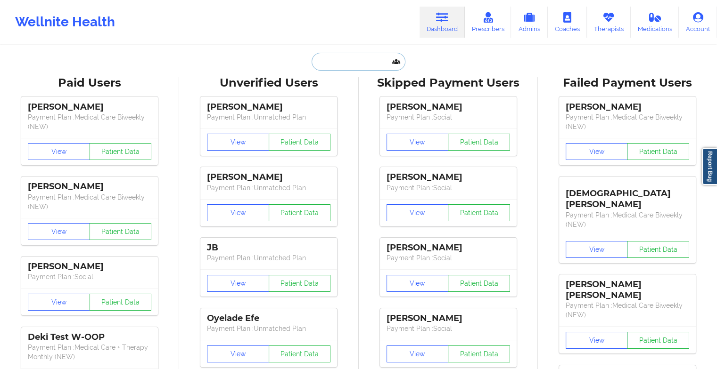
click at [363, 55] on input "text" at bounding box center [357, 62] width 93 height 18
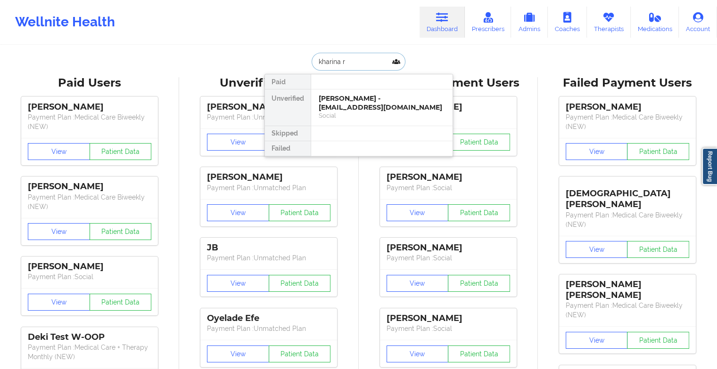
type input "kharina ro"
click at [358, 102] on div "[PERSON_NAME] - [EMAIL_ADDRESS][DOMAIN_NAME]" at bounding box center [382, 102] width 126 height 17
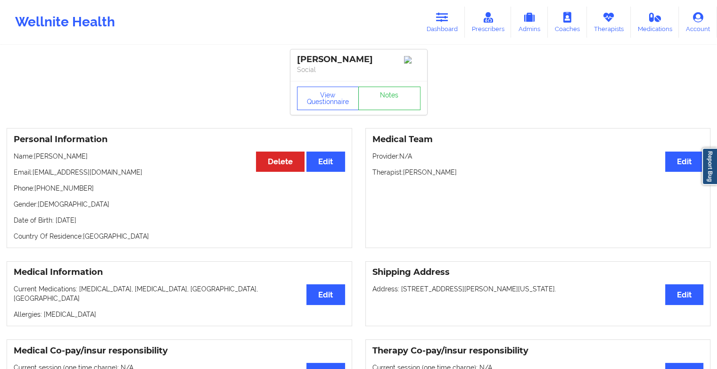
click at [386, 89] on div "View Questionnaire Notes" at bounding box center [358, 98] width 137 height 34
click at [382, 96] on link "Notes" at bounding box center [389, 99] width 62 height 24
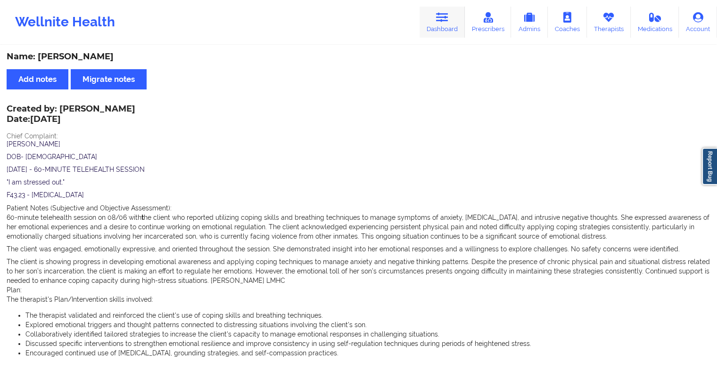
click at [435, 22] on link "Dashboard" at bounding box center [441, 22] width 45 height 31
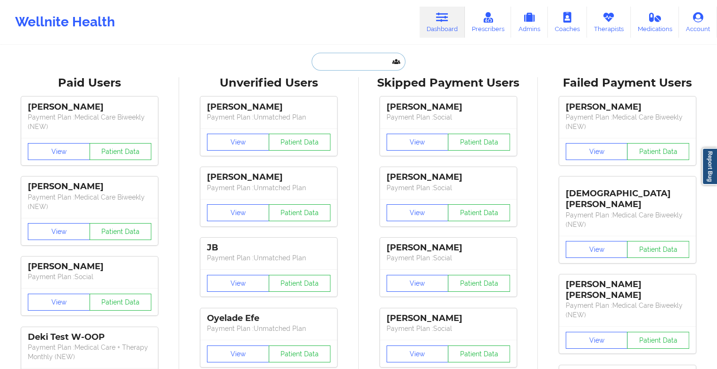
click at [352, 64] on input "text" at bounding box center [357, 62] width 93 height 18
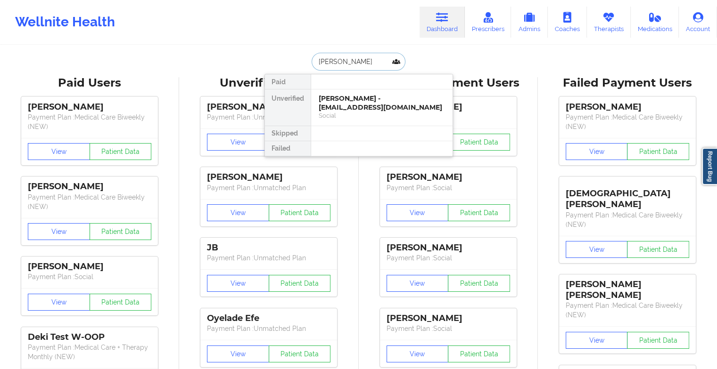
type input "[PERSON_NAME]"
click at [345, 100] on div "[PERSON_NAME] - [EMAIL_ADDRESS][DOMAIN_NAME]" at bounding box center [382, 102] width 126 height 17
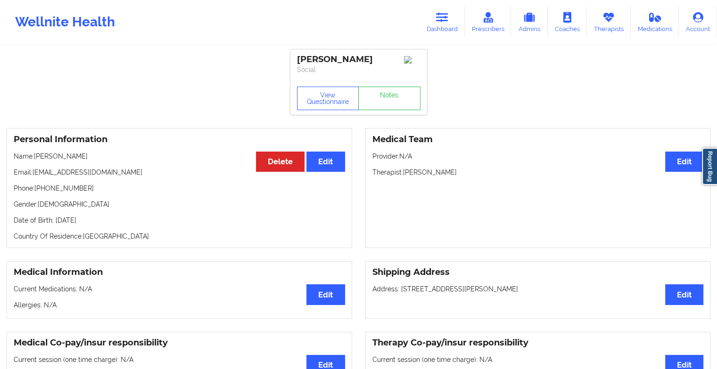
click at [378, 89] on div "View Questionnaire Notes" at bounding box center [358, 98] width 137 height 34
click at [370, 109] on link "Notes" at bounding box center [389, 99] width 62 height 24
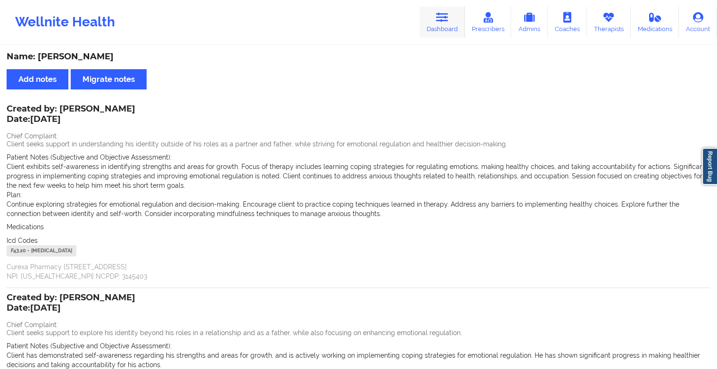
click at [434, 20] on link "Dashboard" at bounding box center [441, 22] width 45 height 31
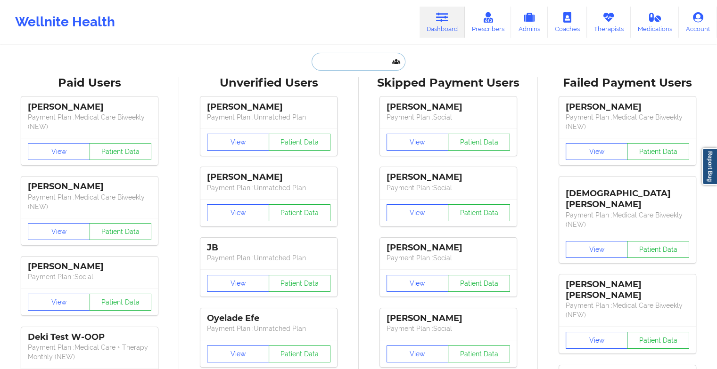
click at [342, 58] on input "text" at bounding box center [357, 62] width 93 height 18
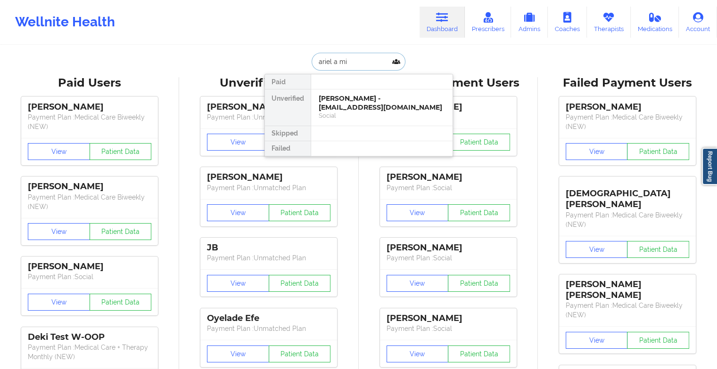
type input "ariel a mil"
click at [372, 102] on div "Ariel A Miles - [EMAIL_ADDRESS][PERSON_NAME][DOMAIN_NAME]" at bounding box center [382, 102] width 126 height 17
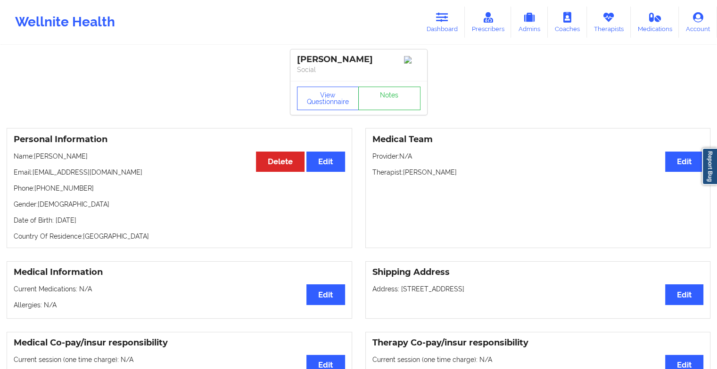
click at [392, 94] on div "View Questionnaire Notes" at bounding box center [358, 99] width 123 height 24
click at [392, 94] on link "Notes" at bounding box center [389, 99] width 62 height 24
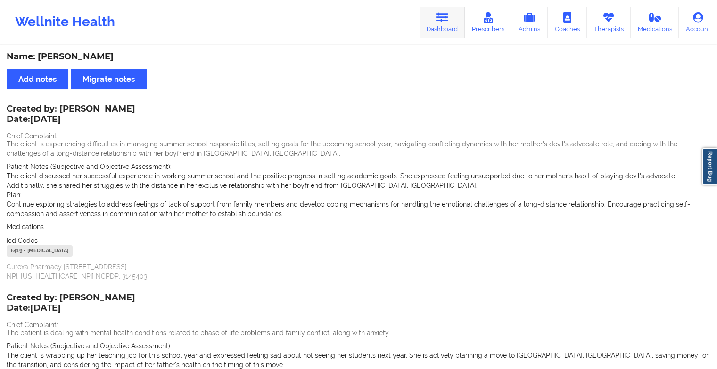
click at [448, 22] on icon at bounding box center [442, 17] width 12 height 10
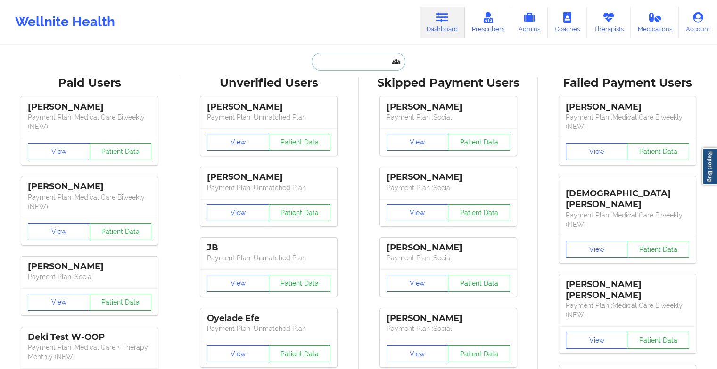
click at [363, 65] on input "text" at bounding box center [357, 62] width 93 height 18
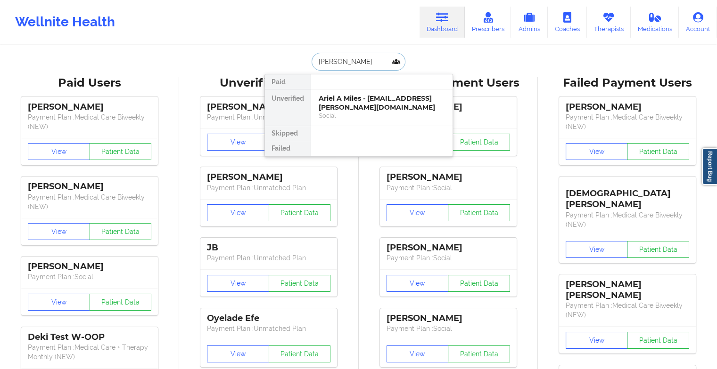
type input "ariel a m"
click at [350, 107] on div "Ariel A Miles - [EMAIL_ADDRESS][PERSON_NAME][DOMAIN_NAME]" at bounding box center [382, 102] width 126 height 17
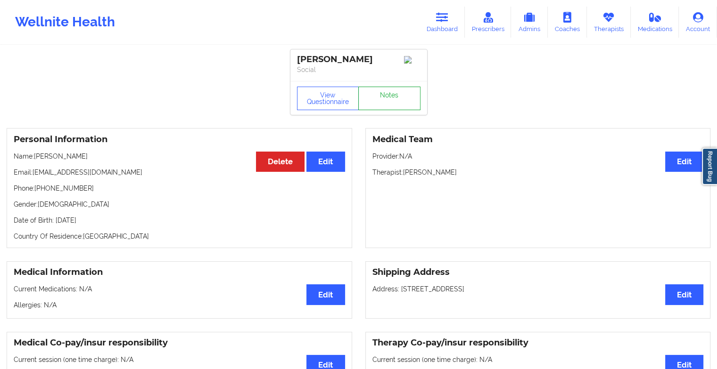
click at [385, 96] on link "Notes" at bounding box center [389, 99] width 62 height 24
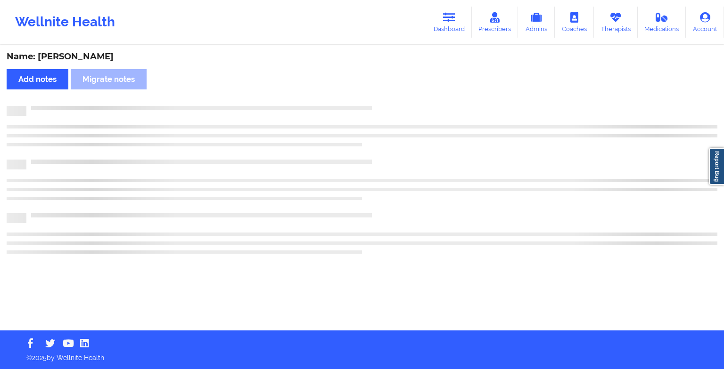
click at [385, 96] on div "Name: [PERSON_NAME] Add notes Migrate notes" at bounding box center [362, 188] width 724 height 285
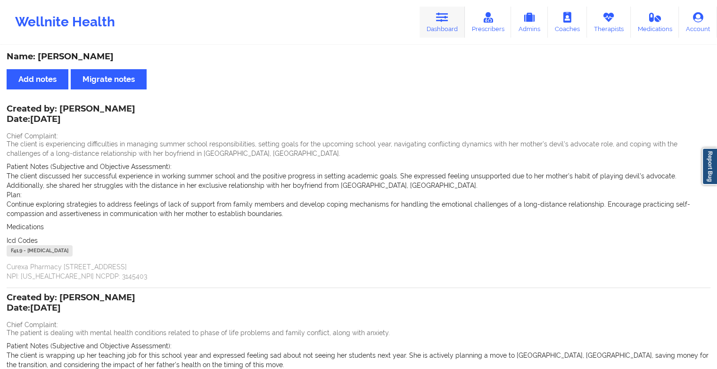
click at [448, 19] on icon at bounding box center [442, 17] width 12 height 10
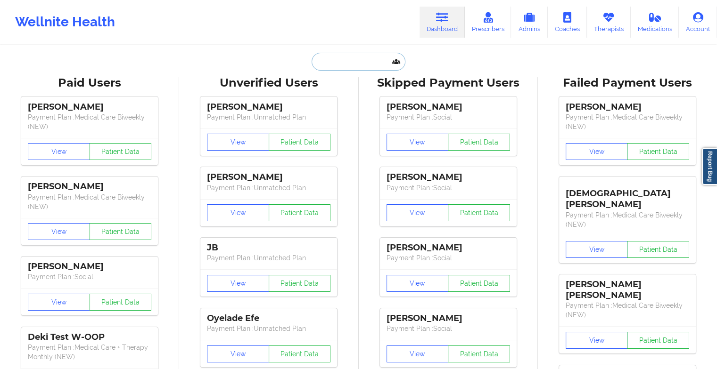
click at [372, 61] on input "text" at bounding box center [357, 62] width 93 height 18
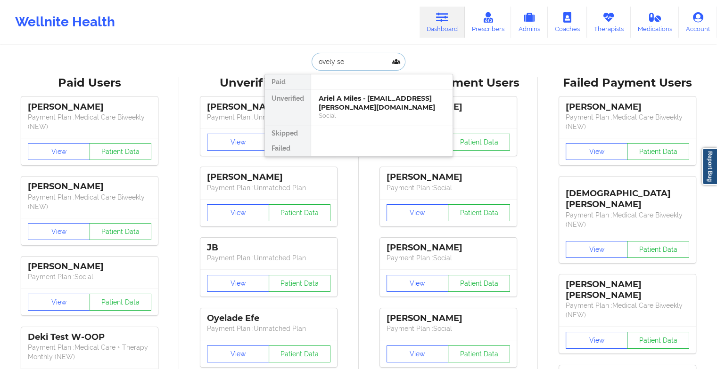
type input "ovely ser"
click at [359, 109] on div "Lovely Seraphin - [EMAIL_ADDRESS][DOMAIN_NAME]" at bounding box center [382, 102] width 126 height 17
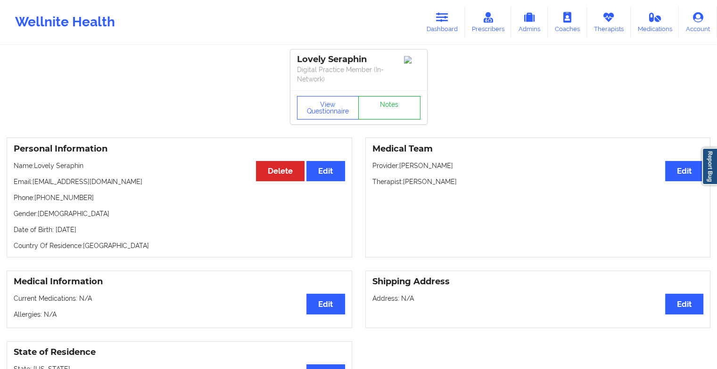
click at [382, 97] on link "Notes" at bounding box center [389, 108] width 62 height 24
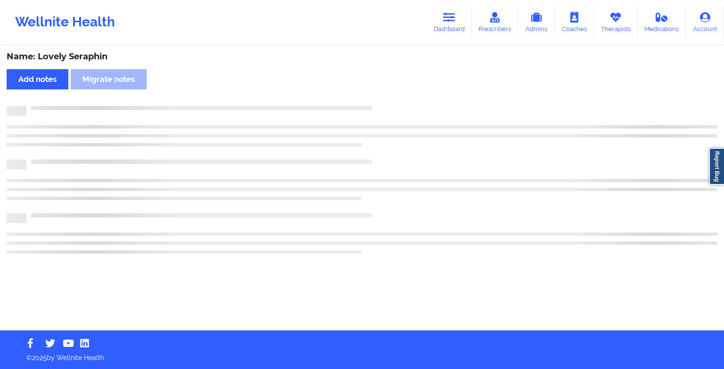
click at [406, 127] on div "Name: Lovely Seraphin Add notes Migrate notes" at bounding box center [362, 188] width 724 height 285
